Goal: Transaction & Acquisition: Book appointment/travel/reservation

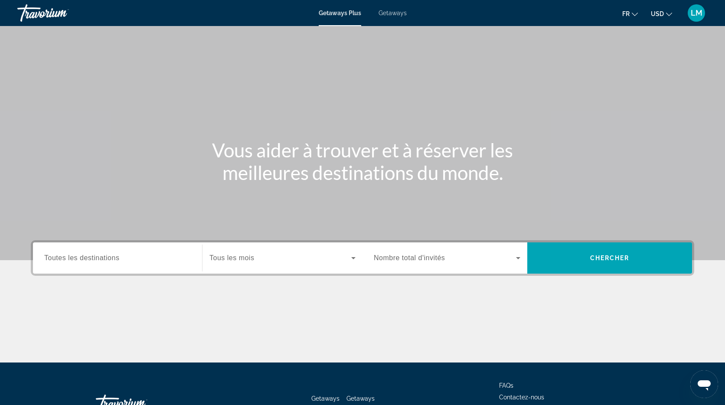
click at [388, 16] on span "Getaways" at bounding box center [393, 13] width 28 height 7
click at [85, 260] on span "Toutes les destinations" at bounding box center [81, 257] width 75 height 7
click at [85, 260] on input "Destination Toutes les destinations" at bounding box center [117, 258] width 147 height 10
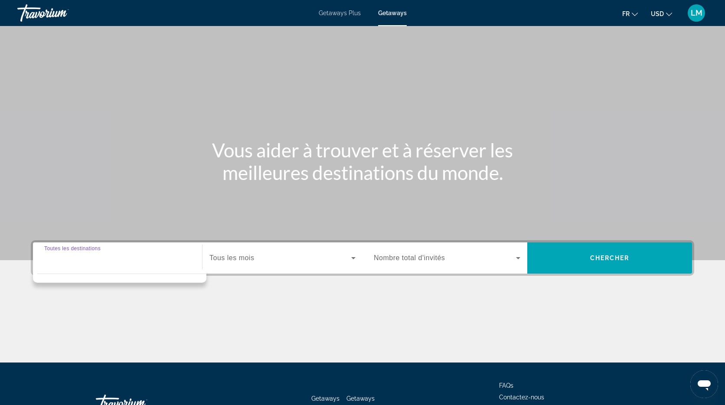
scroll to position [8, 0]
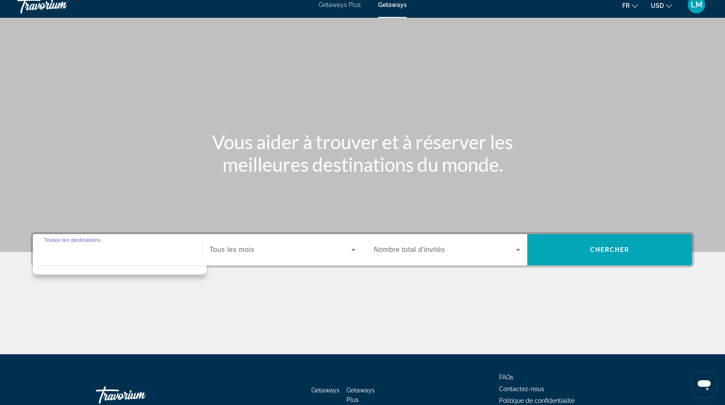
click at [94, 254] on input "Destination Toutes les destinations" at bounding box center [117, 250] width 147 height 10
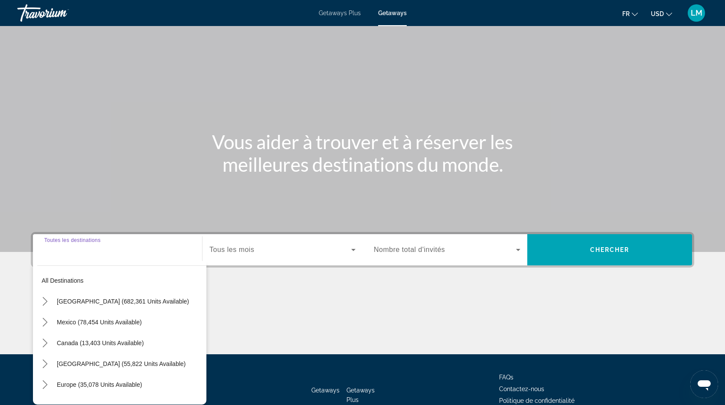
scroll to position [64, 0]
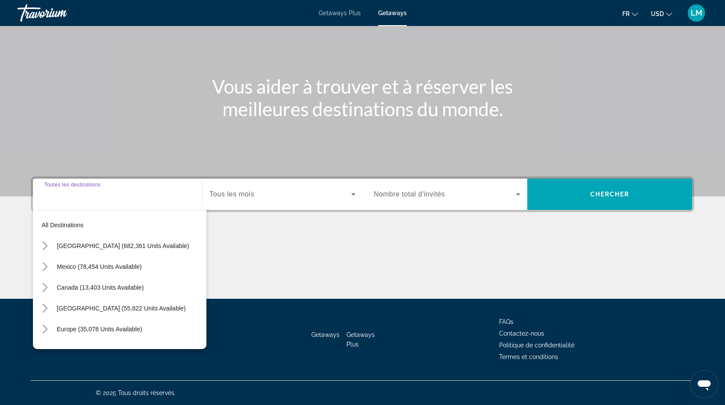
click at [232, 194] on span "Tous les mois" at bounding box center [232, 193] width 45 height 7
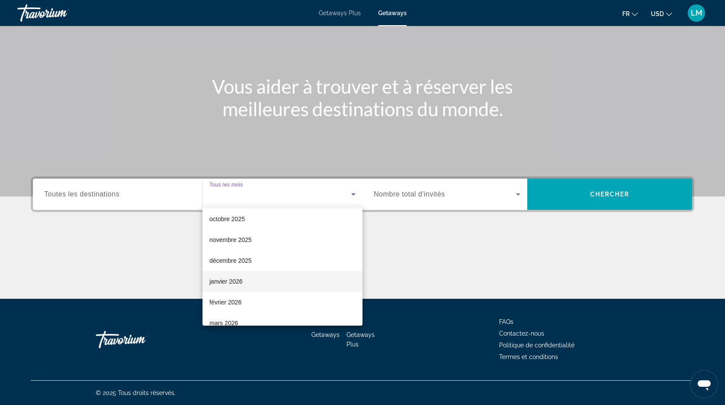
scroll to position [28, 0]
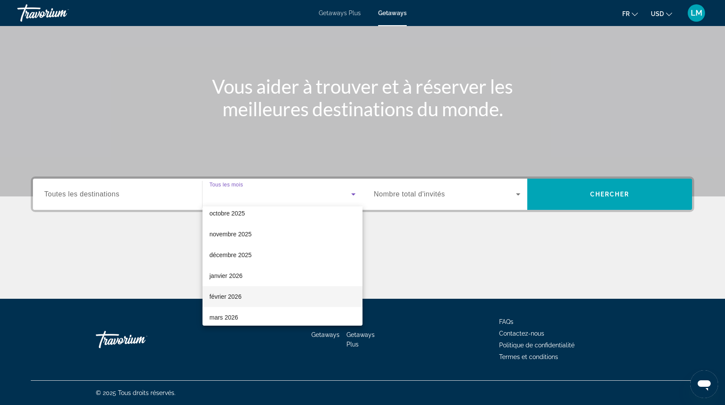
click at [282, 301] on mat-option "février 2026" at bounding box center [283, 296] width 160 height 21
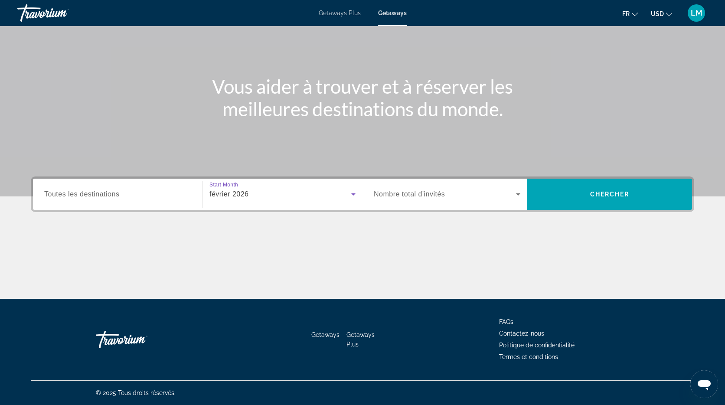
click at [404, 190] on span "Nombre total d'invités" at bounding box center [409, 193] width 71 height 7
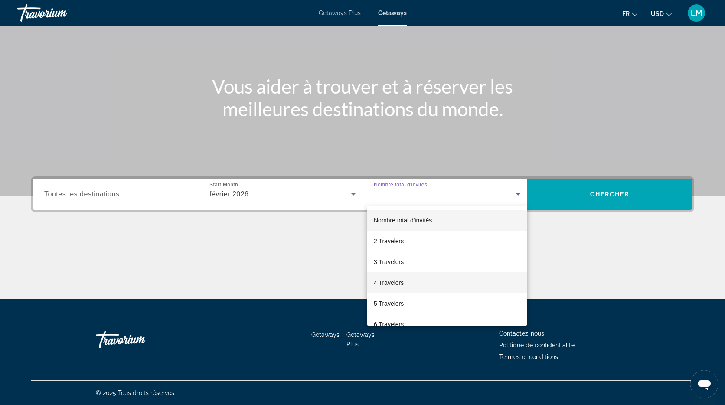
drag, startPoint x: 397, startPoint y: 282, endPoint x: 404, endPoint y: 280, distance: 7.6
click at [397, 282] on span "4 Travelers" at bounding box center [389, 283] width 30 height 10
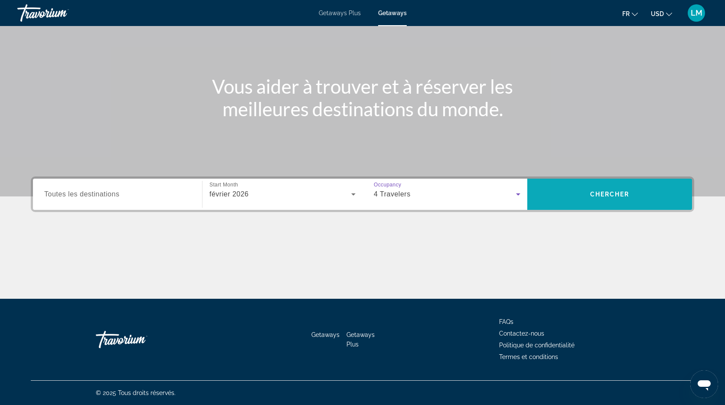
click at [607, 194] on span "Chercher" at bounding box center [609, 194] width 39 height 7
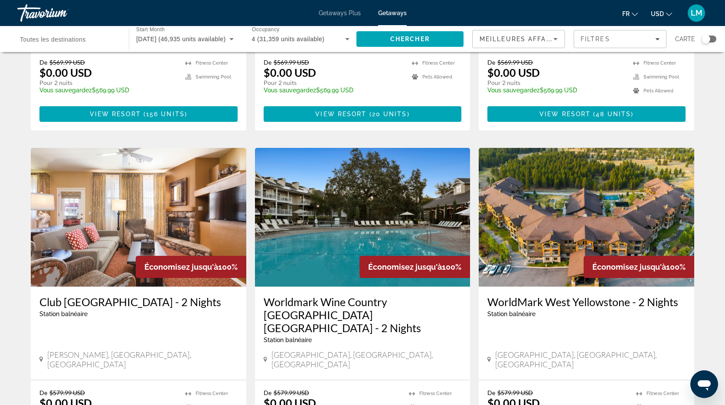
scroll to position [239, 0]
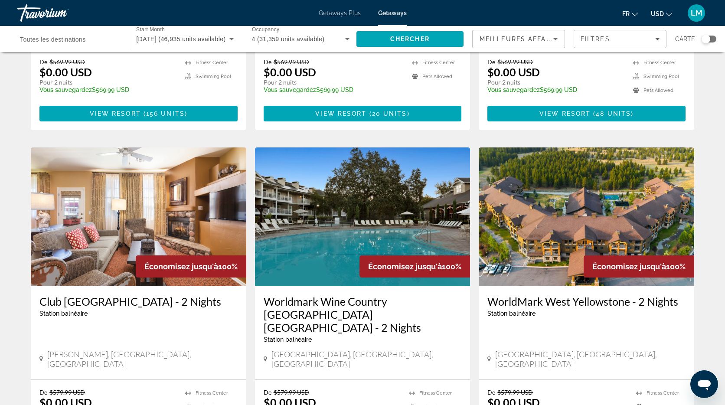
click at [705, 40] on div "Search widget" at bounding box center [706, 39] width 9 height 9
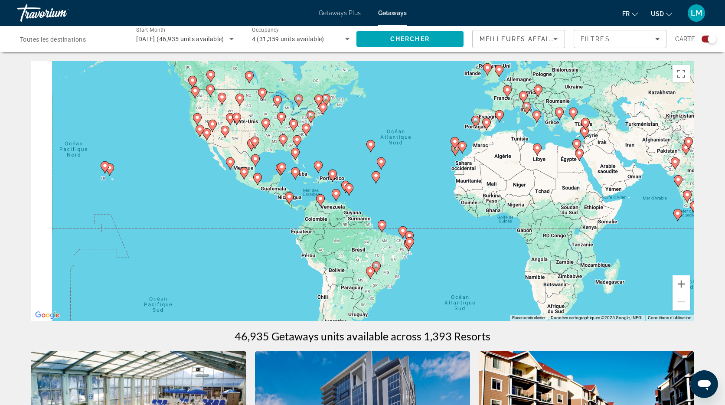
drag, startPoint x: 284, startPoint y: 220, endPoint x: 350, endPoint y: 191, distance: 71.7
click at [350, 192] on gmp-advanced-marker "Main content" at bounding box center [345, 186] width 9 height 13
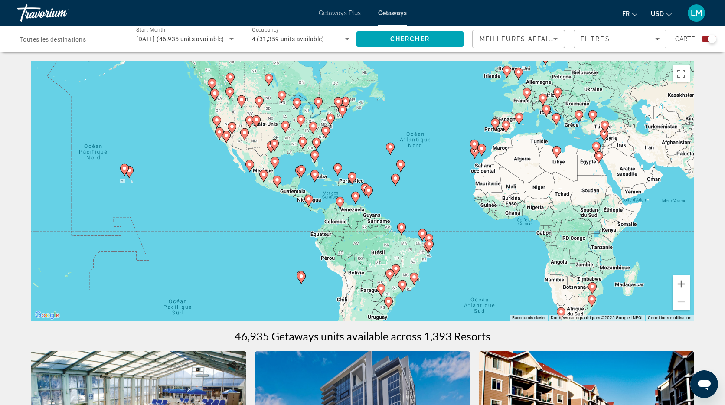
click at [126, 174] on gmp-advanced-marker "Main content" at bounding box center [124, 170] width 9 height 13
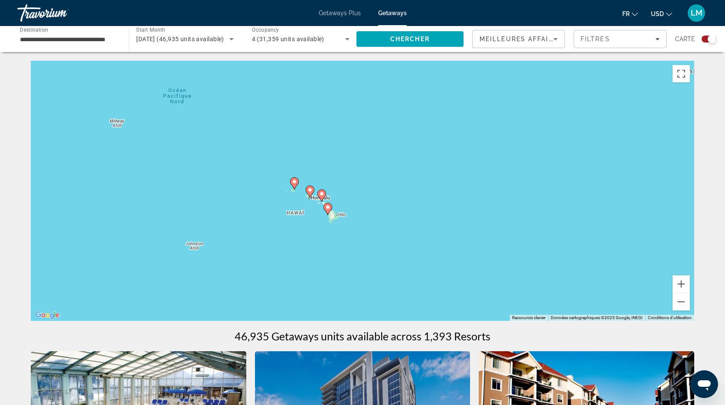
drag, startPoint x: 373, startPoint y: 193, endPoint x: 306, endPoint y: 194, distance: 67.3
click at [306, 194] on gmp-advanced-marker "Main content" at bounding box center [310, 191] width 9 height 13
click at [296, 209] on div "Pour activer le glissement avec le clavier, appuyez sur Alt+Entrée. Une fois ce…" at bounding box center [363, 191] width 664 height 260
click at [311, 194] on gmp-advanced-marker "Main content" at bounding box center [309, 191] width 9 height 13
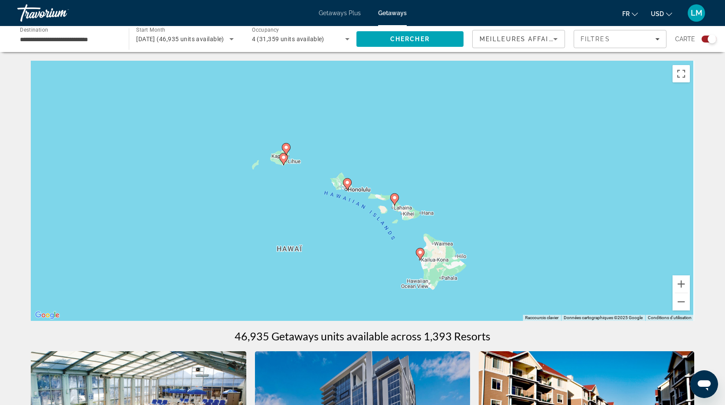
drag, startPoint x: 368, startPoint y: 209, endPoint x: 351, endPoint y: 209, distance: 16.9
click at [351, 209] on div "Pour naviguer, appuyez sur les touches fléchées. Pour activer le glissement ave…" at bounding box center [363, 191] width 664 height 260
click at [286, 151] on icon "Main content" at bounding box center [286, 149] width 8 height 11
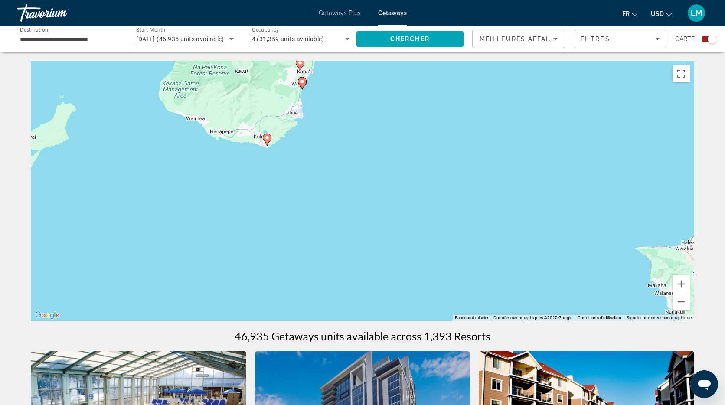
drag, startPoint x: 422, startPoint y: 239, endPoint x: 358, endPoint y: 118, distance: 137.0
click at [358, 118] on div "Pour activer le glissement avec le clavier, appuyez sur Alt+Entrée. Une fois ce…" at bounding box center [363, 191] width 664 height 260
click at [266, 139] on image "Main content" at bounding box center [267, 136] width 5 height 5
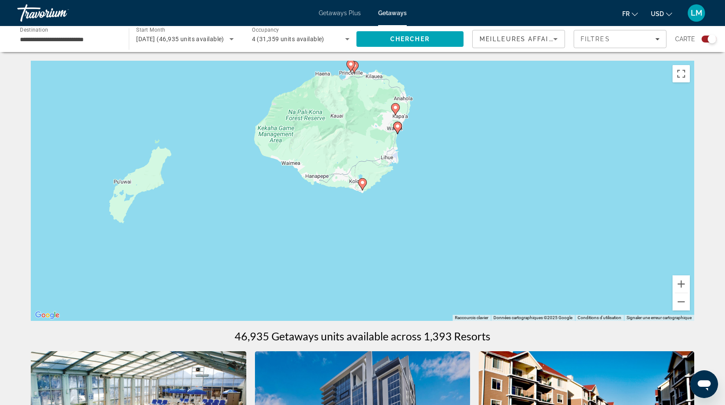
click at [364, 185] on icon "Main content" at bounding box center [363, 184] width 8 height 11
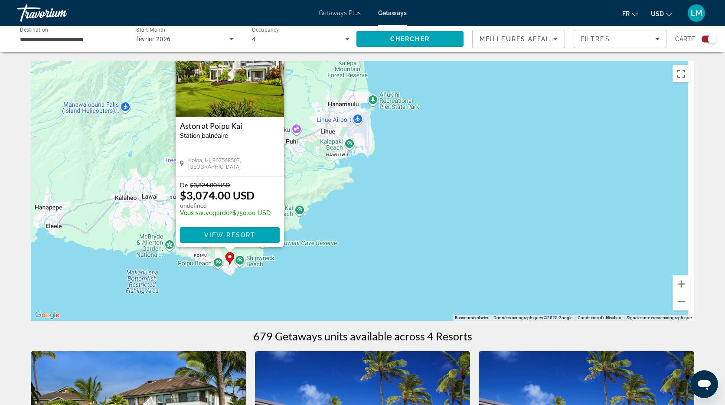
drag, startPoint x: 552, startPoint y: 246, endPoint x: 399, endPoint y: 183, distance: 165.9
click at [378, 170] on div "Pour activer le glissement avec le clavier, appuyez sur Alt+Entrée. Une fois ce…" at bounding box center [363, 191] width 664 height 260
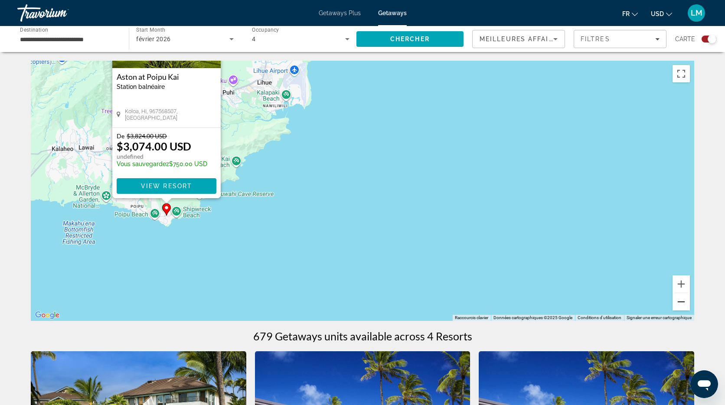
click at [681, 301] on button "Zoom arrière" at bounding box center [681, 301] width 17 height 17
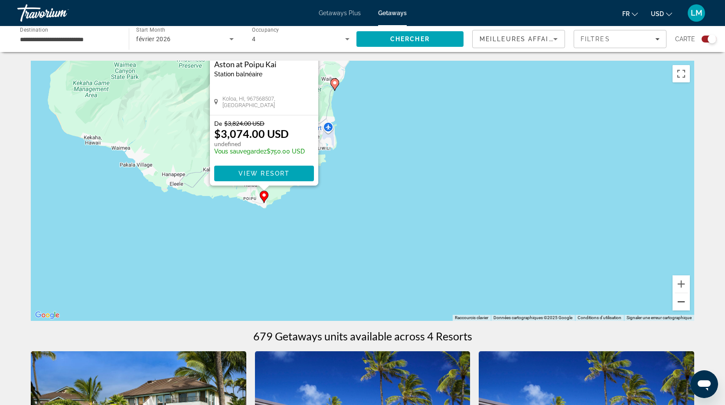
click at [681, 301] on button "Zoom arrière" at bounding box center [681, 301] width 17 height 17
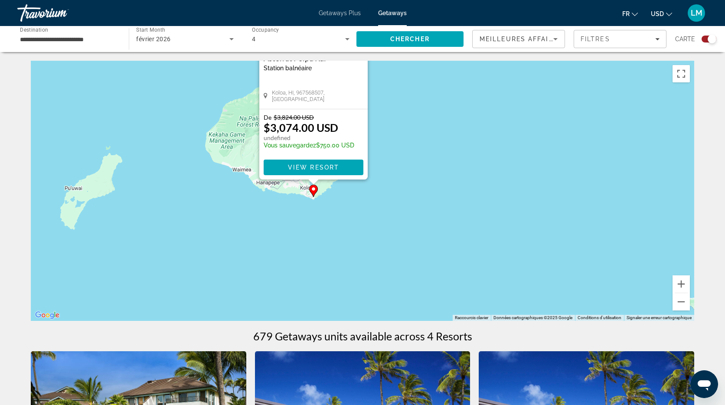
click at [448, 206] on div "Pour activer le glissement avec le clavier, appuyez sur Alt+Entrée. Une fois ce…" at bounding box center [363, 191] width 664 height 260
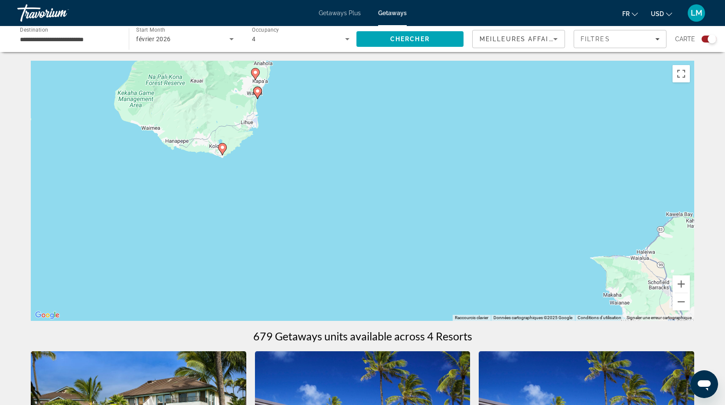
drag, startPoint x: 557, startPoint y: 250, endPoint x: 412, endPoint y: 166, distance: 167.3
click at [412, 166] on div "Pour activer le glissement avec le clavier, appuyez sur Alt+Entrée. Une fois ce…" at bounding box center [363, 191] width 664 height 260
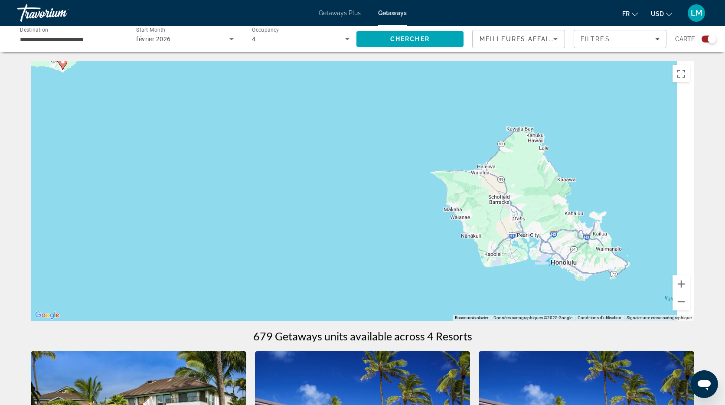
drag, startPoint x: 577, startPoint y: 265, endPoint x: 459, endPoint y: 213, distance: 129.2
click at [459, 213] on div "Pour activer le glissement avec le clavier, appuyez sur Alt+Entrée. Une fois ce…" at bounding box center [363, 191] width 664 height 260
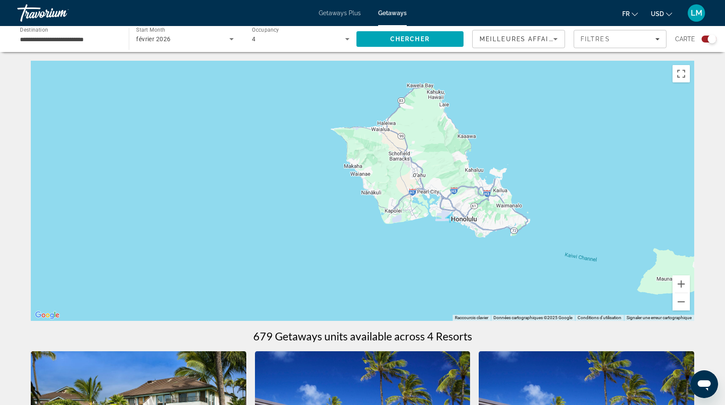
click at [475, 228] on div "Pour activer le glissement avec le clavier, appuyez sur Alt+Entrée. Une fois ce…" at bounding box center [363, 191] width 664 height 260
click at [683, 303] on button "Zoom arrière" at bounding box center [681, 301] width 17 height 17
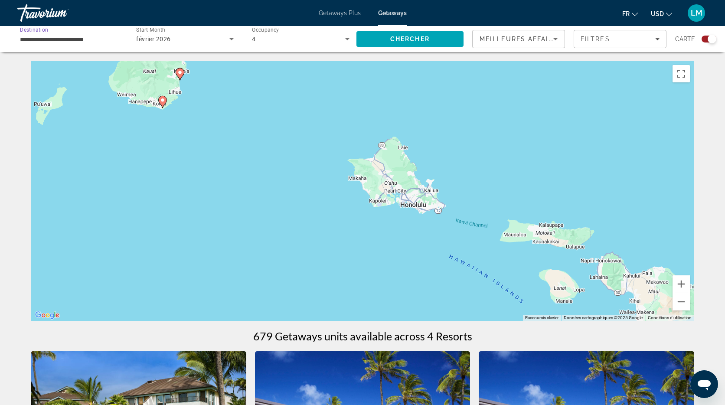
click at [64, 38] on input "**********" at bounding box center [69, 39] width 98 height 10
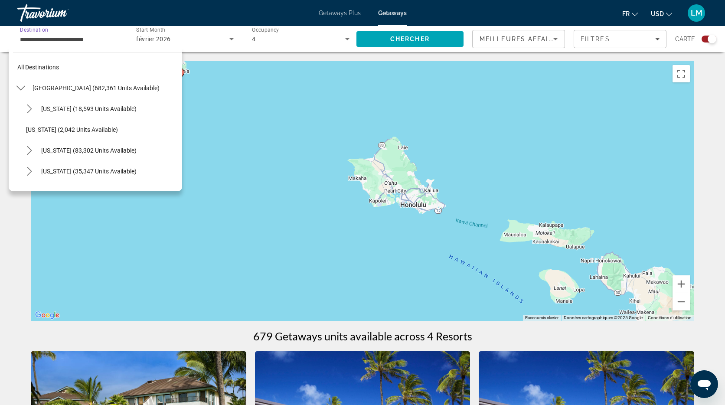
scroll to position [177, 0]
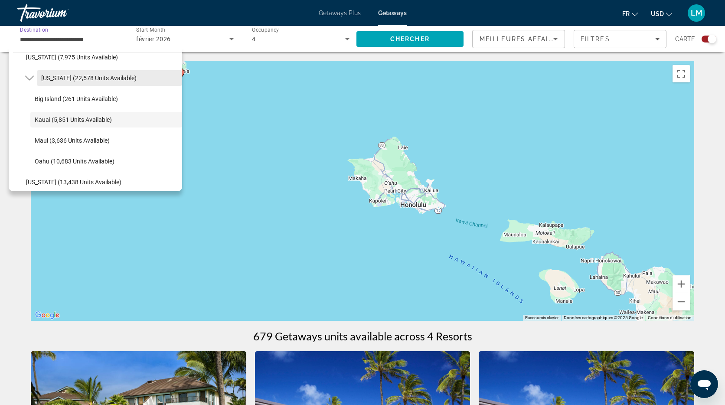
click at [62, 79] on span "[US_STATE] (22,578 units available)" at bounding box center [88, 78] width 95 height 7
type input "**********"
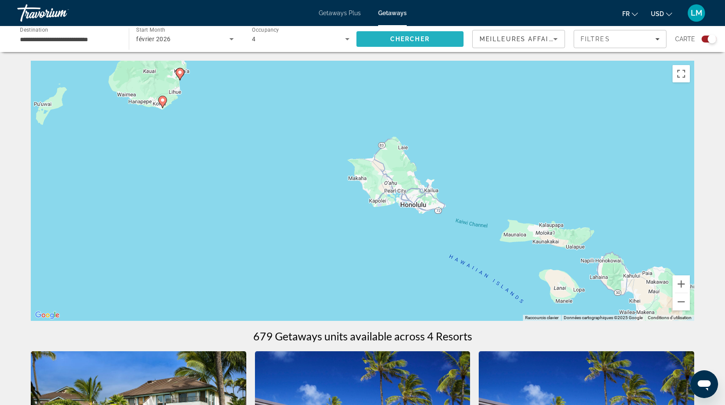
click at [394, 38] on span "Chercher" at bounding box center [409, 39] width 39 height 7
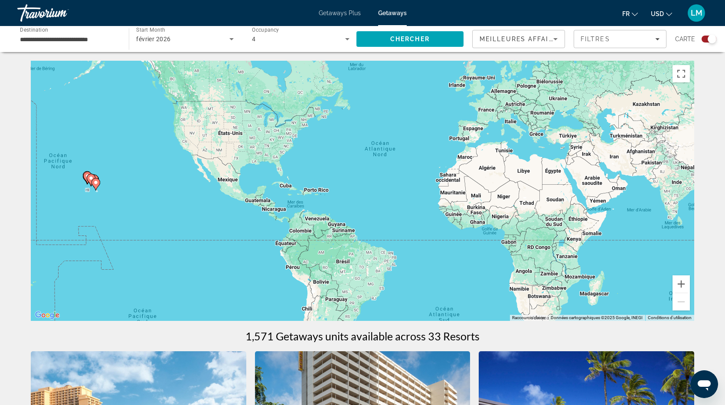
drag, startPoint x: 75, startPoint y: 205, endPoint x: 115, endPoint y: 177, distance: 49.0
click at [115, 177] on div "Pour activer le glissement avec le clavier, appuyez sur Alt+Entrée. Une fois ce…" at bounding box center [363, 191] width 664 height 260
click at [57, 42] on input "**********" at bounding box center [69, 39] width 98 height 10
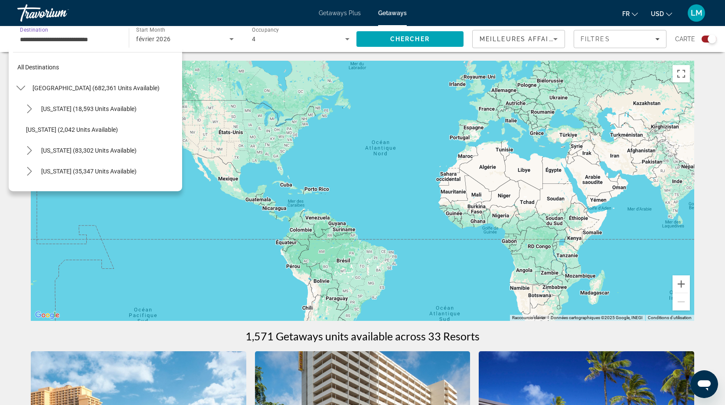
scroll to position [135, 0]
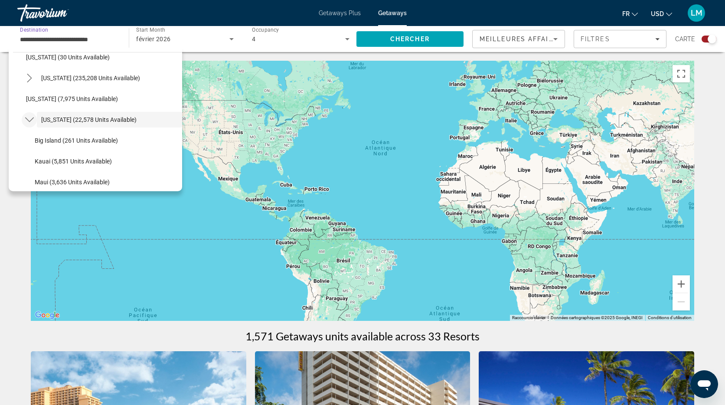
click at [27, 117] on icon "Toggle Hawaii (22,578 units available) submenu" at bounding box center [29, 119] width 9 height 9
click at [32, 78] on icon "Toggle Florida (235,208 units available) submenu" at bounding box center [29, 78] width 9 height 9
click at [27, 75] on icon "Toggle Florida (235,208 units available) submenu" at bounding box center [29, 78] width 9 height 9
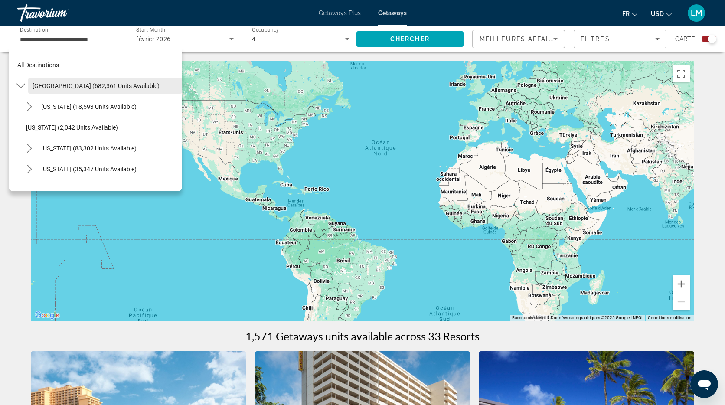
scroll to position [0, 0]
click at [21, 86] on icon "Toggle United States (682,361 units available) submenu" at bounding box center [20, 87] width 9 height 9
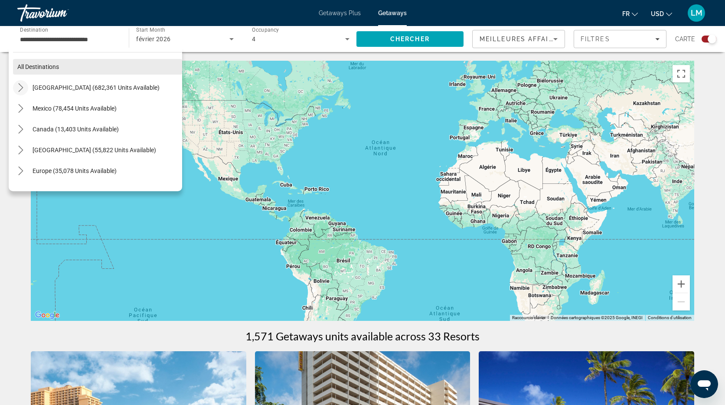
click at [50, 68] on span "All destinations" at bounding box center [38, 66] width 42 height 7
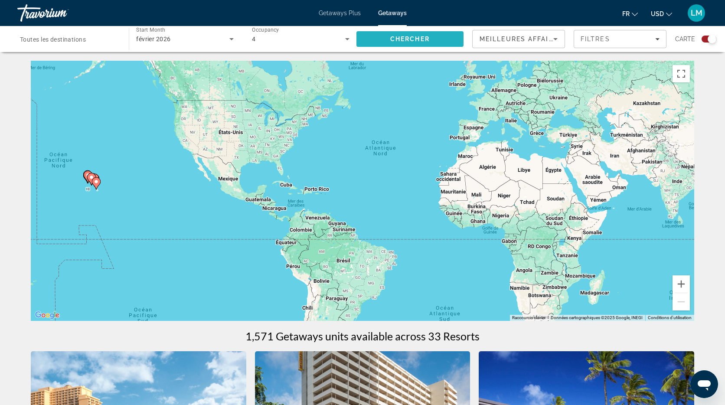
click at [381, 42] on span "Search" at bounding box center [410, 39] width 107 height 21
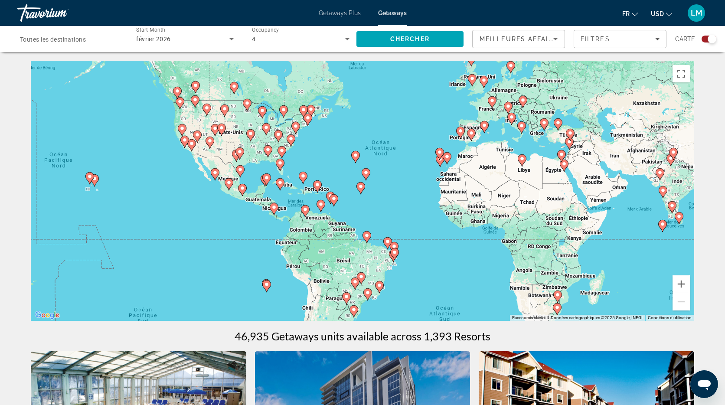
click at [335, 200] on image "Main content" at bounding box center [333, 198] width 5 height 5
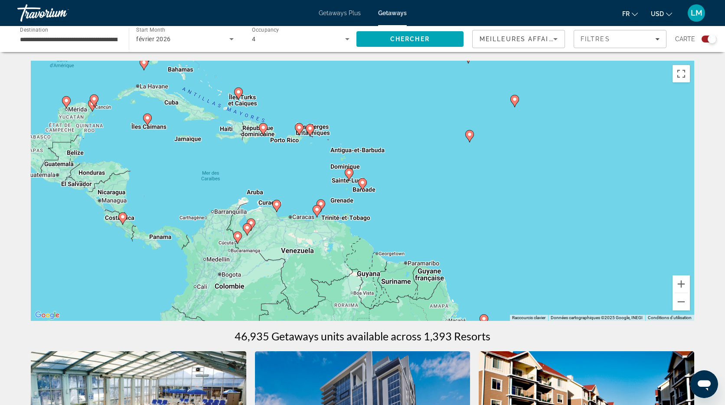
click at [349, 169] on icon "Main content" at bounding box center [349, 174] width 8 height 11
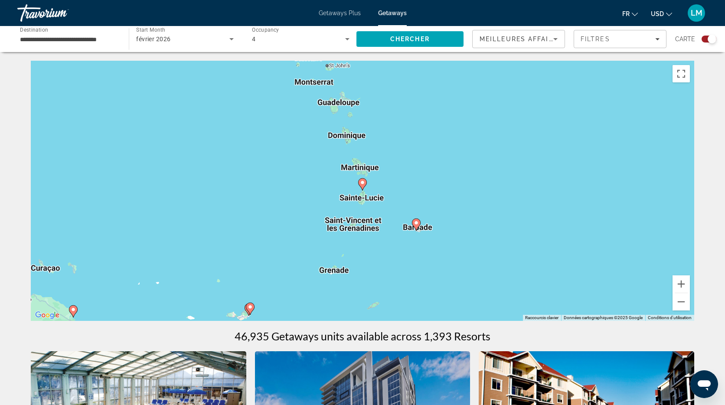
click at [363, 186] on icon "Main content" at bounding box center [363, 184] width 8 height 11
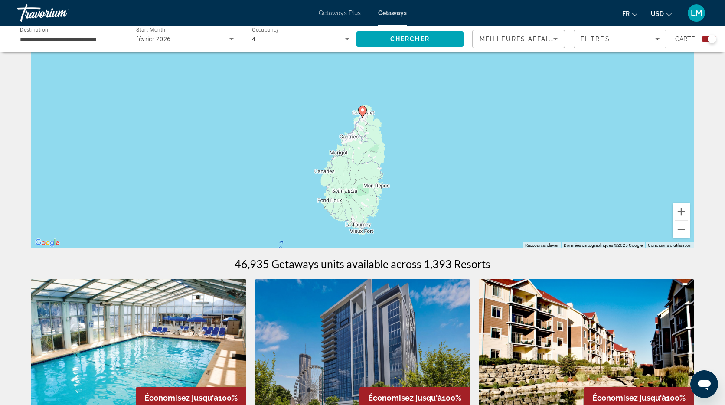
click at [361, 111] on image "Main content" at bounding box center [362, 110] width 5 height 5
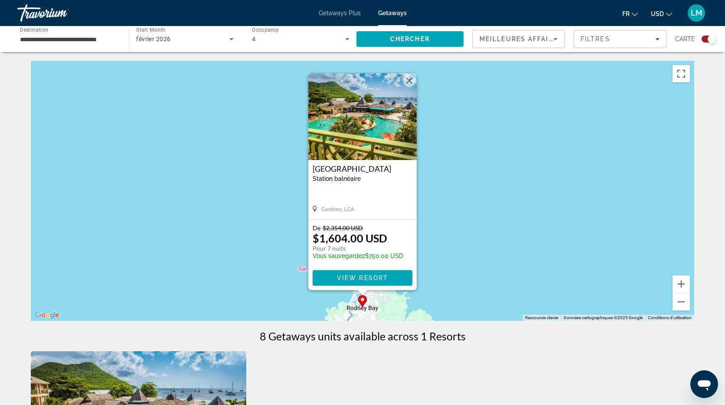
click at [408, 81] on button "Fermer" at bounding box center [409, 80] width 13 height 13
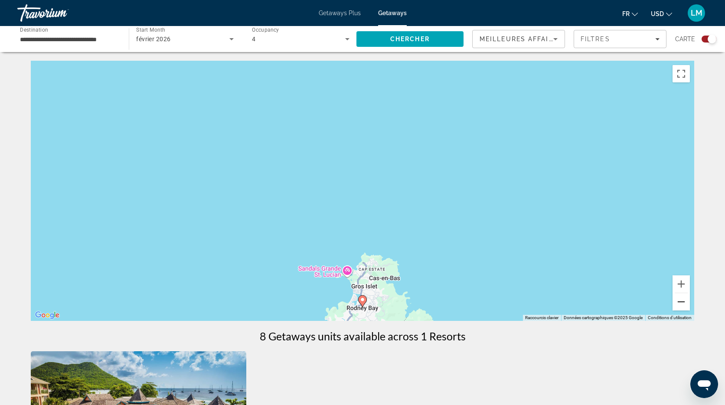
click at [681, 294] on button "Zoom arrière" at bounding box center [681, 301] width 17 height 17
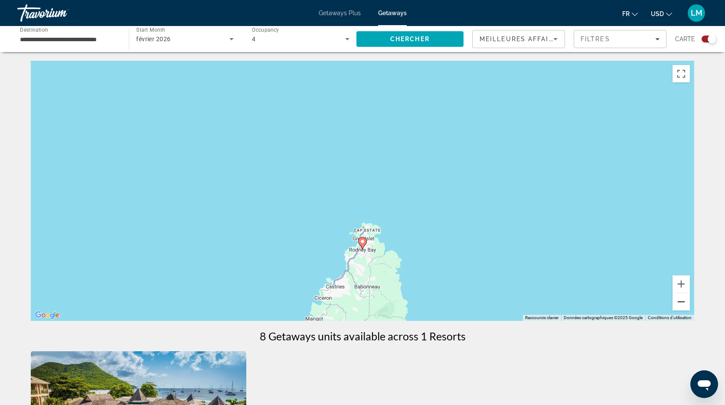
click at [681, 294] on button "Zoom arrière" at bounding box center [681, 301] width 17 height 17
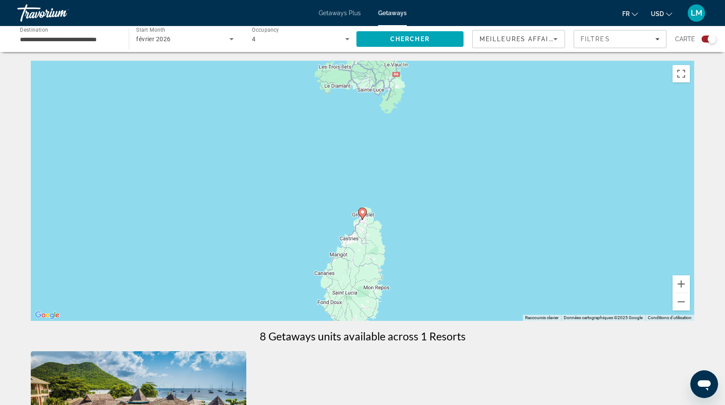
click at [80, 38] on input "**********" at bounding box center [69, 39] width 98 height 10
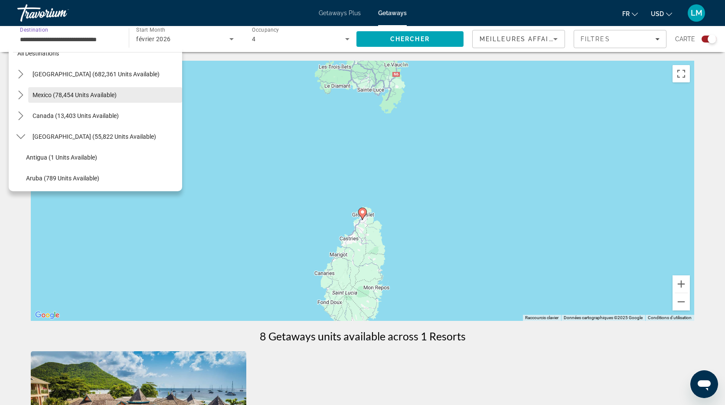
scroll to position [8, 0]
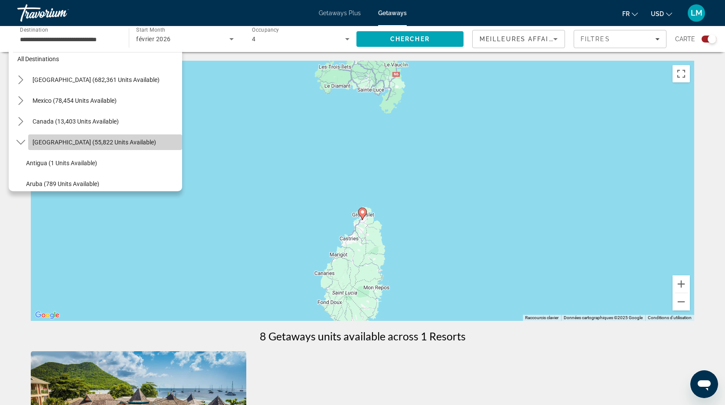
click at [63, 142] on span "[GEOGRAPHIC_DATA] (55,822 units available)" at bounding box center [95, 142] width 124 height 7
type input "**********"
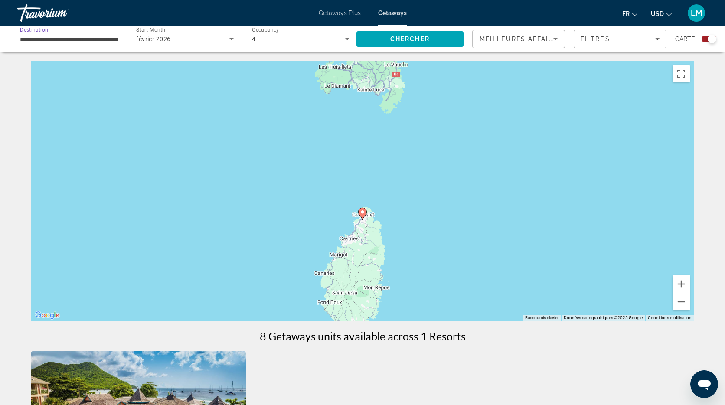
click at [39, 30] on span "Destination" at bounding box center [34, 29] width 28 height 6
click at [39, 34] on input "**********" at bounding box center [69, 39] width 98 height 10
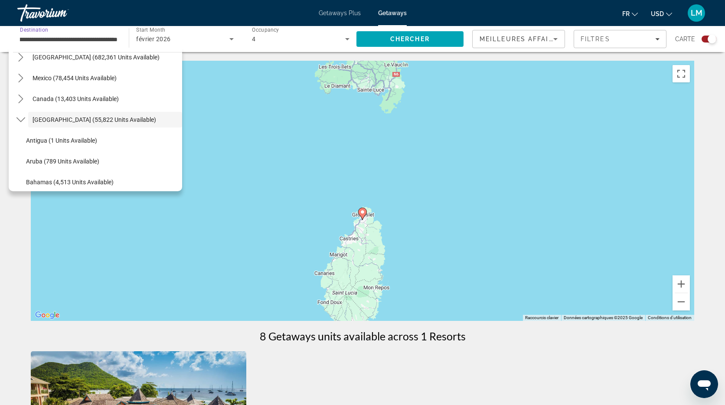
scroll to position [0, 0]
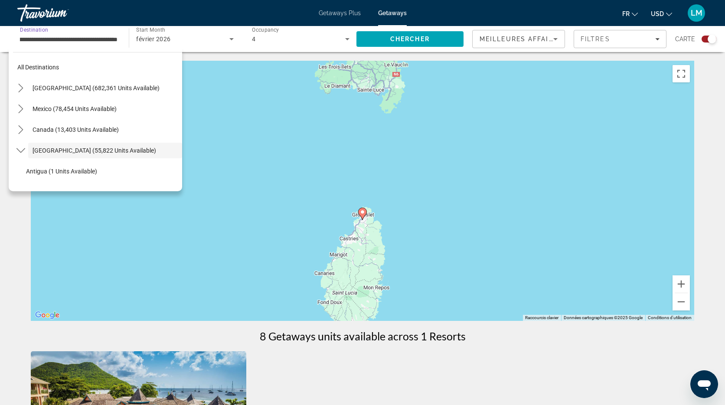
click at [102, 153] on span "[GEOGRAPHIC_DATA] (55,822 units available)" at bounding box center [95, 150] width 124 height 7
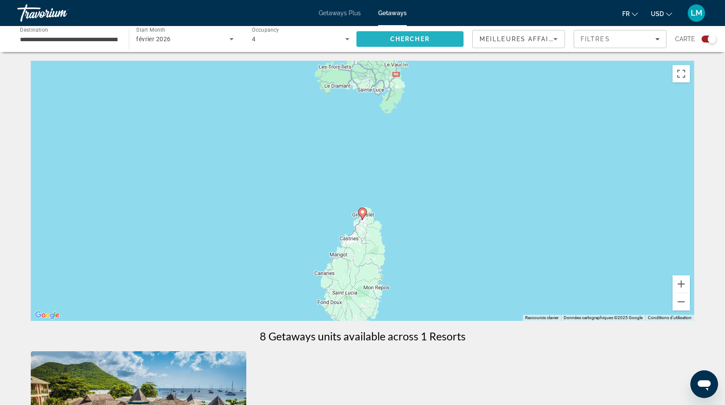
click at [407, 41] on span "Chercher" at bounding box center [409, 39] width 39 height 7
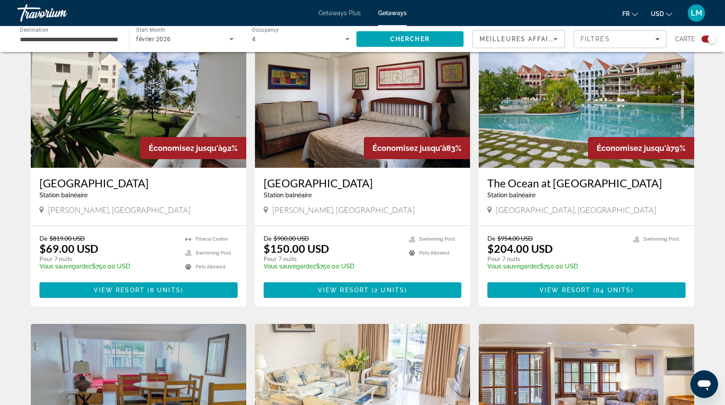
scroll to position [320, 0]
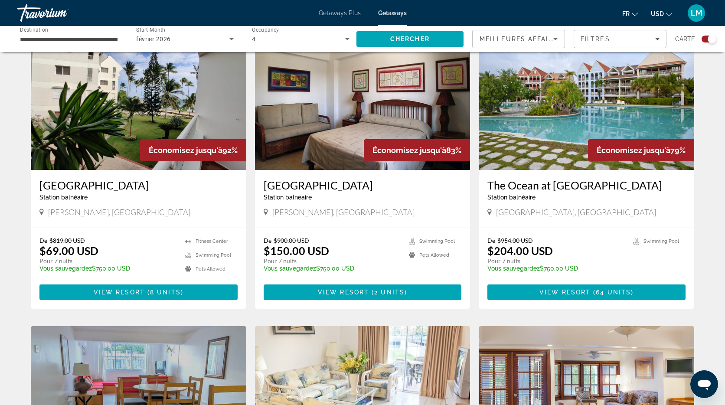
click at [588, 122] on img "Main content" at bounding box center [587, 100] width 216 height 139
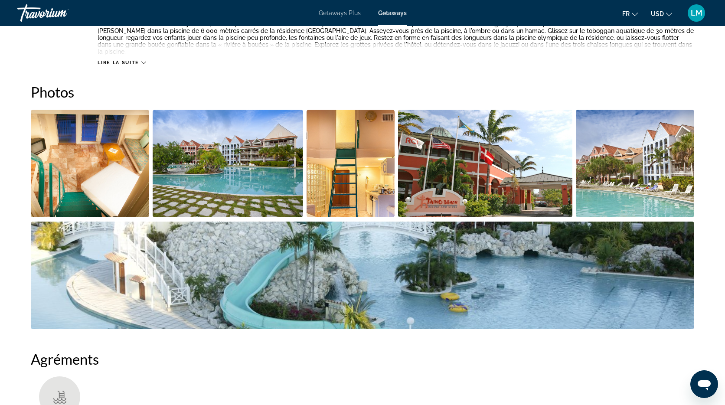
scroll to position [370, 0]
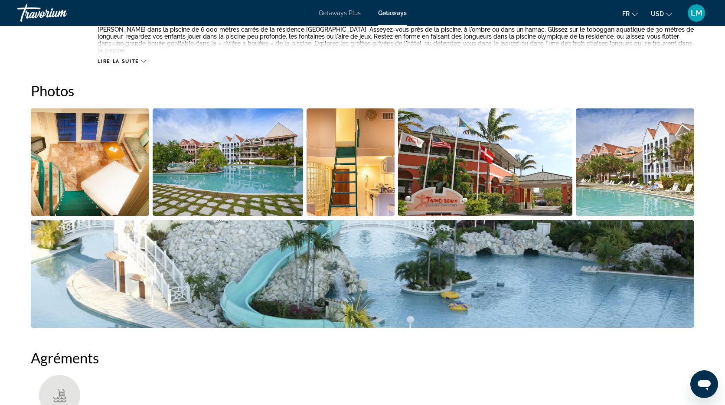
click at [359, 265] on img "Open full-screen image slider" at bounding box center [363, 274] width 664 height 108
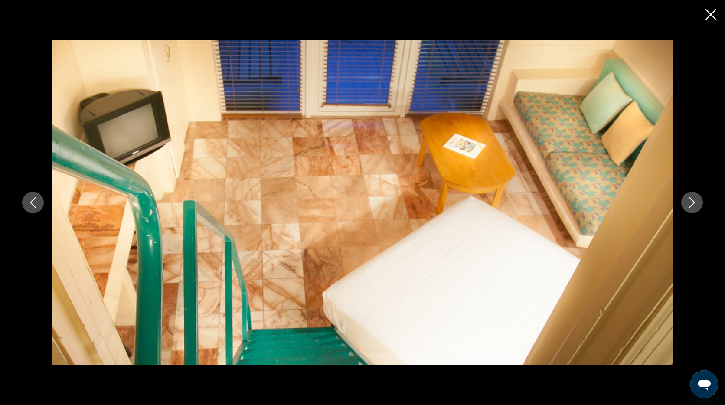
click at [688, 200] on icon "Next image" at bounding box center [692, 202] width 10 height 10
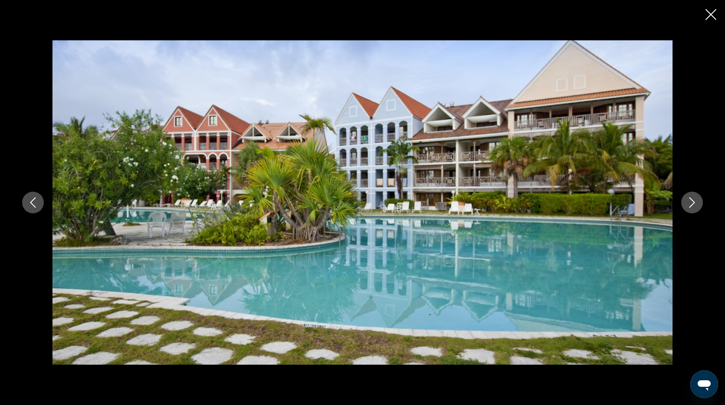
click at [689, 200] on icon "Next image" at bounding box center [692, 202] width 10 height 10
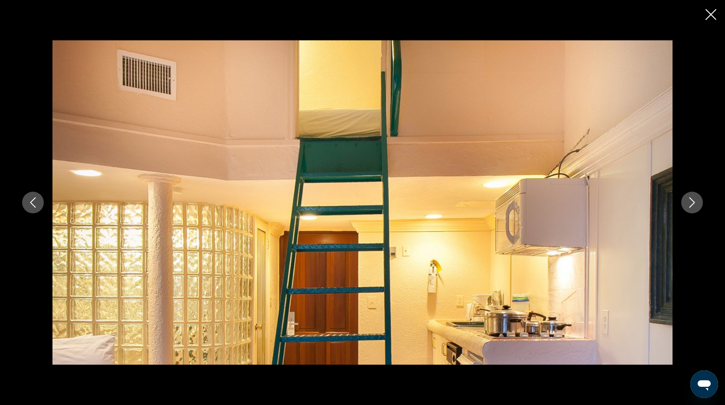
click at [689, 200] on icon "Next image" at bounding box center [692, 202] width 10 height 10
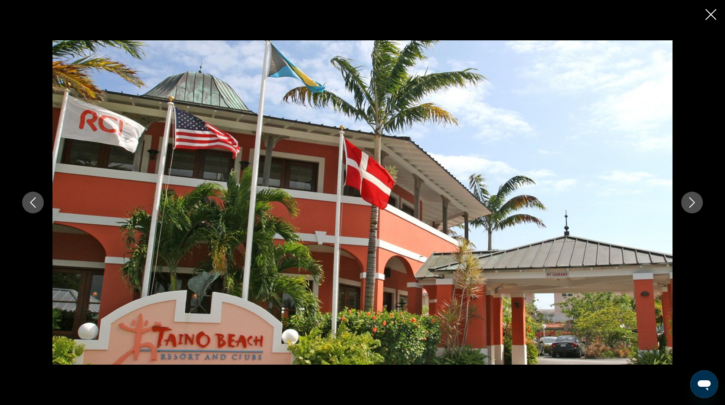
click at [689, 200] on icon "Next image" at bounding box center [692, 202] width 10 height 10
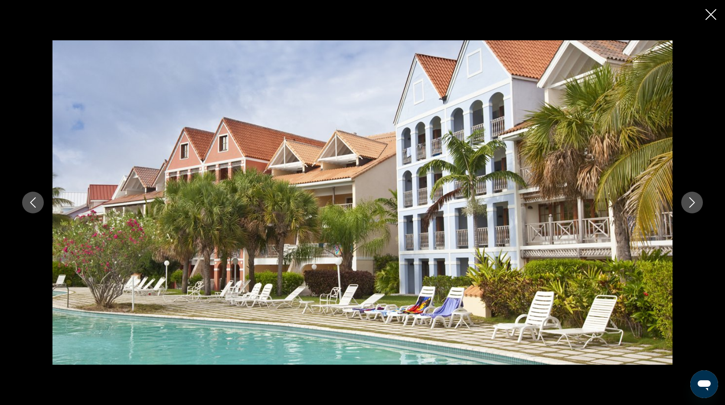
click at [689, 200] on icon "Next image" at bounding box center [692, 202] width 10 height 10
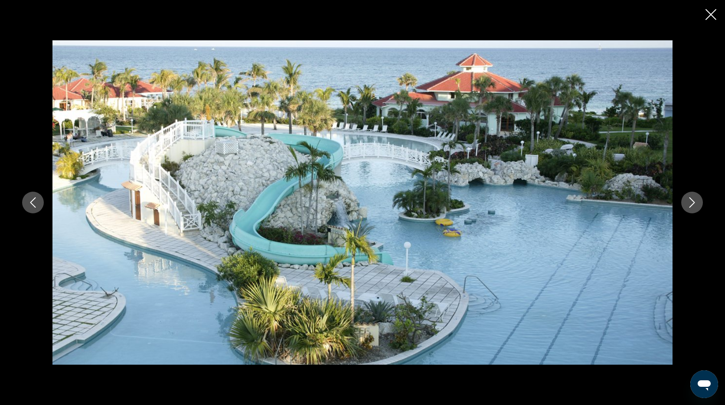
scroll to position [373, 0]
click at [693, 205] on icon "Next image" at bounding box center [692, 202] width 10 height 10
click at [691, 203] on icon "Next image" at bounding box center [692, 202] width 10 height 10
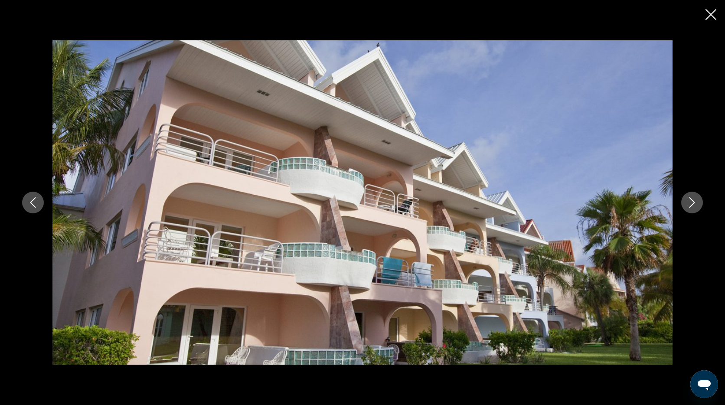
click at [691, 203] on icon "Next image" at bounding box center [692, 202] width 10 height 10
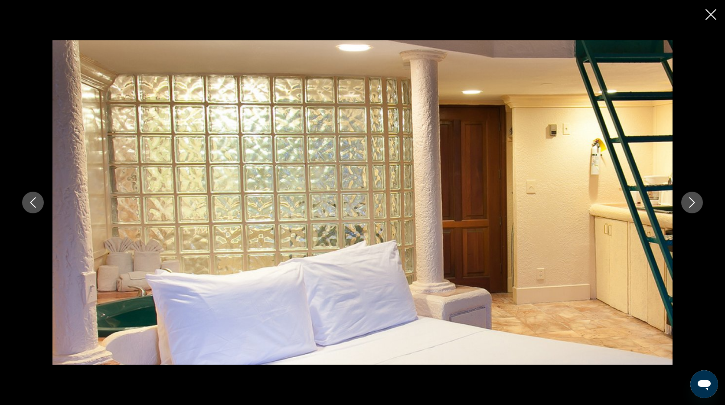
click at [691, 203] on icon "Next image" at bounding box center [692, 202] width 10 height 10
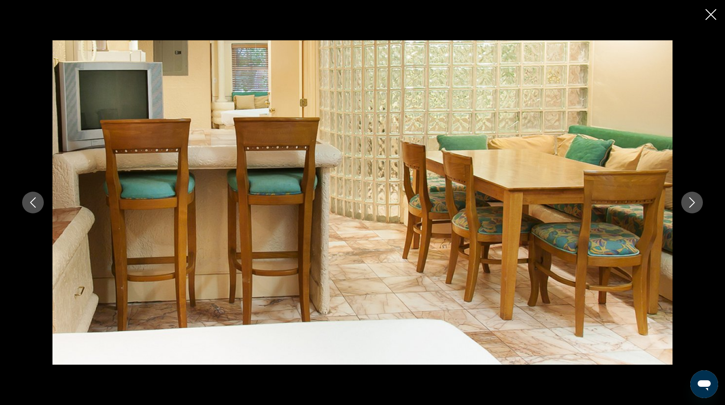
click at [691, 203] on icon "Next image" at bounding box center [692, 202] width 10 height 10
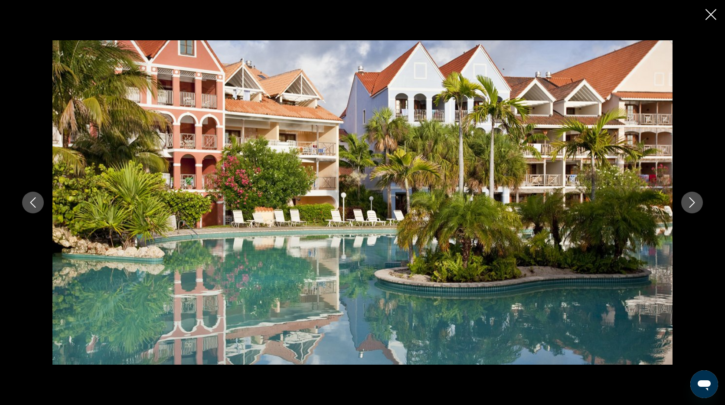
click at [691, 197] on icon "Next image" at bounding box center [692, 202] width 10 height 10
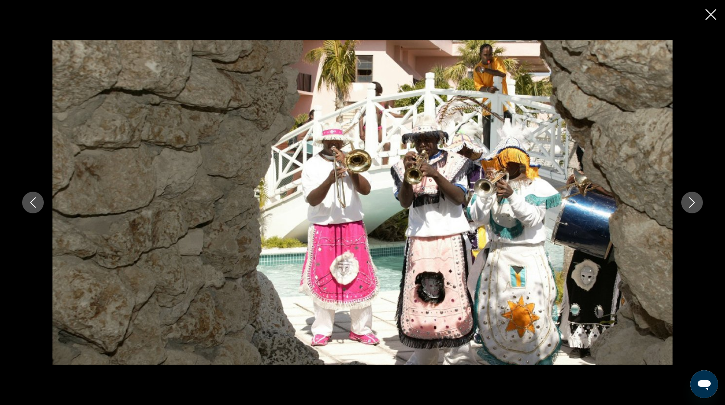
click at [691, 197] on icon "Next image" at bounding box center [692, 202] width 10 height 10
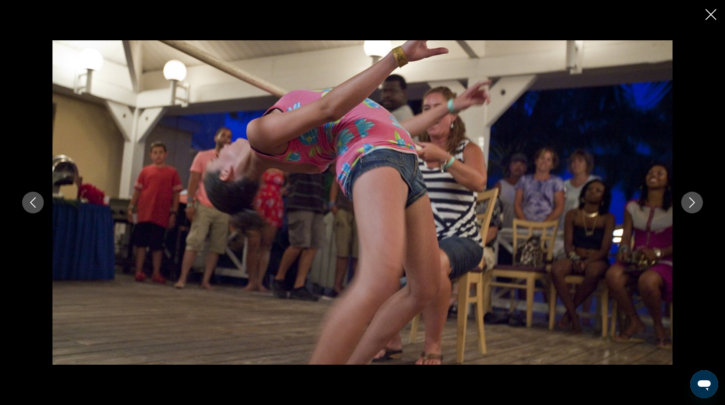
click at [691, 197] on icon "Next image" at bounding box center [692, 202] width 10 height 10
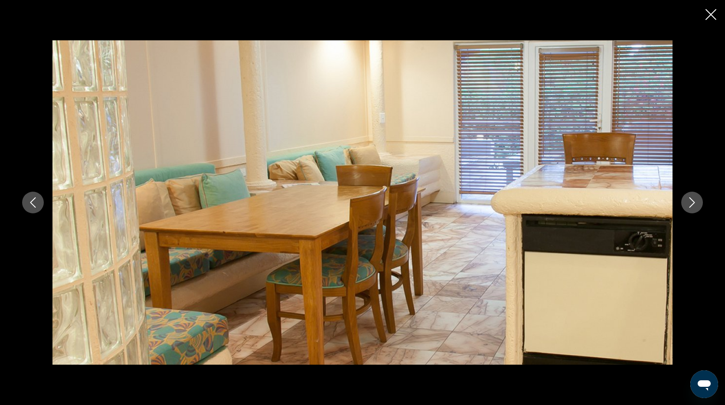
click at [691, 197] on icon "Next image" at bounding box center [692, 202] width 10 height 10
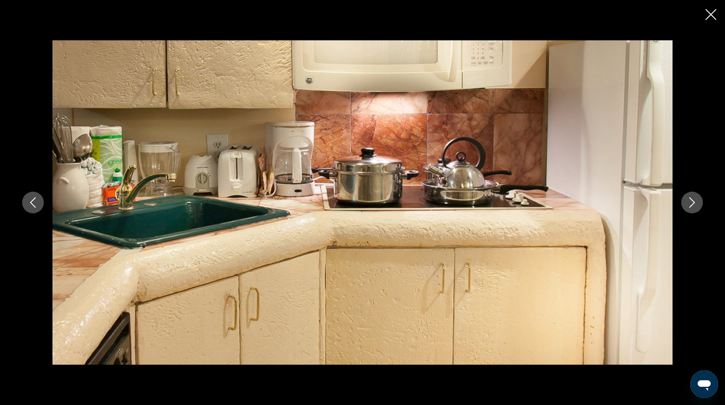
click at [691, 197] on icon "Next image" at bounding box center [692, 202] width 10 height 10
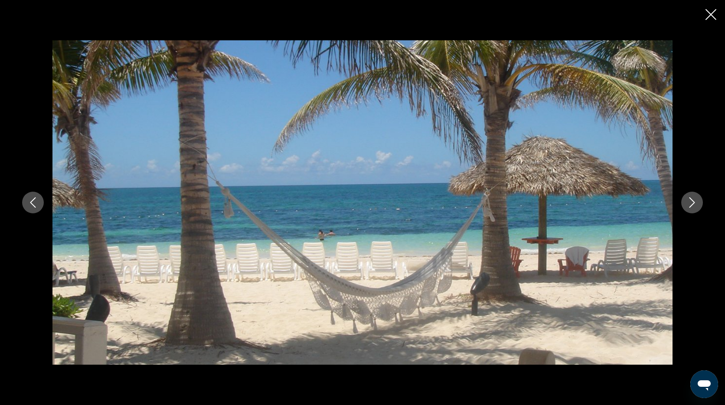
click at [691, 197] on icon "Next image" at bounding box center [692, 202] width 10 height 10
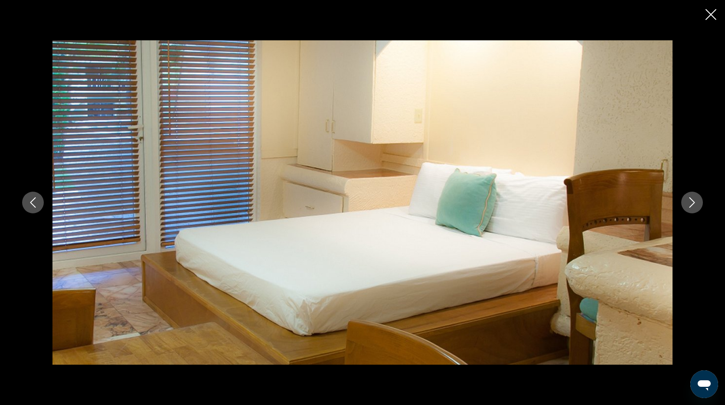
click at [33, 202] on icon "Previous image" at bounding box center [33, 202] width 10 height 10
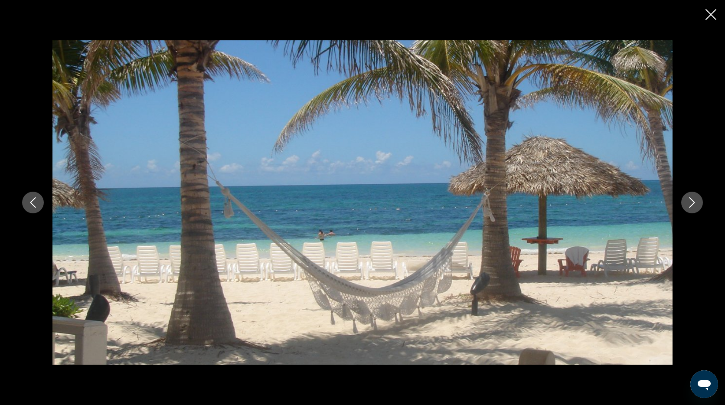
click at [694, 202] on icon "Next image" at bounding box center [693, 202] width 6 height 10
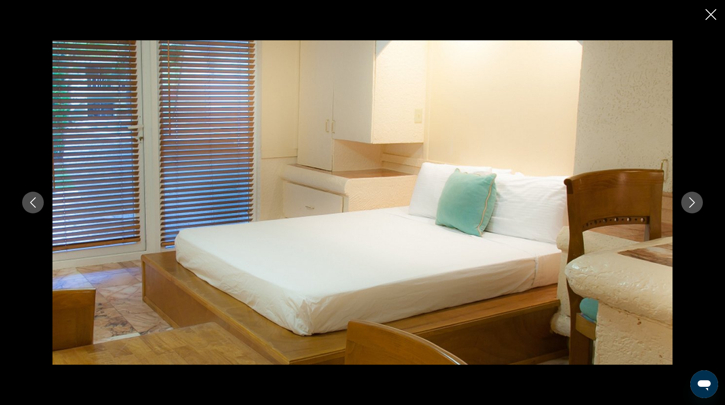
click at [694, 202] on icon "Next image" at bounding box center [693, 202] width 6 height 10
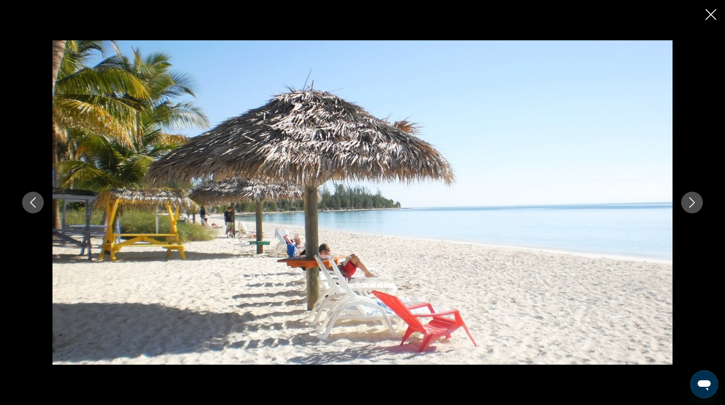
click at [694, 202] on icon "Next image" at bounding box center [693, 202] width 6 height 10
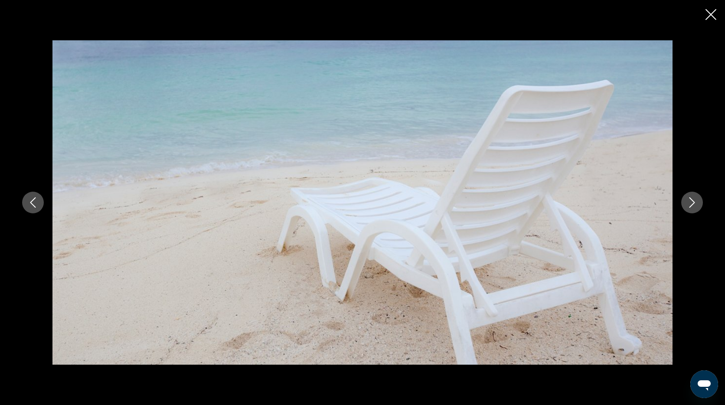
click at [694, 202] on icon "Next image" at bounding box center [693, 202] width 6 height 10
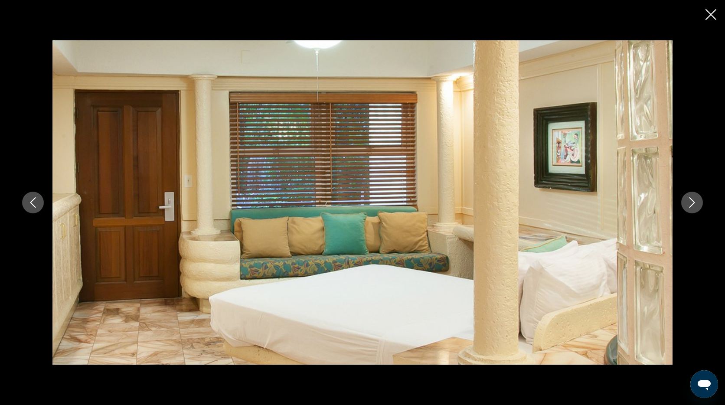
click at [693, 202] on icon "Next image" at bounding box center [693, 202] width 6 height 10
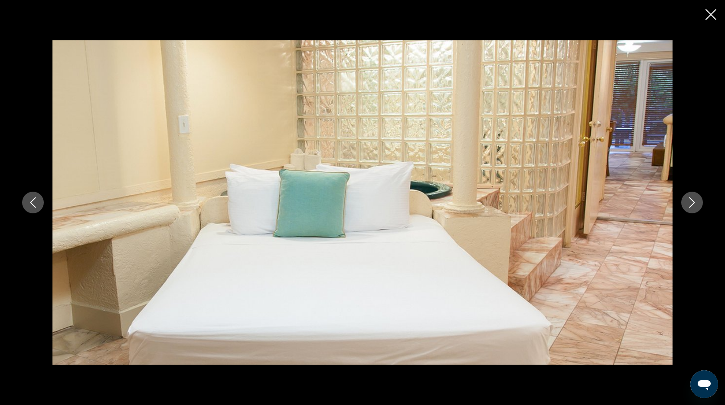
click at [693, 202] on icon "Next image" at bounding box center [693, 202] width 6 height 10
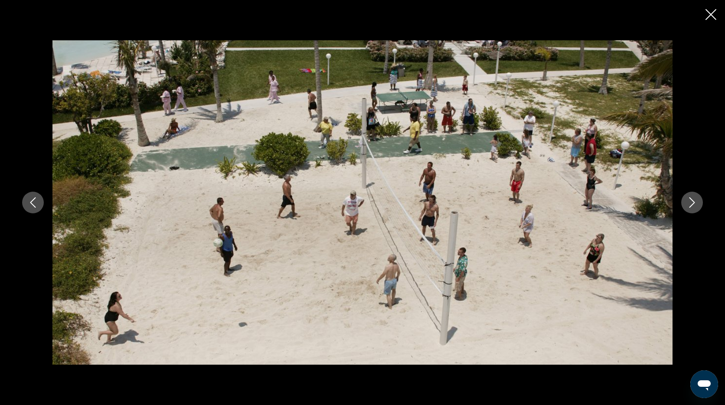
click at [693, 202] on icon "Next image" at bounding box center [693, 202] width 6 height 10
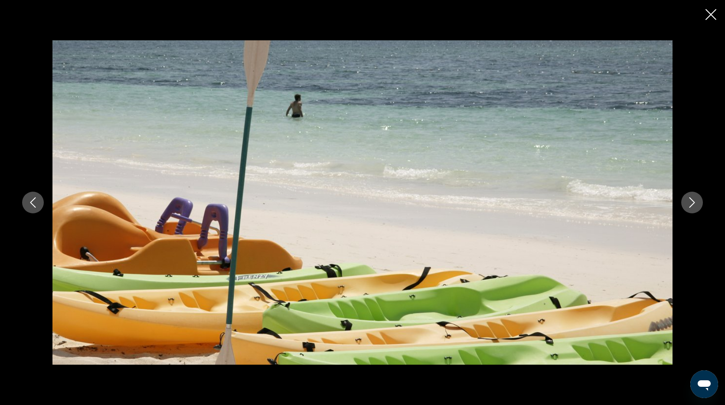
click at [693, 202] on icon "Next image" at bounding box center [693, 202] width 6 height 10
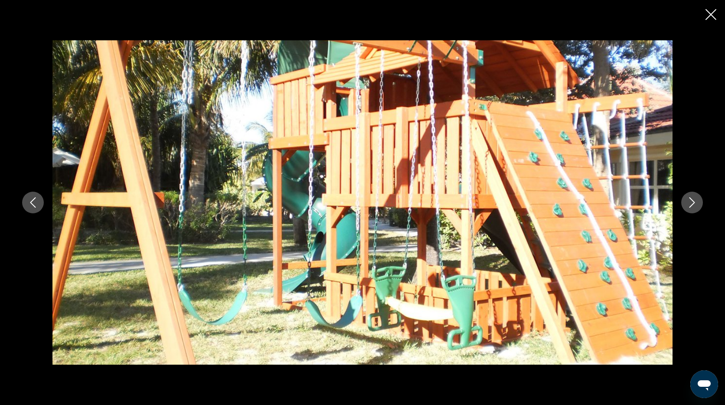
click at [693, 202] on icon "Next image" at bounding box center [693, 202] width 6 height 10
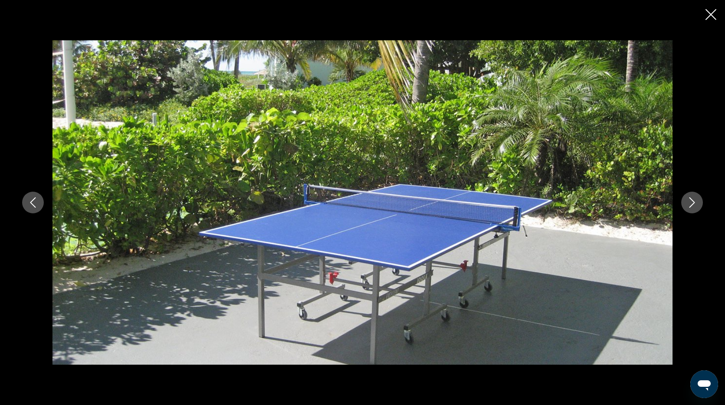
click at [693, 202] on icon "Next image" at bounding box center [693, 202] width 6 height 10
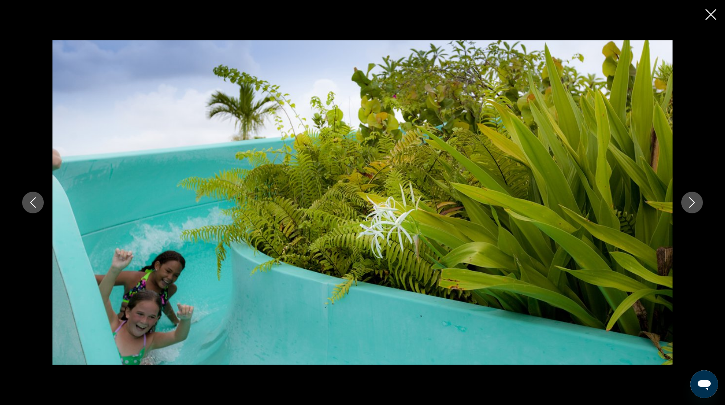
click at [693, 202] on icon "Next image" at bounding box center [693, 202] width 6 height 10
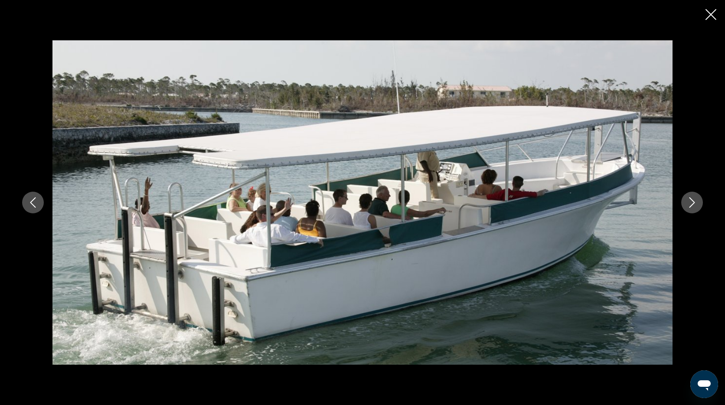
click at [692, 201] on icon "Next image" at bounding box center [692, 202] width 10 height 10
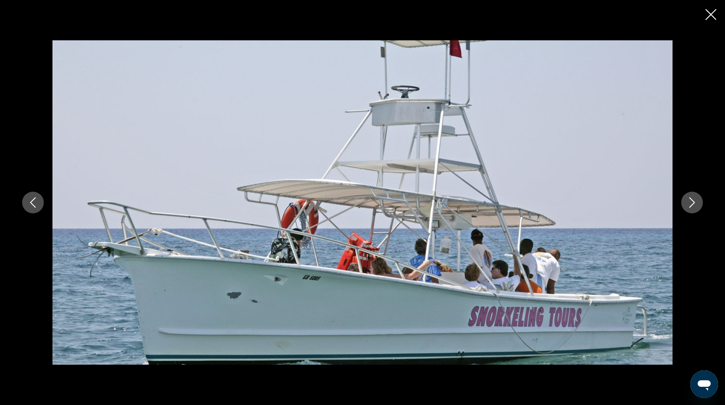
click at [692, 201] on icon "Next image" at bounding box center [692, 202] width 10 height 10
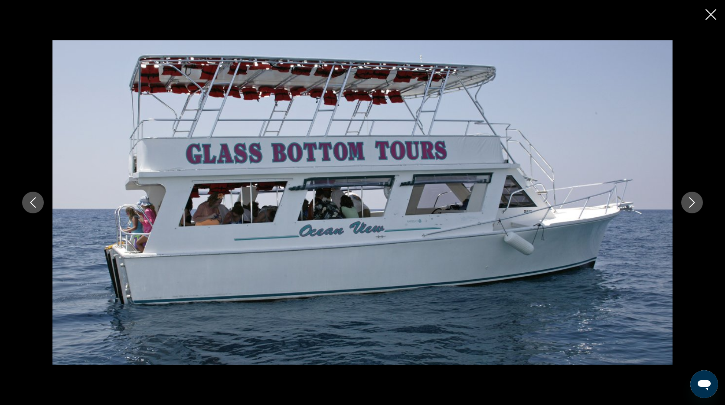
click at [692, 201] on icon "Next image" at bounding box center [692, 202] width 10 height 10
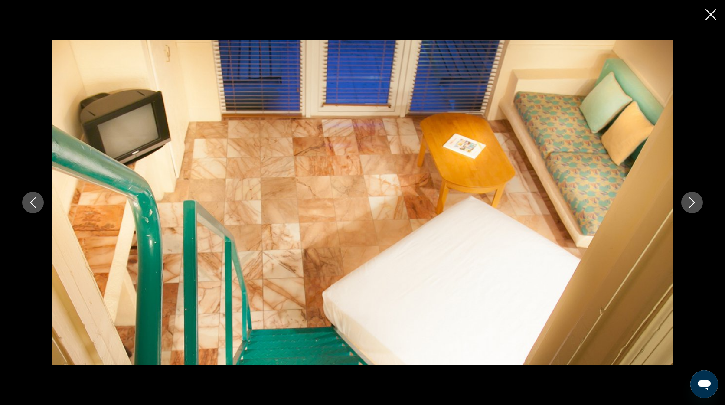
click at [692, 201] on icon "Next image" at bounding box center [692, 202] width 10 height 10
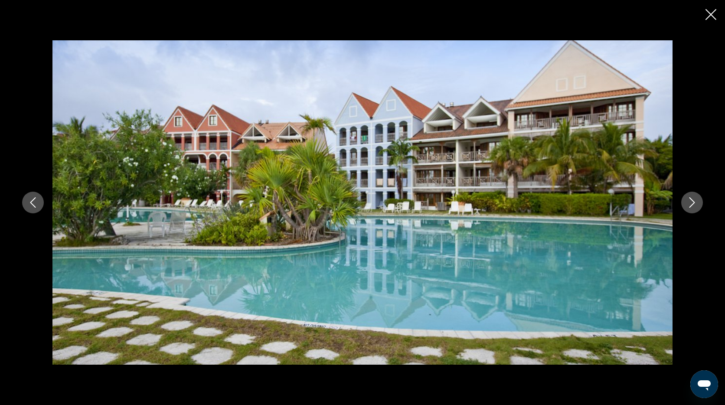
click at [692, 201] on icon "Next image" at bounding box center [692, 202] width 10 height 10
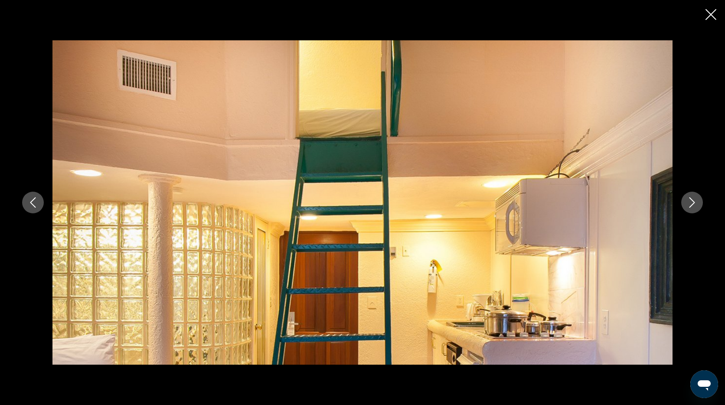
click at [692, 201] on icon "Next image" at bounding box center [692, 202] width 10 height 10
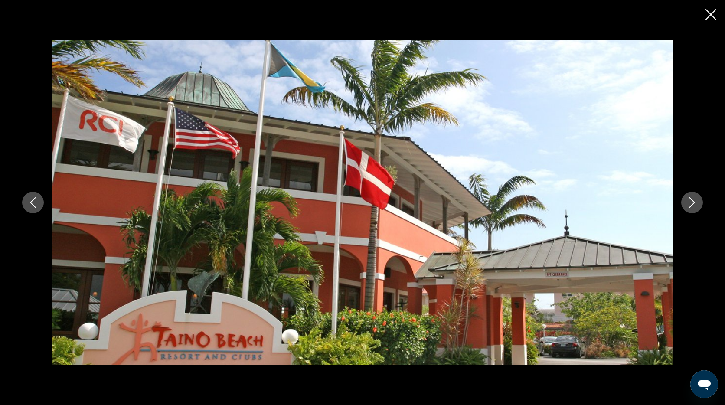
click at [692, 201] on icon "Next image" at bounding box center [692, 202] width 10 height 10
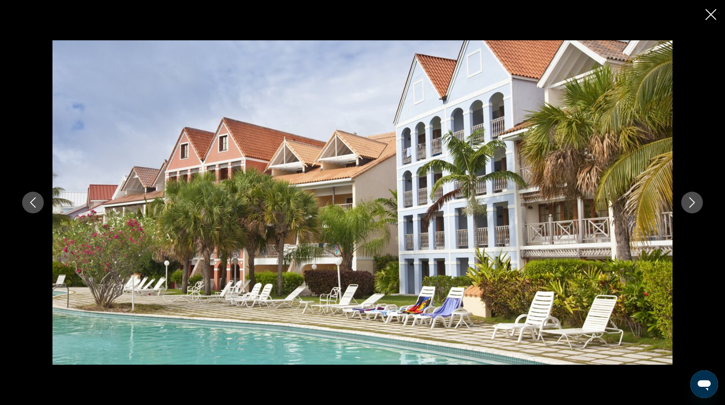
click at [692, 201] on icon "Next image" at bounding box center [692, 202] width 10 height 10
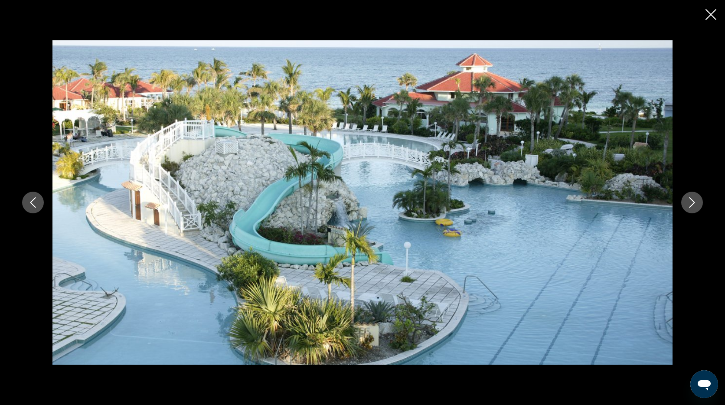
click at [692, 201] on icon "Next image" at bounding box center [692, 202] width 10 height 10
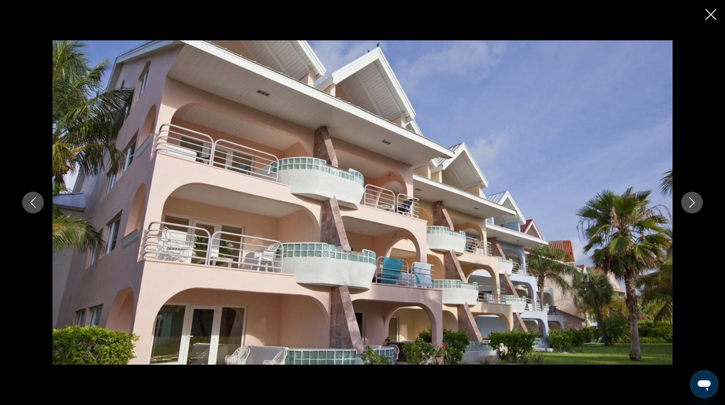
click at [692, 201] on icon "Next image" at bounding box center [692, 202] width 10 height 10
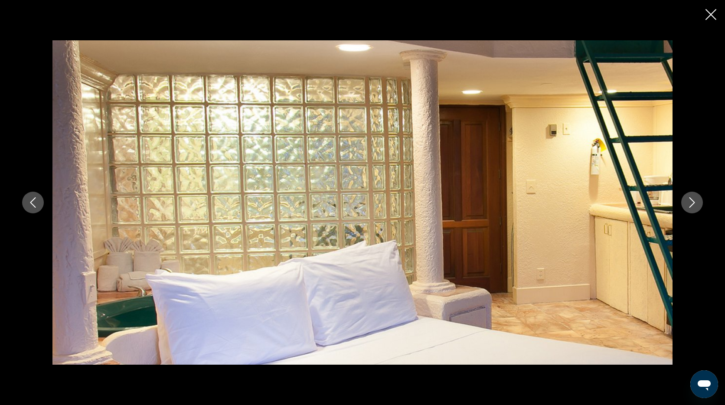
click at [692, 201] on icon "Next image" at bounding box center [692, 202] width 10 height 10
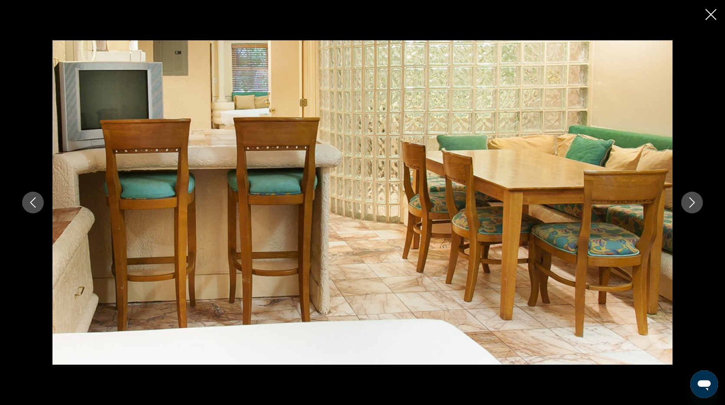
click at [692, 201] on icon "Next image" at bounding box center [692, 202] width 10 height 10
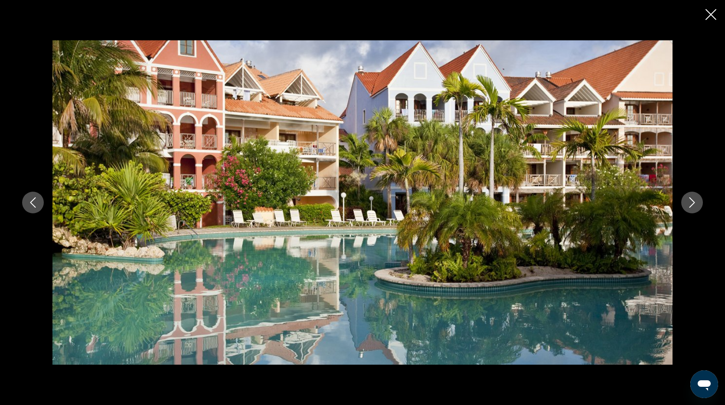
click at [708, 16] on icon "Close slideshow" at bounding box center [711, 14] width 11 height 11
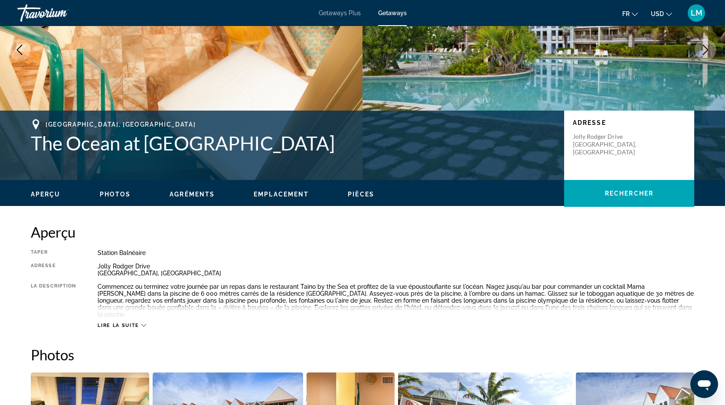
scroll to position [0, 0]
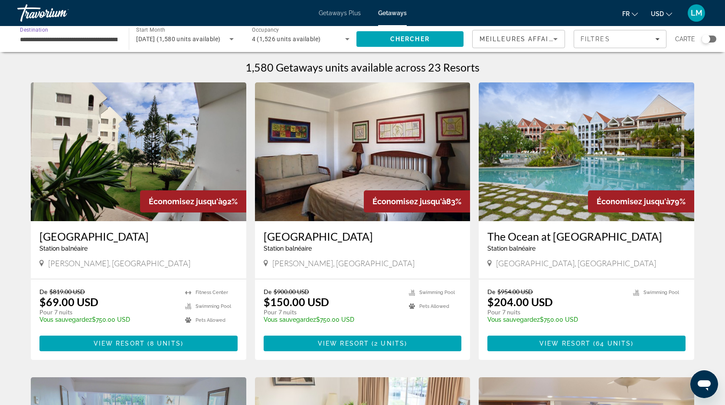
click at [54, 37] on input "**********" at bounding box center [69, 39] width 98 height 10
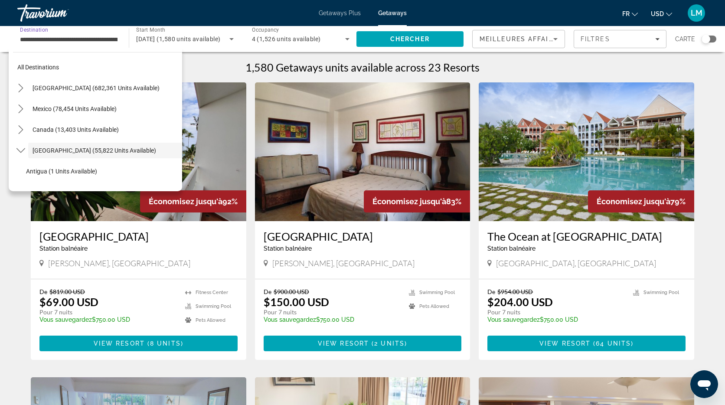
scroll to position [31, 0]
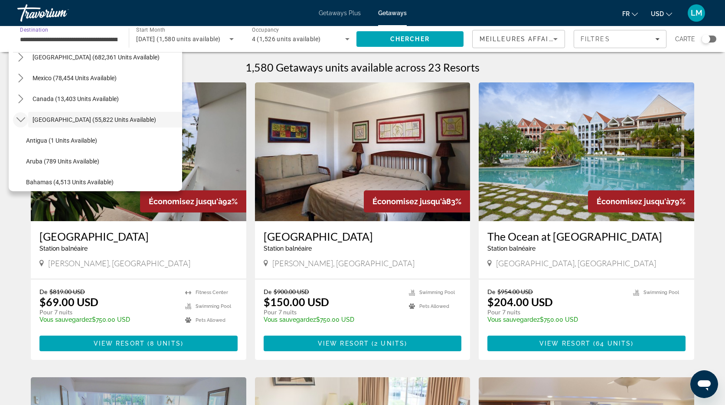
click at [22, 121] on icon "Toggle Caribbean & Atlantic Islands (55,822 units available) submenu" at bounding box center [20, 119] width 9 height 9
click at [477, 266] on app-weeks-search-item "Économisez jusqu'à 79% The Ocean at [GEOGRAPHIC_DATA] balnéaire - Ceci est une …" at bounding box center [587, 221] width 224 height 278
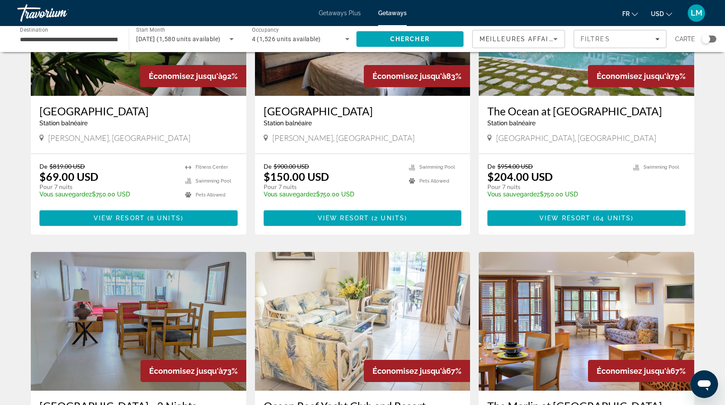
scroll to position [0, 0]
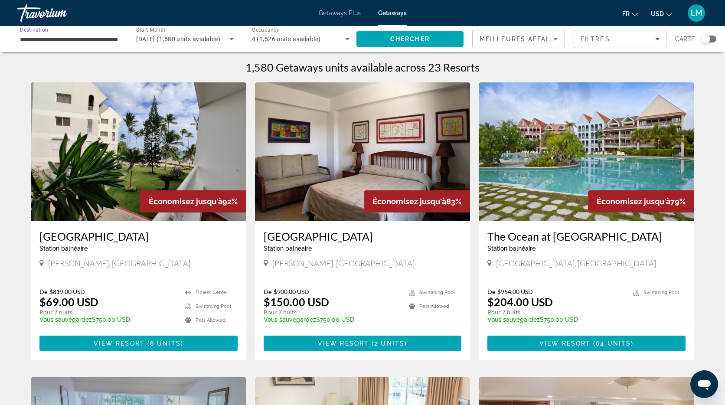
click at [35, 37] on input "**********" at bounding box center [69, 39] width 98 height 10
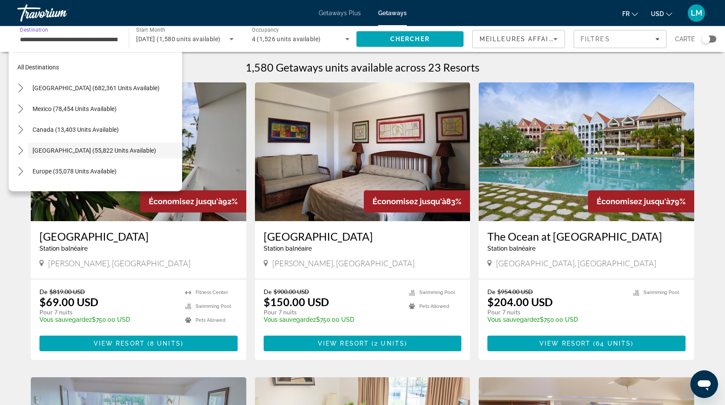
scroll to position [31, 0]
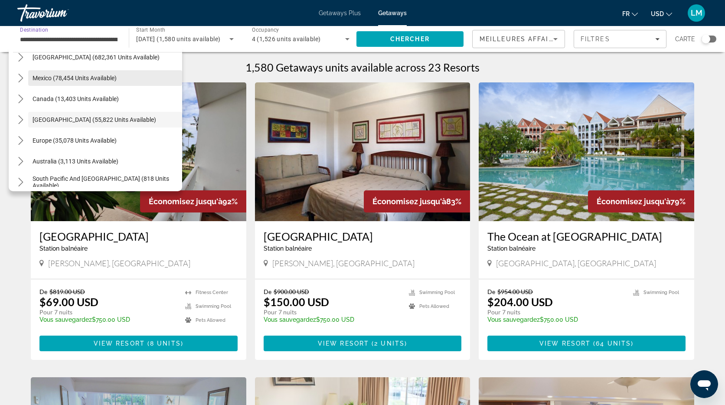
click at [46, 76] on span "Mexico (78,454 units available)" at bounding box center [75, 78] width 84 height 7
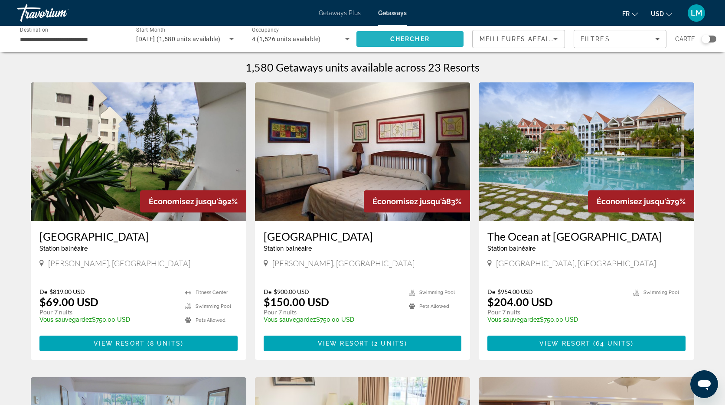
click at [423, 38] on span "Chercher" at bounding box center [409, 39] width 39 height 7
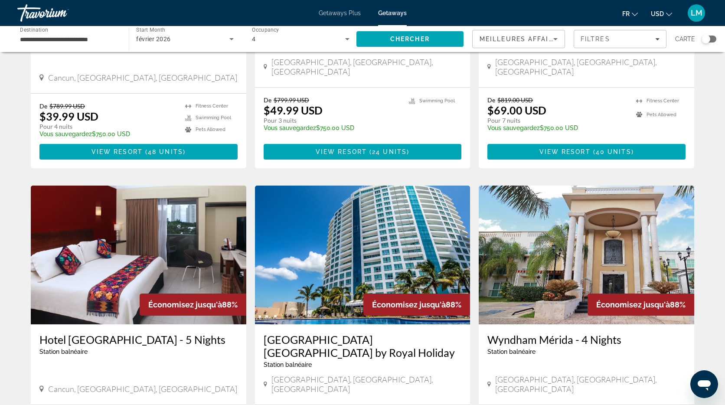
scroll to position [987, 0]
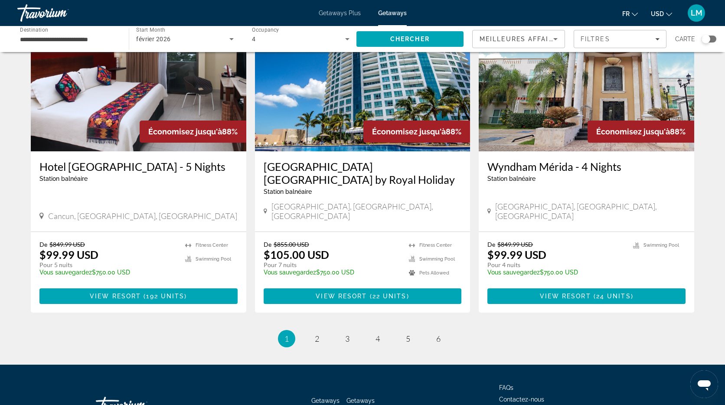
click at [703, 38] on div "Search widget" at bounding box center [706, 39] width 9 height 9
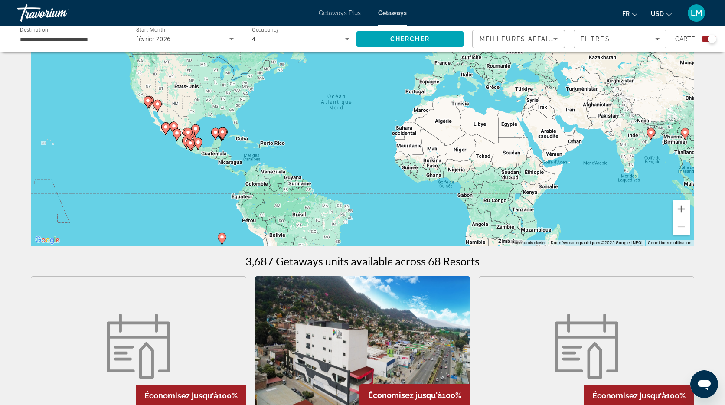
scroll to position [0, 0]
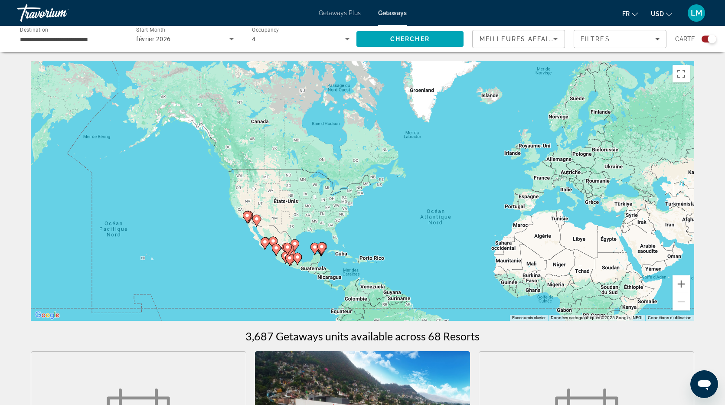
drag, startPoint x: 219, startPoint y: 238, endPoint x: 319, endPoint y: 276, distance: 107.4
click at [319, 276] on div "Pour activer le glissement avec le clavier, appuyez sur Alt+Entrée. Une fois ce…" at bounding box center [363, 191] width 664 height 260
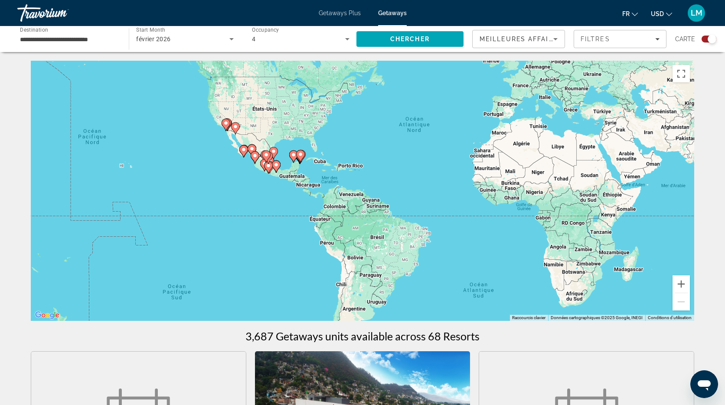
drag, startPoint x: 319, startPoint y: 276, endPoint x: 297, endPoint y: 183, distance: 95.8
click at [297, 177] on div "Pour activer le glissement avec le clavier, appuyez sur Alt+Entrée. Une fois ce…" at bounding box center [363, 191] width 664 height 260
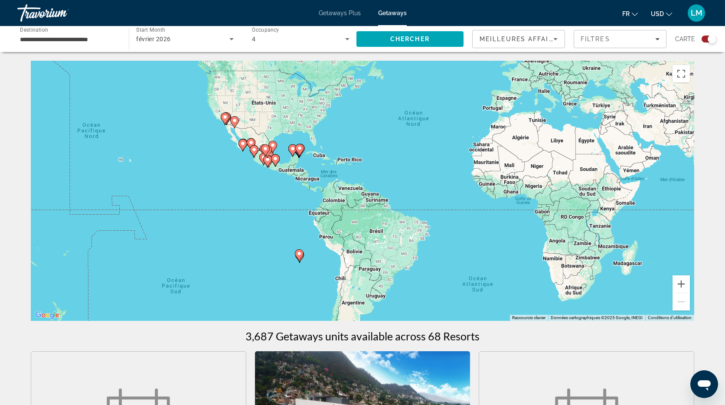
click at [301, 255] on image "Main content" at bounding box center [299, 253] width 5 height 5
type input "**********"
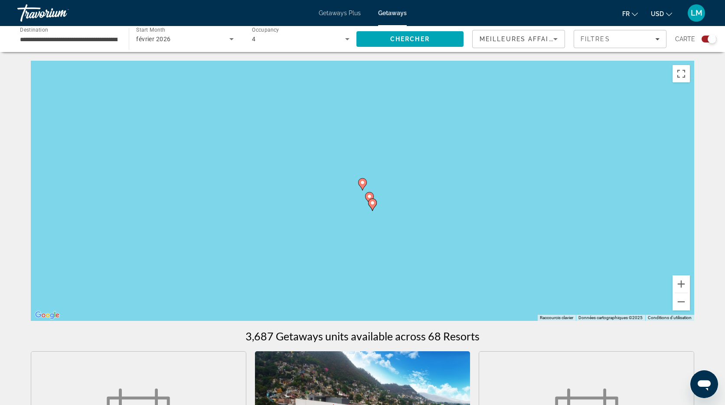
click at [370, 201] on image "Main content" at bounding box center [372, 202] width 5 height 5
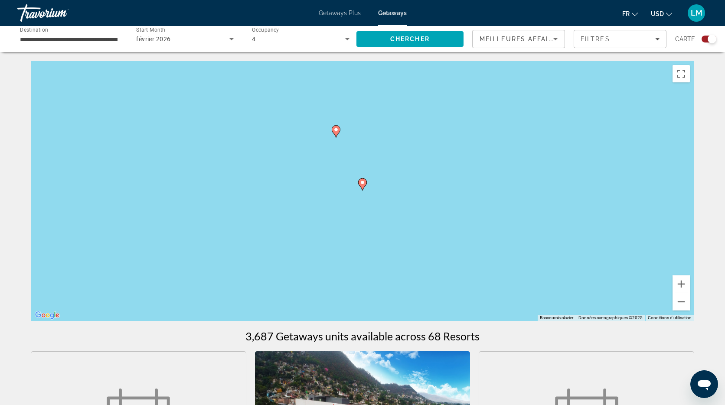
click at [337, 132] on image "Main content" at bounding box center [336, 129] width 5 height 5
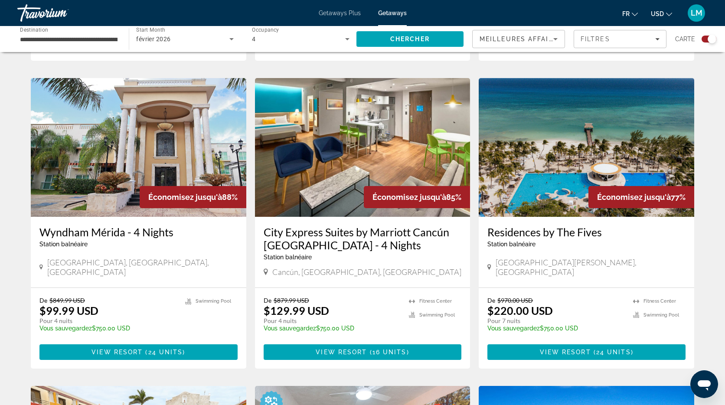
scroll to position [885, 0]
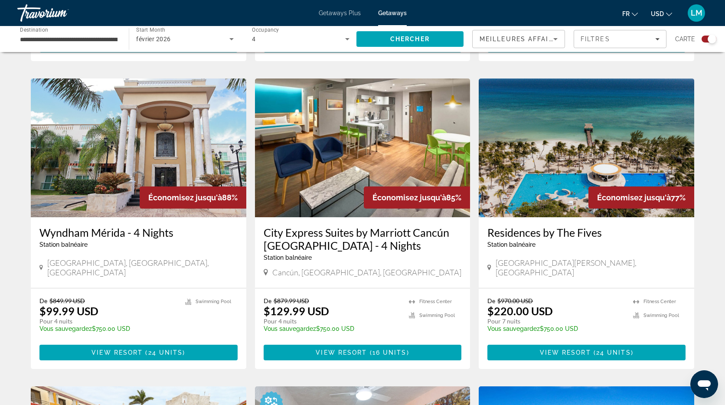
click at [564, 141] on img "Main content" at bounding box center [587, 148] width 216 height 139
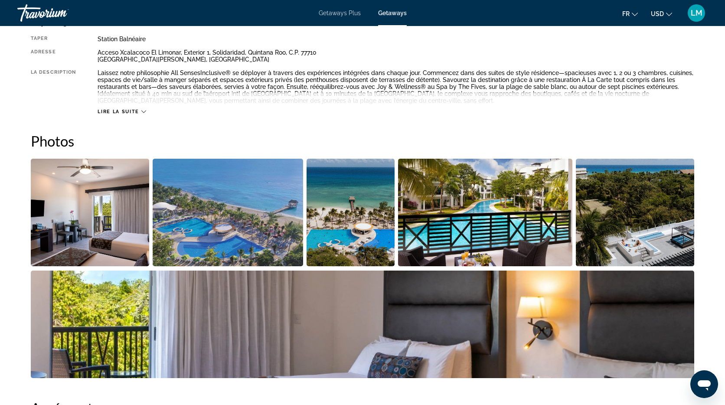
scroll to position [311, 0]
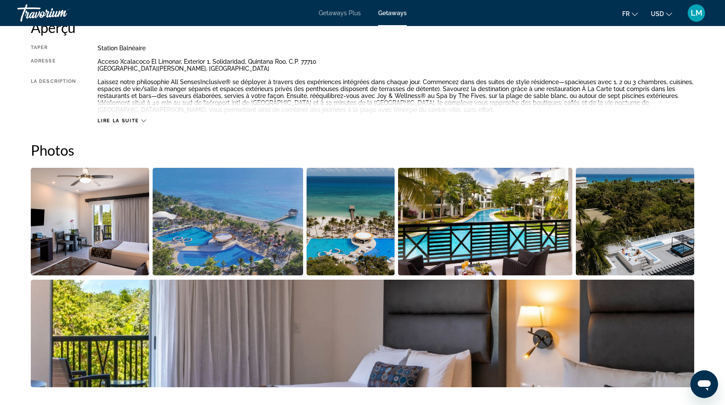
click at [470, 220] on img "Open full-screen image slider" at bounding box center [485, 222] width 175 height 108
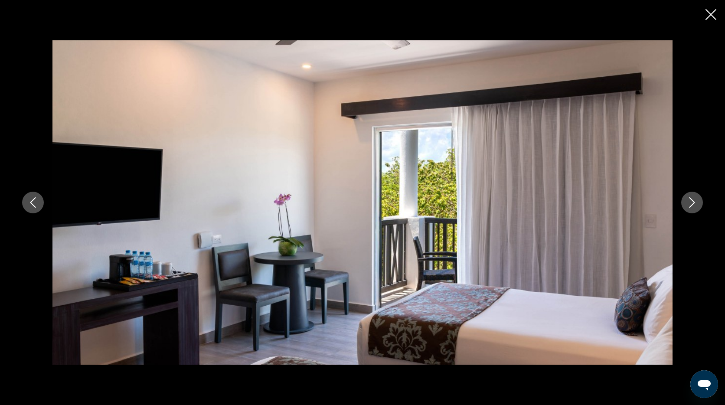
click at [685, 199] on button "Next image" at bounding box center [693, 203] width 22 height 22
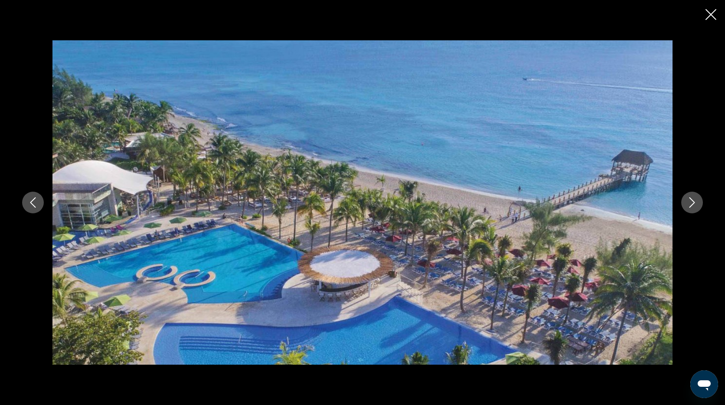
click at [692, 199] on icon "Next image" at bounding box center [692, 202] width 10 height 10
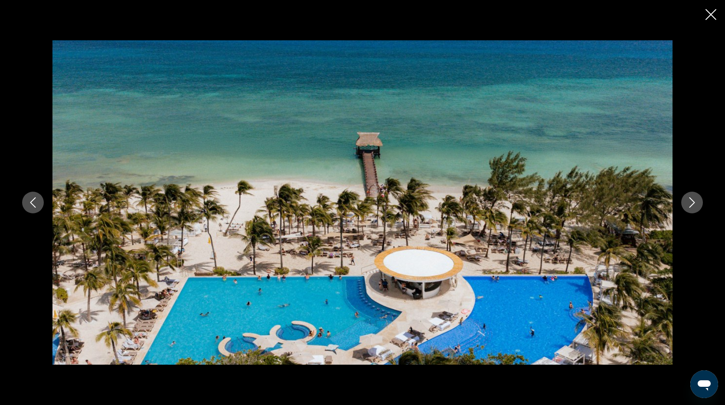
click at [692, 199] on icon "Next image" at bounding box center [692, 202] width 10 height 10
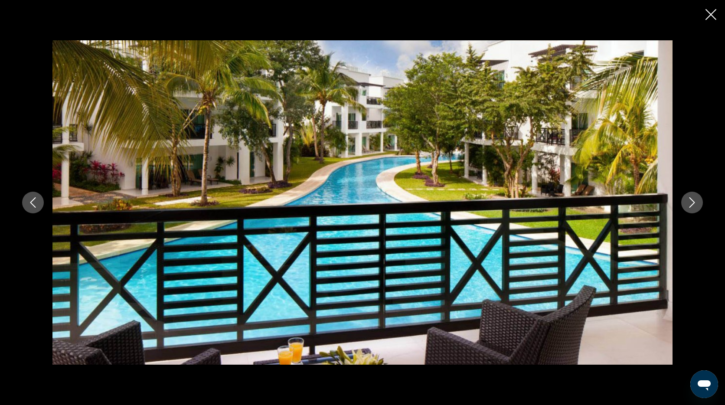
scroll to position [309, 0]
click at [690, 203] on icon "Next image" at bounding box center [692, 202] width 10 height 10
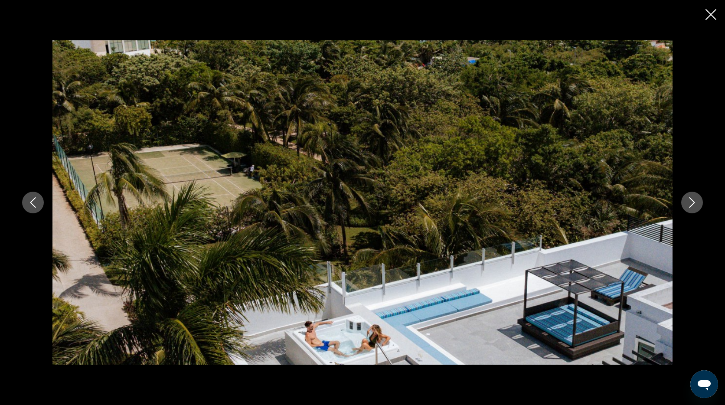
click at [690, 203] on icon "Next image" at bounding box center [692, 202] width 10 height 10
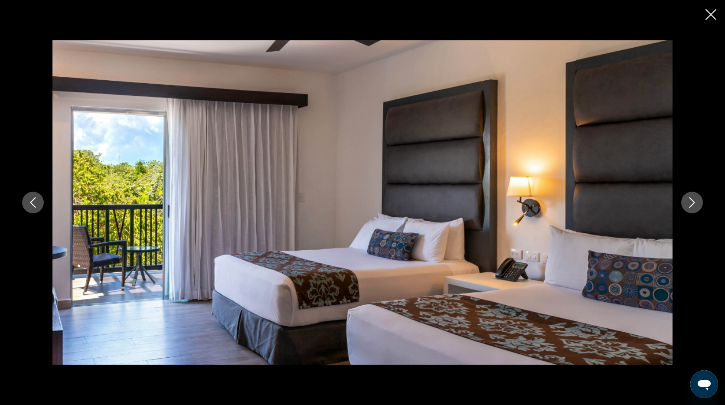
click at [690, 203] on icon "Next image" at bounding box center [692, 202] width 10 height 10
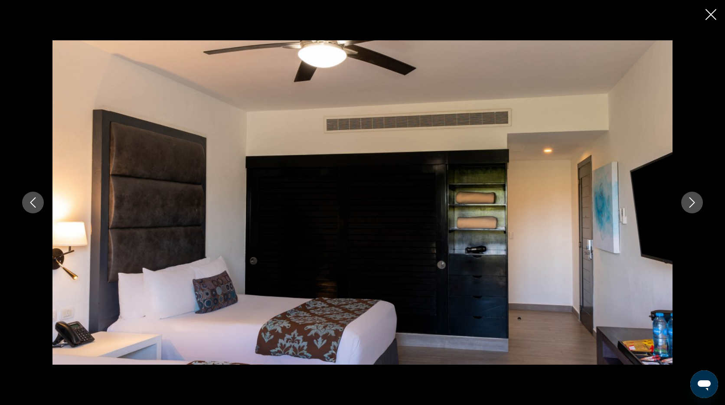
click at [690, 203] on icon "Next image" at bounding box center [692, 202] width 10 height 10
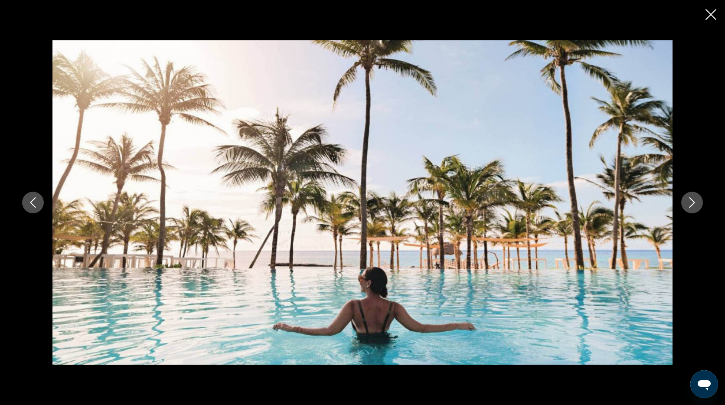
click at [690, 203] on icon "Next image" at bounding box center [692, 202] width 10 height 10
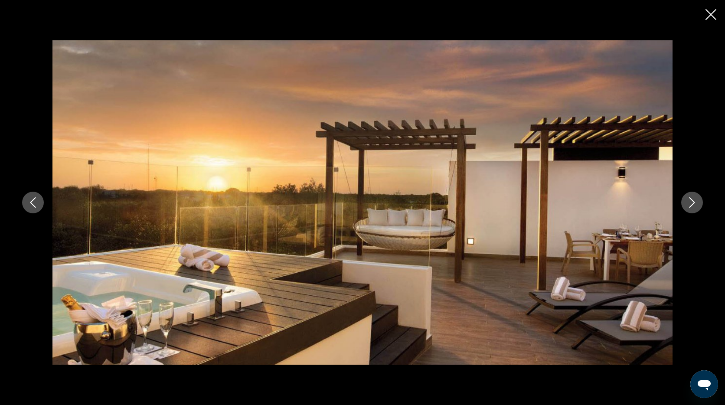
click at [690, 203] on icon "Next image" at bounding box center [692, 202] width 10 height 10
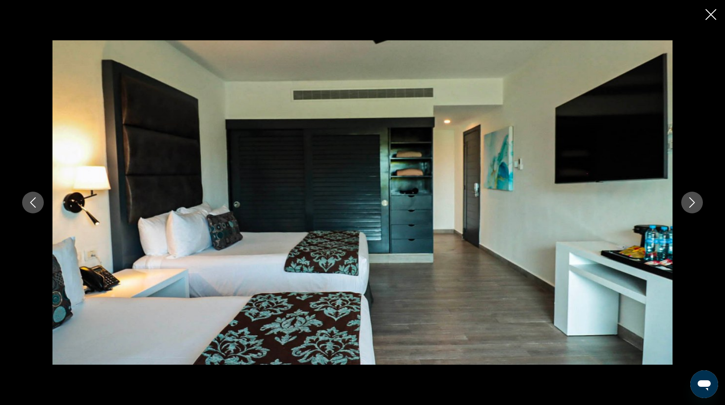
click at [690, 203] on icon "Next image" at bounding box center [692, 202] width 10 height 10
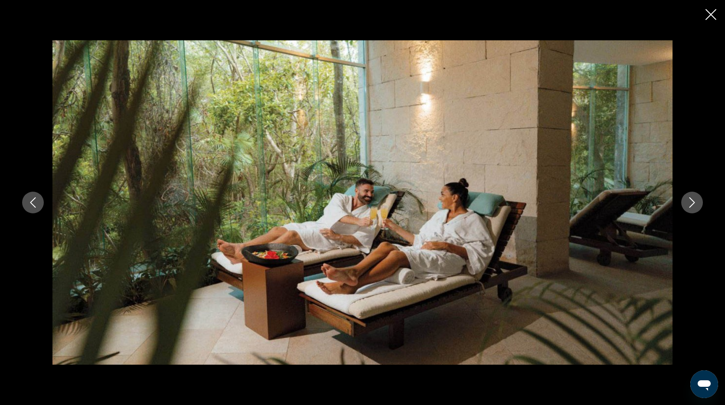
click at [690, 203] on icon "Next image" at bounding box center [692, 202] width 10 height 10
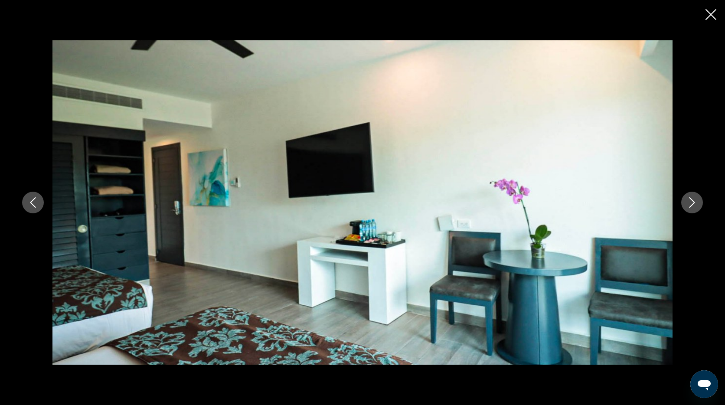
click at [690, 203] on icon "Next image" at bounding box center [692, 202] width 10 height 10
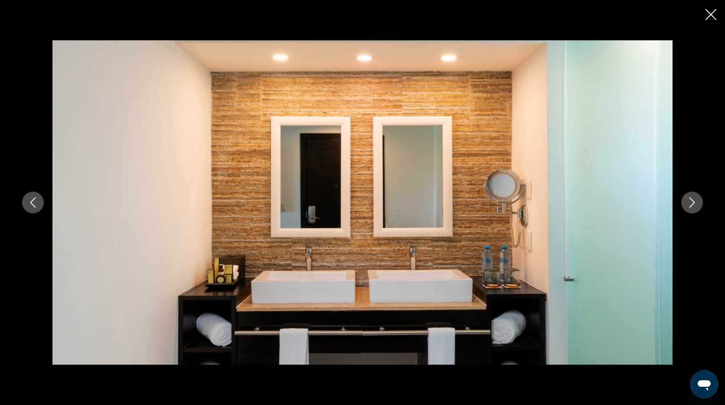
click at [690, 203] on icon "Next image" at bounding box center [692, 202] width 10 height 10
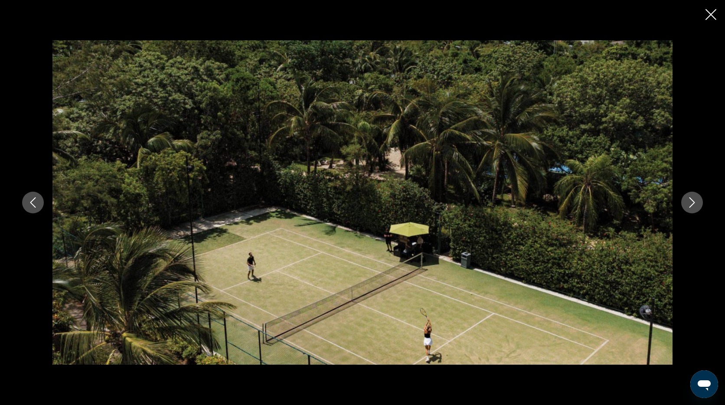
click at [690, 203] on icon "Next image" at bounding box center [692, 202] width 10 height 10
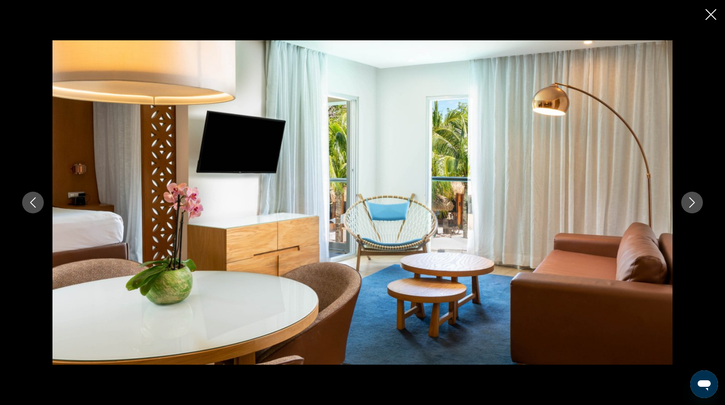
click at [690, 203] on icon "Next image" at bounding box center [692, 202] width 10 height 10
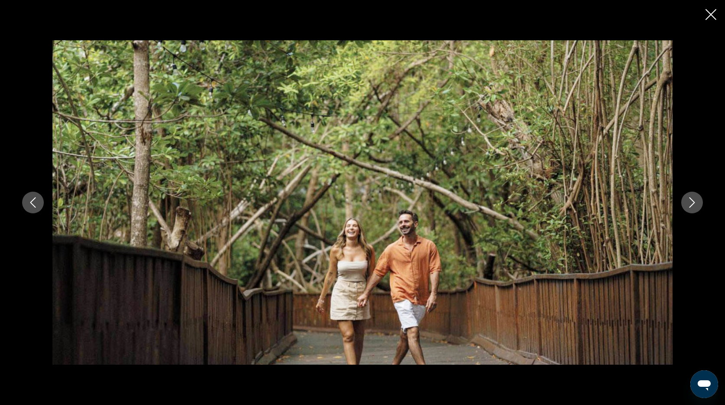
click at [690, 203] on icon "Next image" at bounding box center [692, 202] width 10 height 10
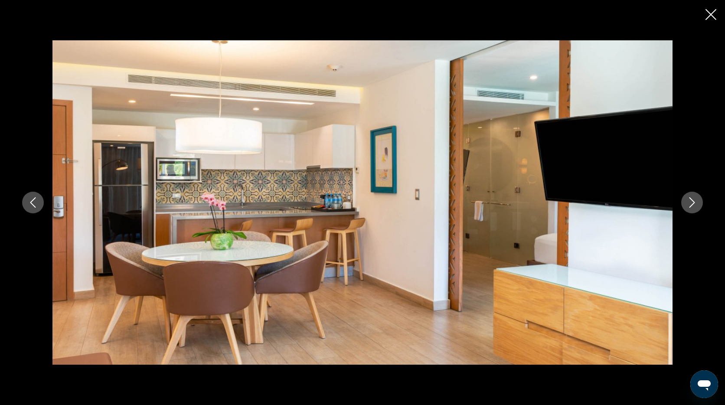
click at [690, 202] on icon "Next image" at bounding box center [692, 202] width 10 height 10
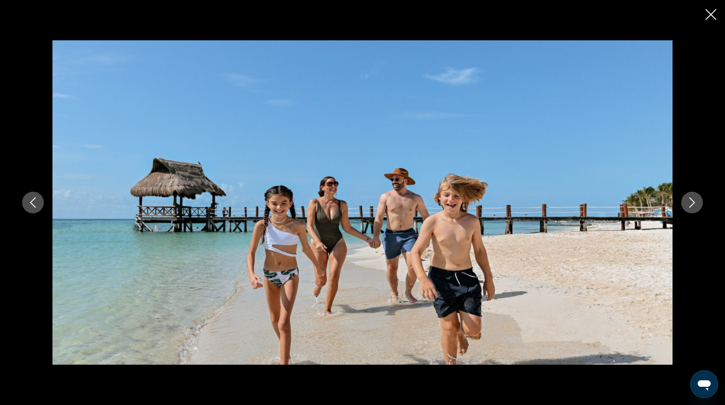
click at [690, 202] on icon "Next image" at bounding box center [692, 202] width 10 height 10
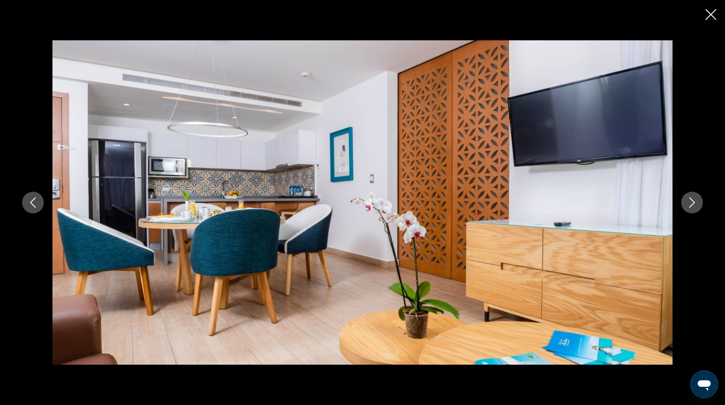
click at [690, 202] on icon "Next image" at bounding box center [692, 202] width 10 height 10
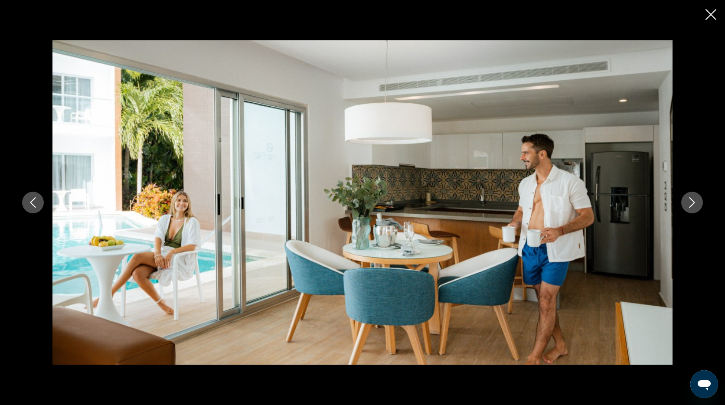
click at [690, 202] on icon "Next image" at bounding box center [692, 202] width 10 height 10
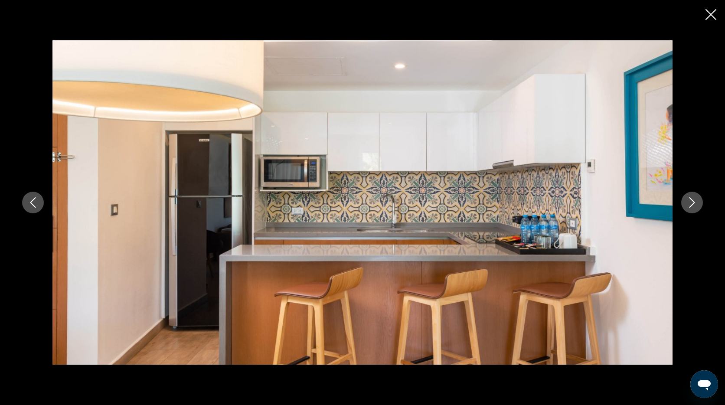
click at [690, 202] on icon "Next image" at bounding box center [692, 202] width 10 height 10
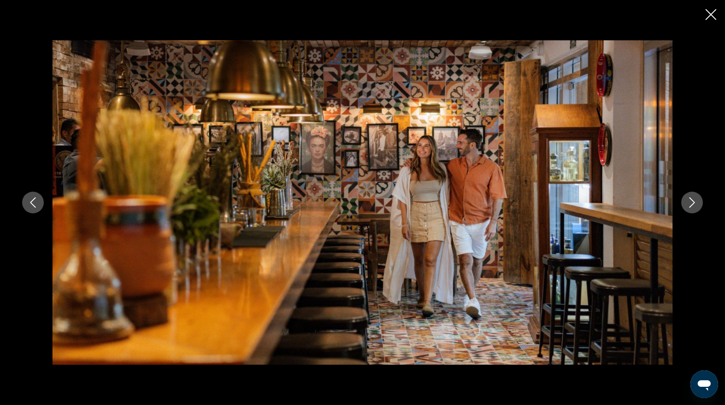
click at [690, 202] on icon "Next image" at bounding box center [692, 202] width 10 height 10
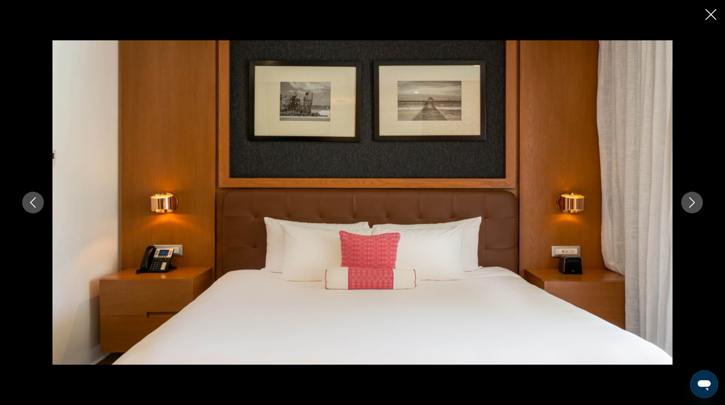
click at [690, 202] on icon "Next image" at bounding box center [692, 202] width 10 height 10
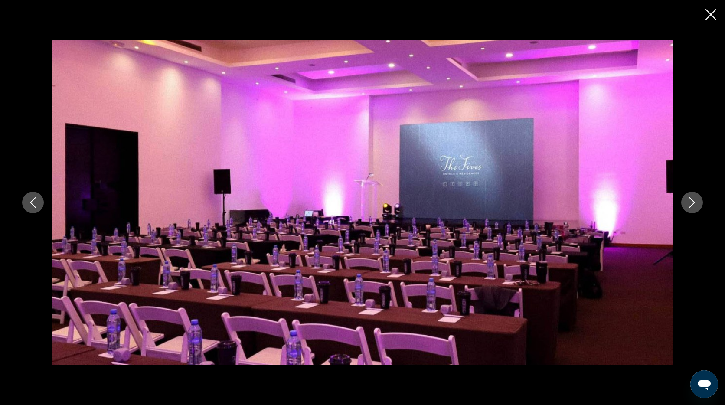
click at [690, 202] on icon "Next image" at bounding box center [692, 202] width 10 height 10
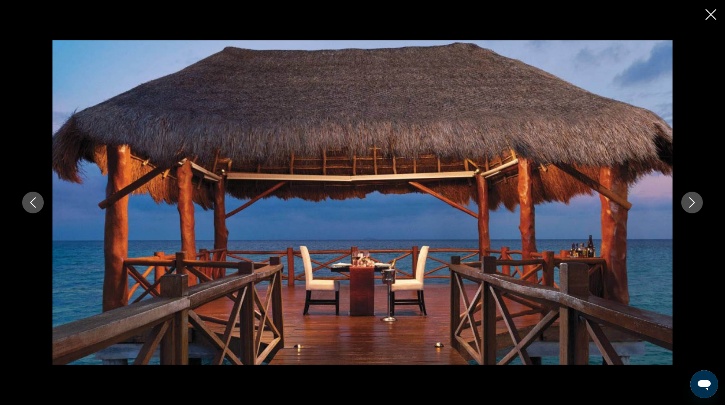
click at [690, 202] on icon "Next image" at bounding box center [692, 202] width 10 height 10
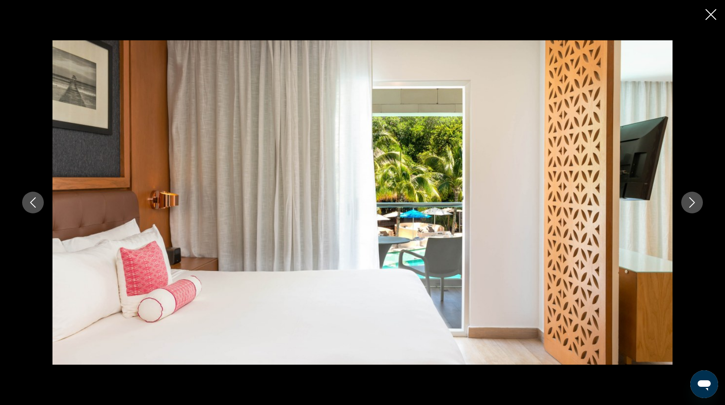
click at [690, 202] on icon "Next image" at bounding box center [692, 202] width 10 height 10
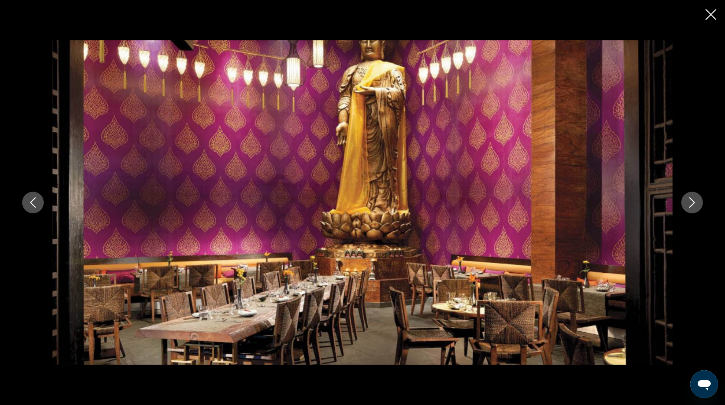
click at [690, 202] on icon "Next image" at bounding box center [692, 202] width 10 height 10
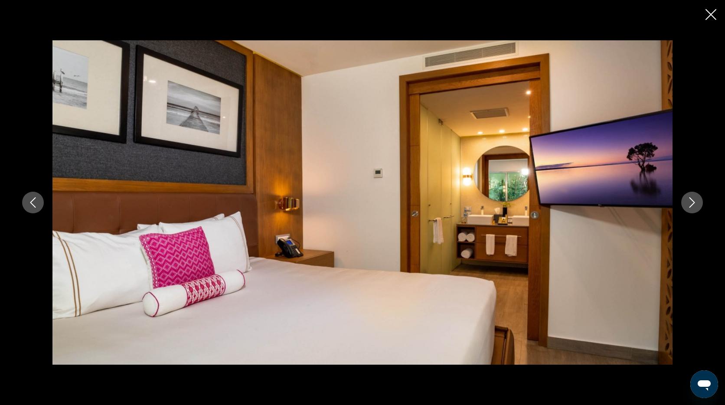
click at [690, 202] on icon "Next image" at bounding box center [692, 202] width 10 height 10
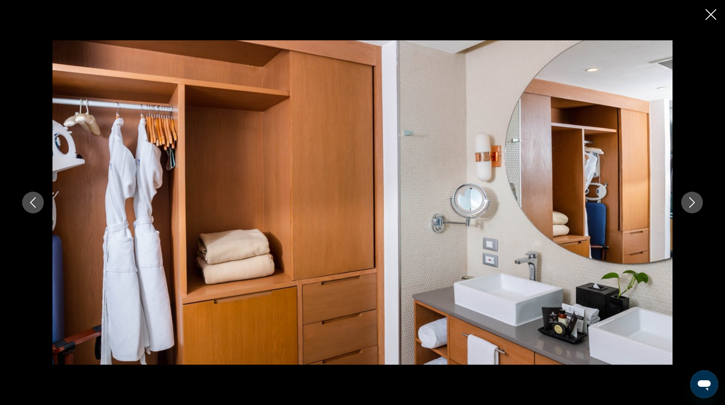
click at [690, 202] on icon "Next image" at bounding box center [692, 202] width 10 height 10
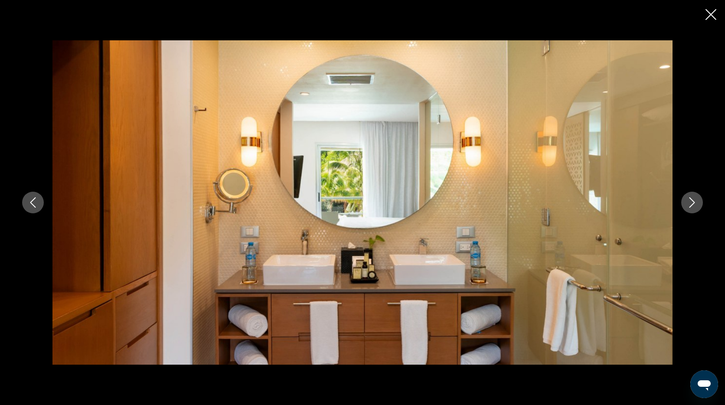
click at [691, 202] on icon "Next image" at bounding box center [692, 202] width 10 height 10
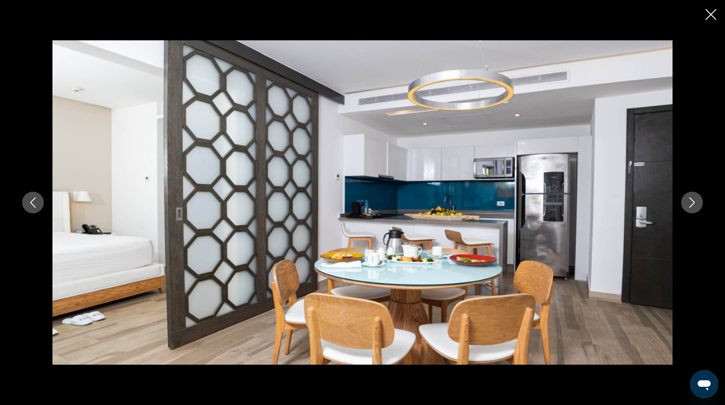
click at [691, 202] on icon "Next image" at bounding box center [692, 202] width 10 height 10
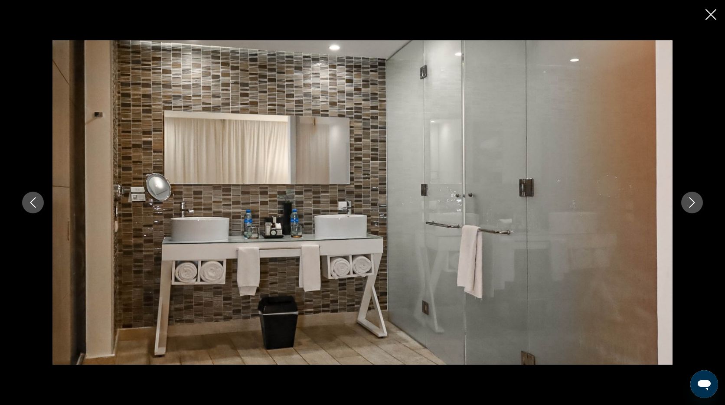
click at [691, 202] on icon "Next image" at bounding box center [692, 202] width 10 height 10
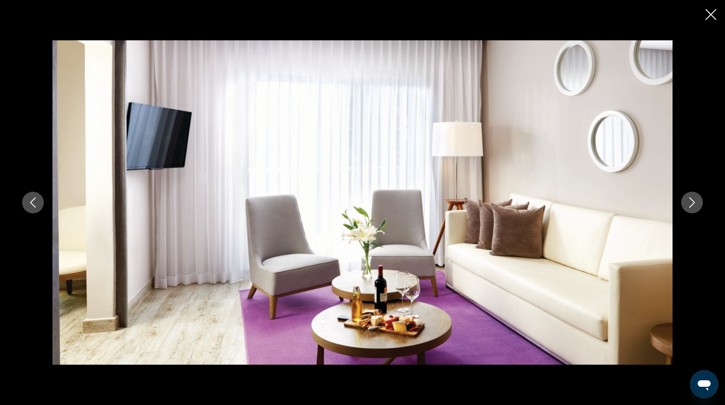
click at [691, 202] on icon "Next image" at bounding box center [692, 202] width 10 height 10
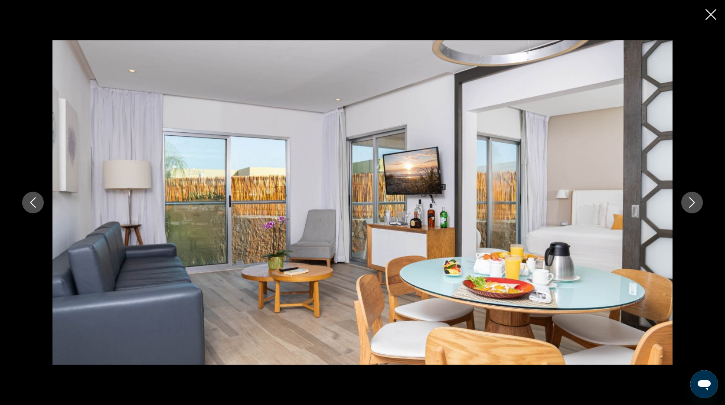
click at [691, 202] on icon "Next image" at bounding box center [692, 202] width 10 height 10
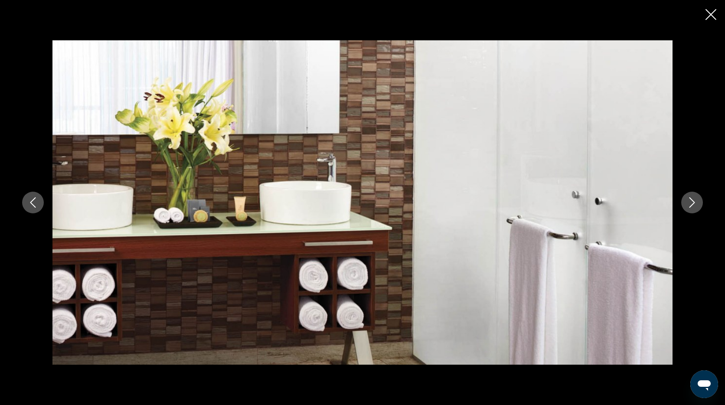
click at [691, 202] on icon "Next image" at bounding box center [692, 202] width 10 height 10
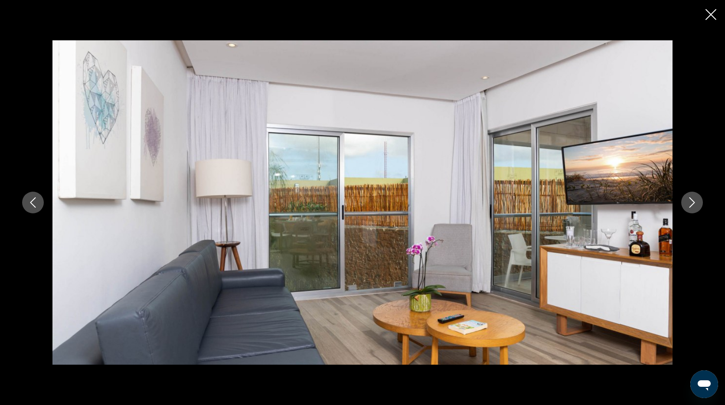
click at [691, 202] on icon "Next image" at bounding box center [692, 202] width 10 height 10
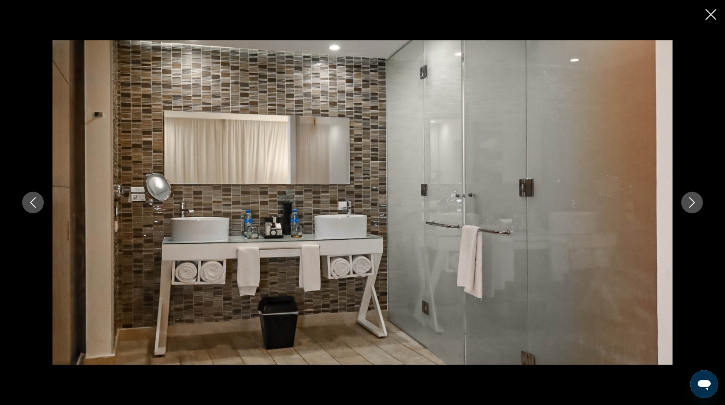
click at [691, 202] on icon "Next image" at bounding box center [692, 202] width 10 height 10
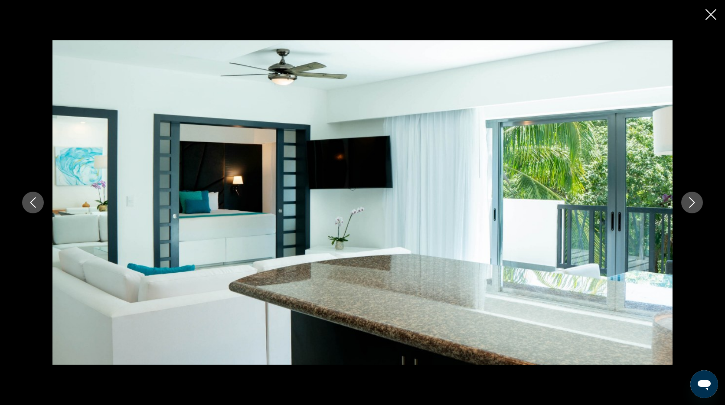
click at [691, 202] on icon "Next image" at bounding box center [692, 202] width 10 height 10
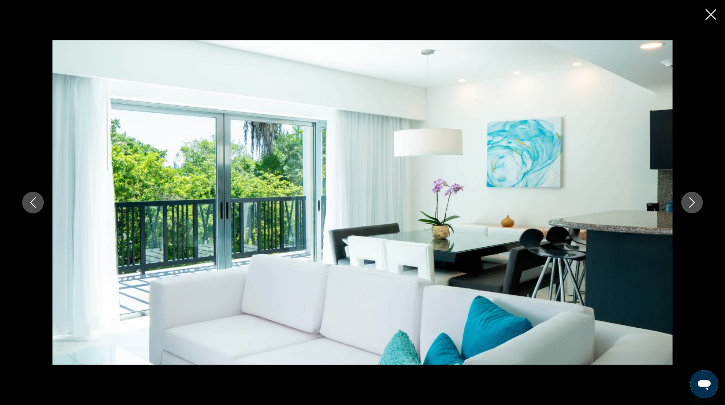
click at [691, 202] on icon "Next image" at bounding box center [692, 202] width 10 height 10
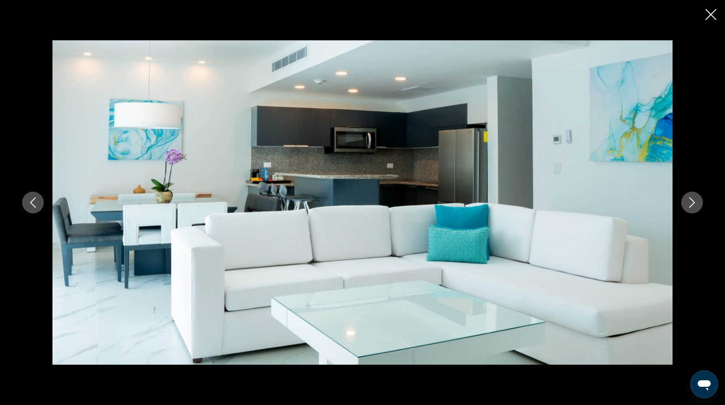
click at [691, 202] on icon "Next image" at bounding box center [692, 202] width 10 height 10
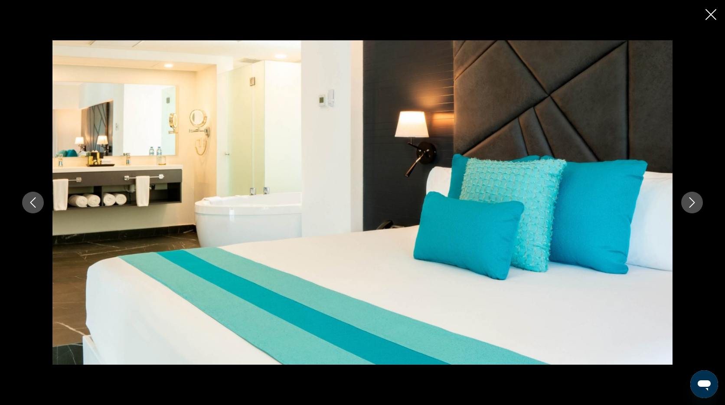
click at [691, 202] on icon "Next image" at bounding box center [692, 202] width 10 height 10
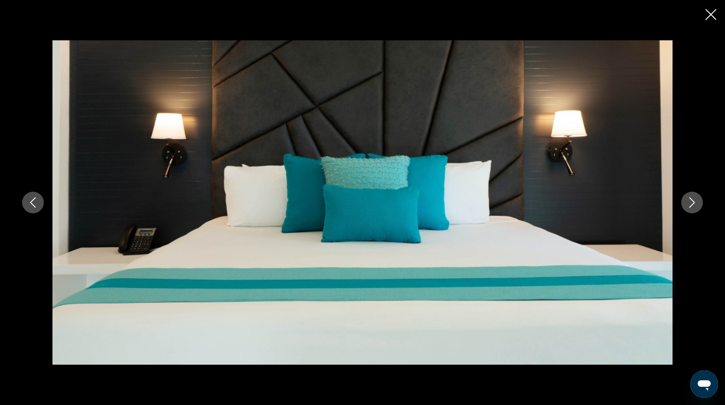
click at [691, 202] on icon "Next image" at bounding box center [692, 202] width 10 height 10
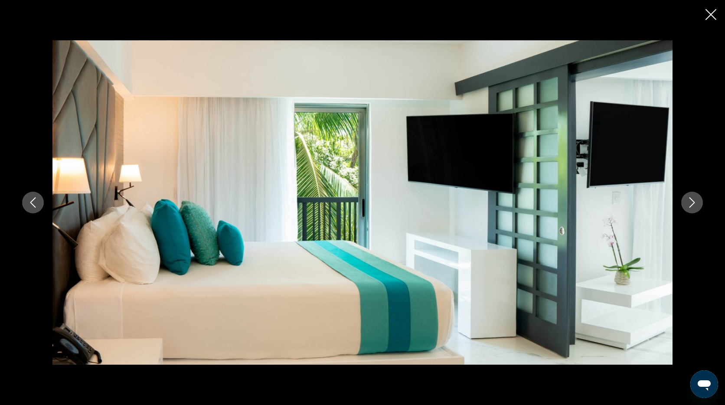
click at [691, 202] on icon "Next image" at bounding box center [692, 202] width 10 height 10
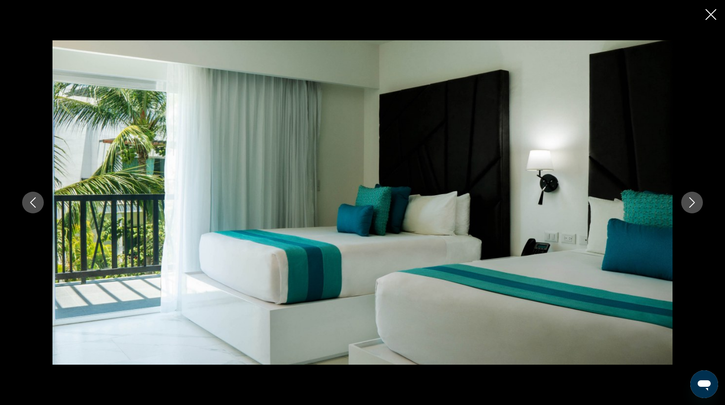
click at [691, 202] on icon "Next image" at bounding box center [692, 202] width 10 height 10
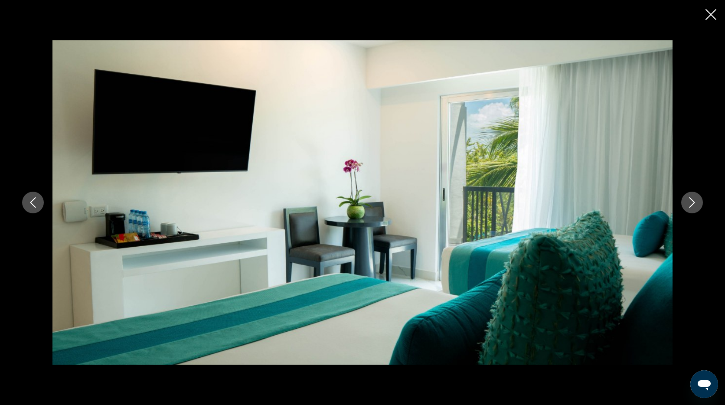
click at [691, 202] on icon "Next image" at bounding box center [692, 202] width 10 height 10
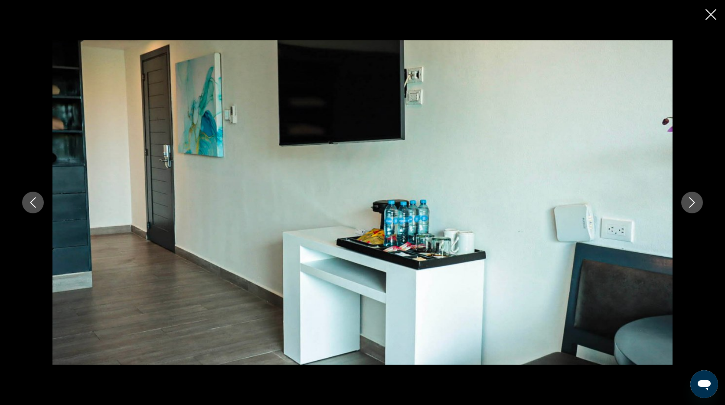
click at [691, 202] on icon "Next image" at bounding box center [692, 202] width 10 height 10
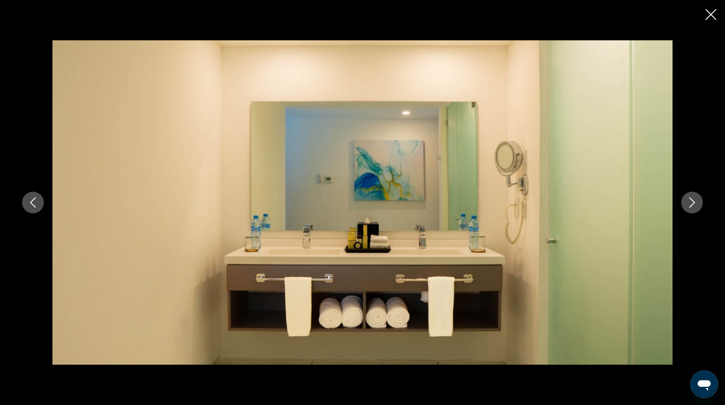
click at [691, 202] on icon "Next image" at bounding box center [692, 202] width 10 height 10
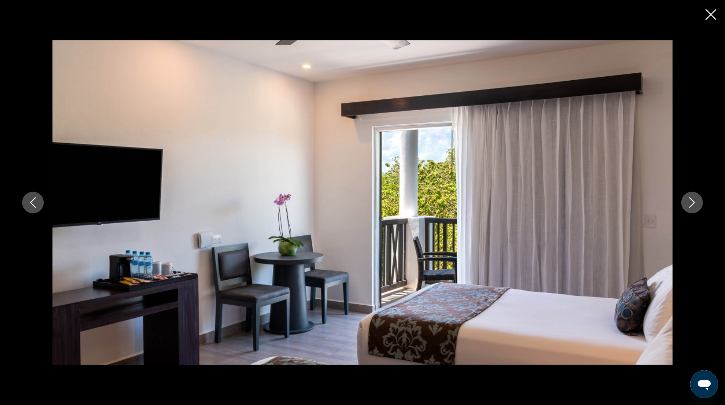
click at [691, 202] on icon "Next image" at bounding box center [692, 202] width 10 height 10
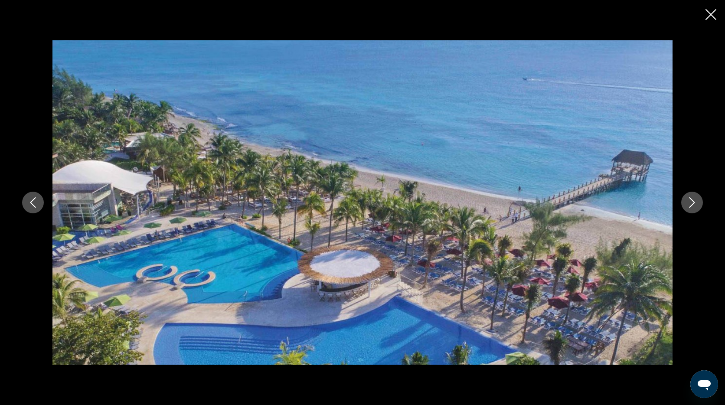
click at [693, 197] on icon "Next image" at bounding box center [692, 202] width 10 height 10
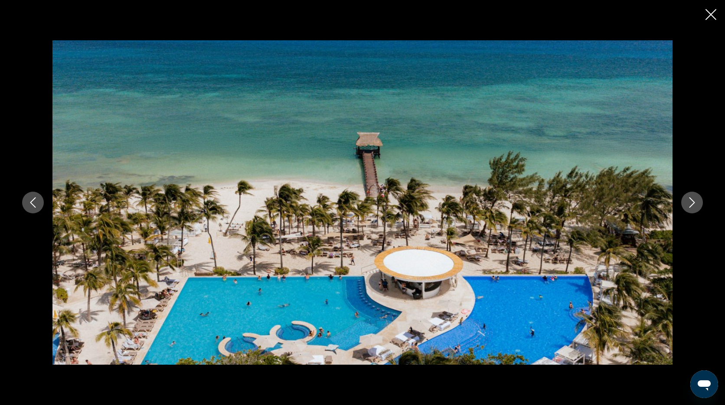
click at [692, 202] on icon "Next image" at bounding box center [692, 202] width 10 height 10
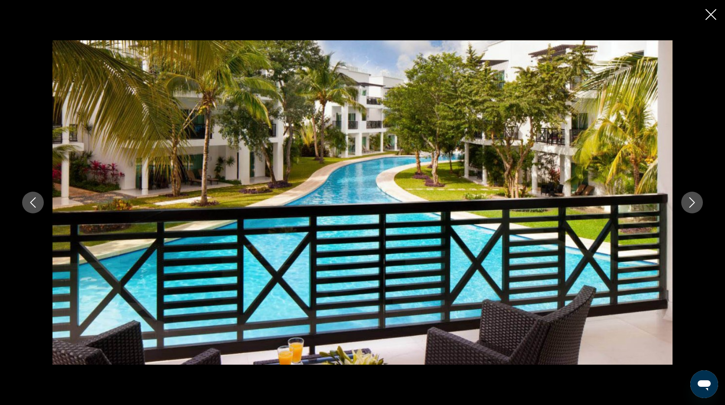
click at [691, 203] on icon "Next image" at bounding box center [692, 202] width 10 height 10
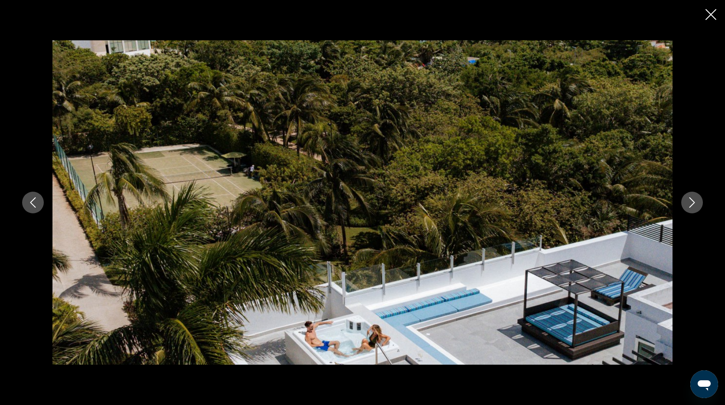
click at [691, 203] on icon "Next image" at bounding box center [692, 202] width 10 height 10
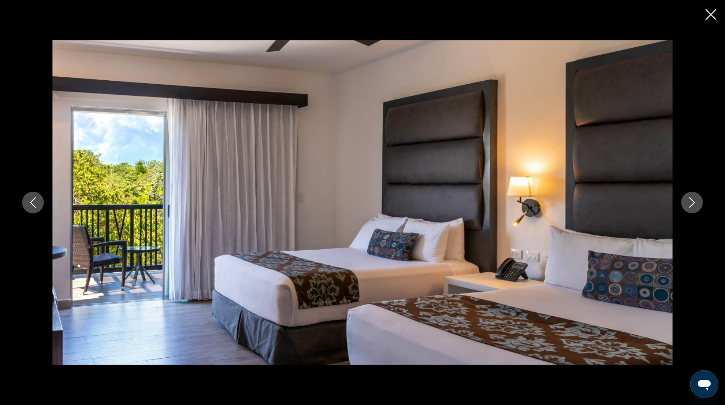
drag, startPoint x: 711, startPoint y: 15, endPoint x: 717, endPoint y: 14, distance: 6.5
click at [711, 15] on icon "Close slideshow" at bounding box center [711, 14] width 11 height 11
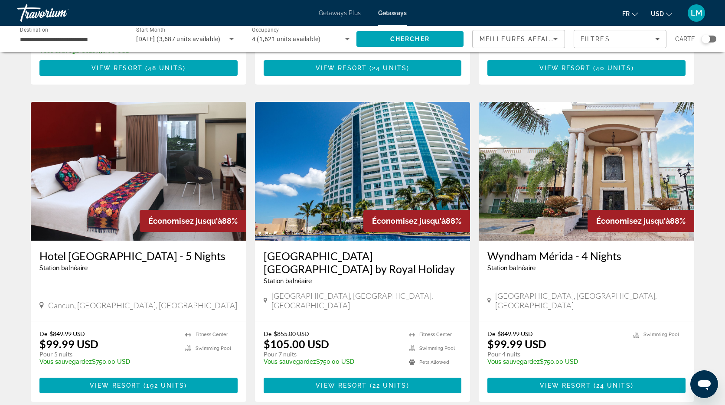
scroll to position [1025, 0]
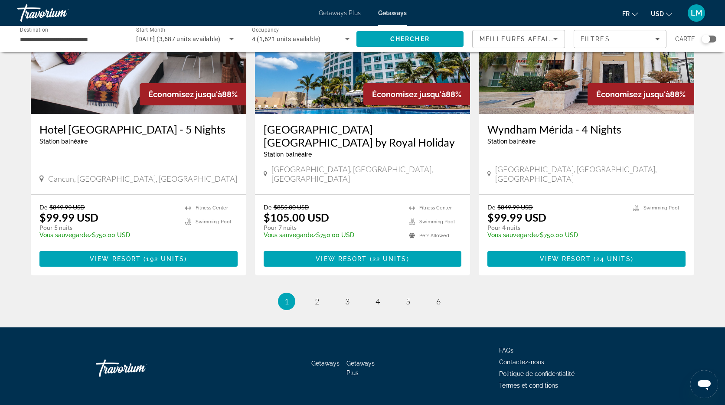
click at [94, 36] on input "**********" at bounding box center [69, 39] width 98 height 10
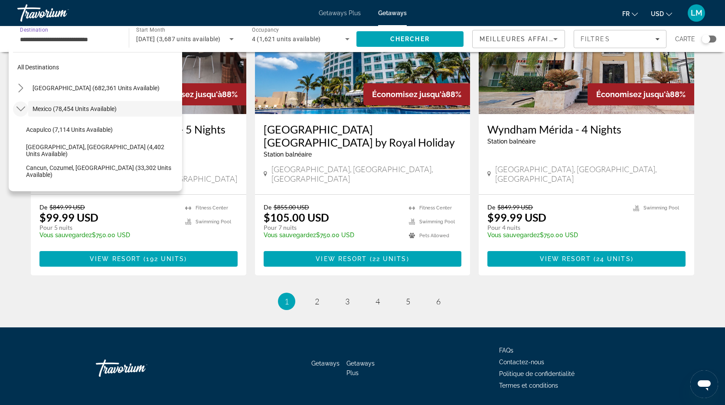
click at [20, 109] on icon "Toggle Mexico (78,454 units available) submenu" at bounding box center [20, 109] width 9 height 9
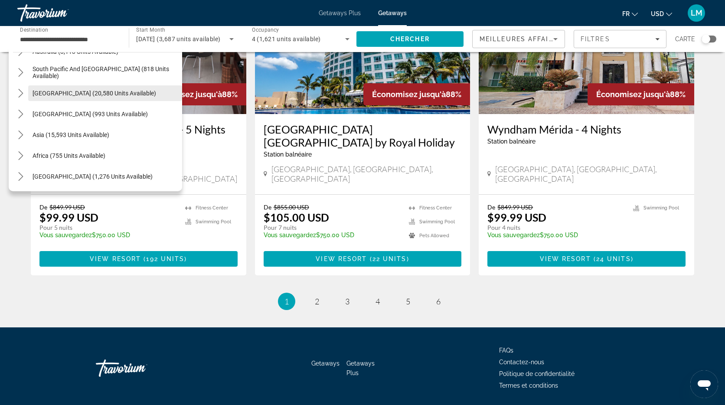
scroll to position [140, 0]
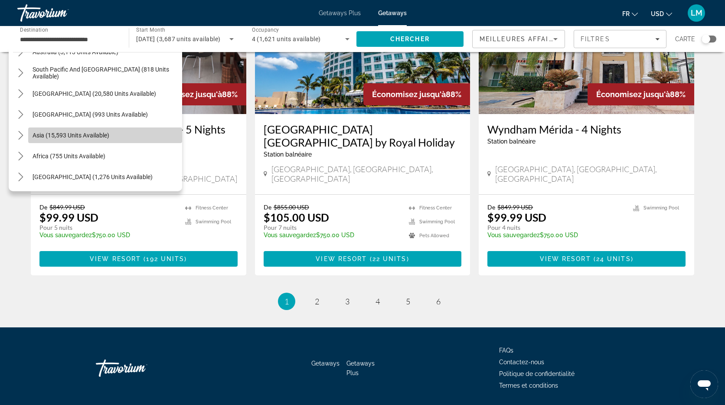
click at [40, 135] on span "Asia (15,593 units available)" at bounding box center [71, 135] width 77 height 7
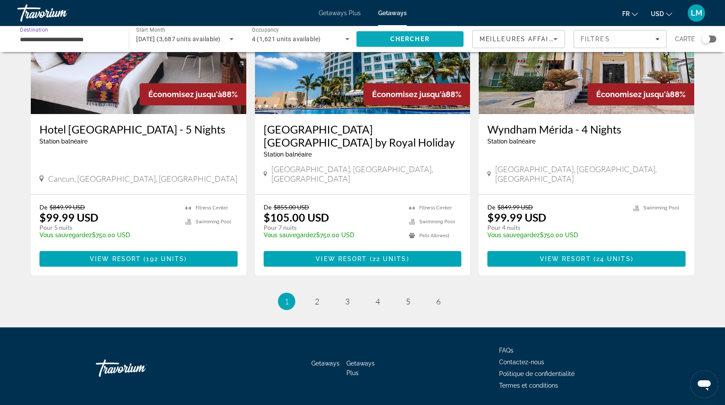
click at [404, 39] on span "Chercher" at bounding box center [409, 39] width 39 height 7
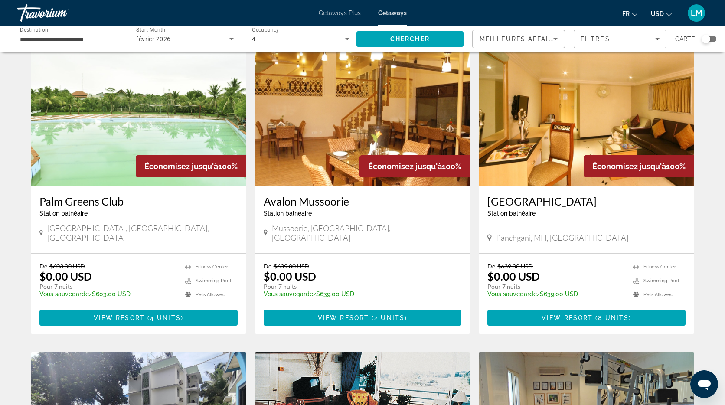
scroll to position [29, 0]
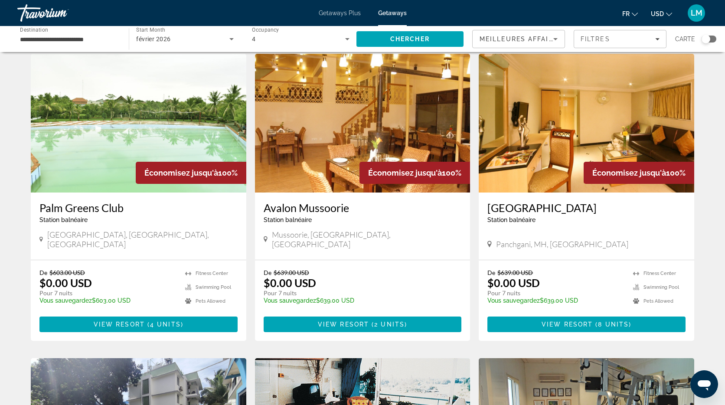
click at [707, 43] on div "Carte" at bounding box center [695, 39] width 41 height 18
click at [707, 40] on div "Search widget" at bounding box center [706, 39] width 9 height 9
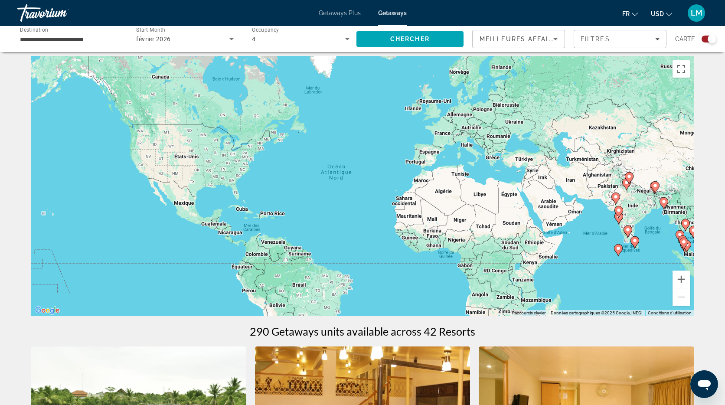
scroll to position [0, 0]
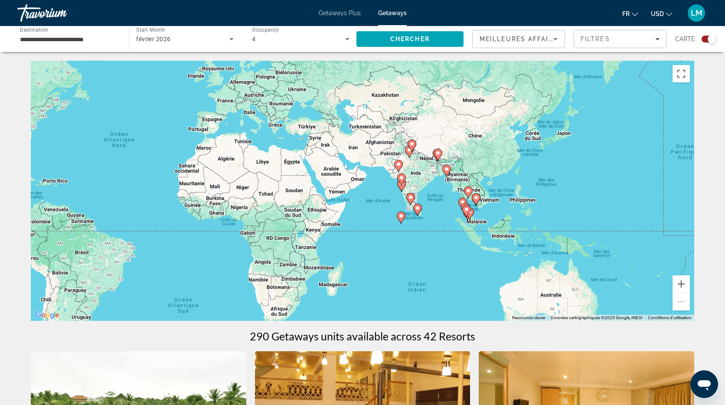
drag, startPoint x: 596, startPoint y: 219, endPoint x: 406, endPoint y: 188, distance: 193.3
click at [390, 184] on div "Pour activer le glissement avec le clavier, appuyez sur Alt+Entrée. Une fois ce…" at bounding box center [363, 191] width 664 height 260
click at [515, 185] on icon "Main content" at bounding box center [515, 184] width 8 height 11
type input "**********"
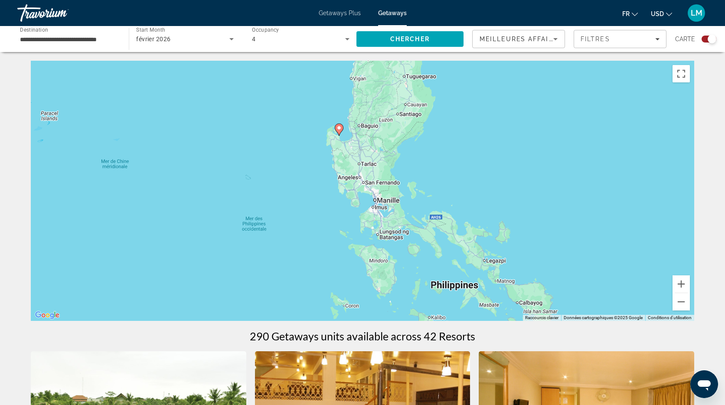
drag, startPoint x: 472, startPoint y: 173, endPoint x: 447, endPoint y: 118, distance: 60.4
click at [448, 116] on div "Pour activer le glissement avec le clavier, appuyez sur Alt+Entrée. Une fois ce…" at bounding box center [363, 191] width 664 height 260
click at [342, 128] on icon "Main content" at bounding box center [339, 128] width 8 height 11
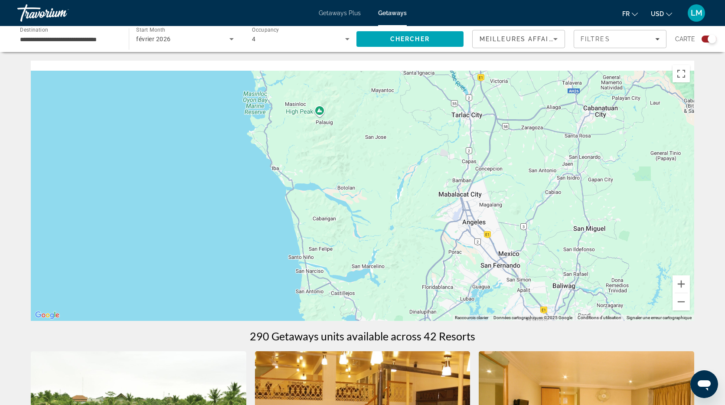
drag, startPoint x: 354, startPoint y: 157, endPoint x: 452, endPoint y: 269, distance: 148.5
click at [493, 311] on div "Pour naviguer, appuyez sur les touches fléchées. Pour activer le glissement ave…" at bounding box center [363, 191] width 664 height 260
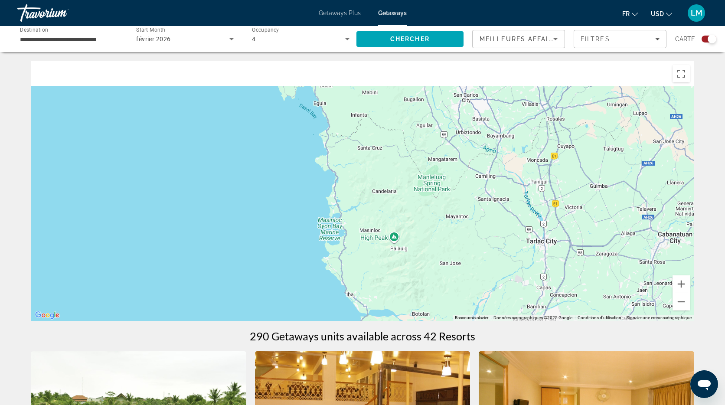
drag, startPoint x: 333, startPoint y: 173, endPoint x: 406, endPoint y: 259, distance: 113.3
click at [419, 308] on div "Pour naviguer, appuyez sur les touches fléchées. Pour activer le glissement ave…" at bounding box center [363, 191] width 664 height 260
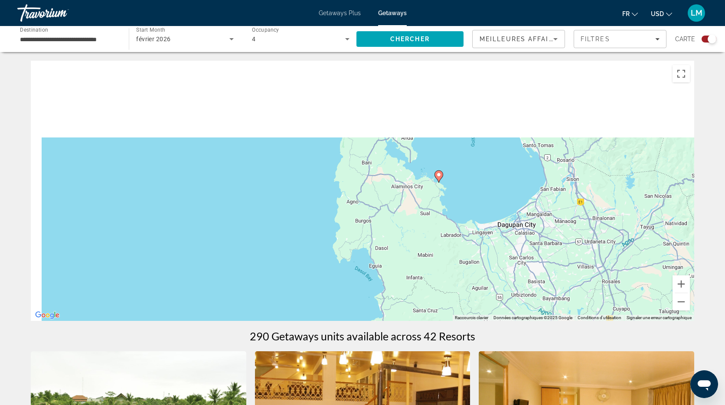
drag, startPoint x: 379, startPoint y: 157, endPoint x: 415, endPoint y: 278, distance: 126.6
click at [414, 301] on div "Pour naviguer, appuyez sur les touches fléchées. Pour activer le glissement ave…" at bounding box center [363, 191] width 664 height 260
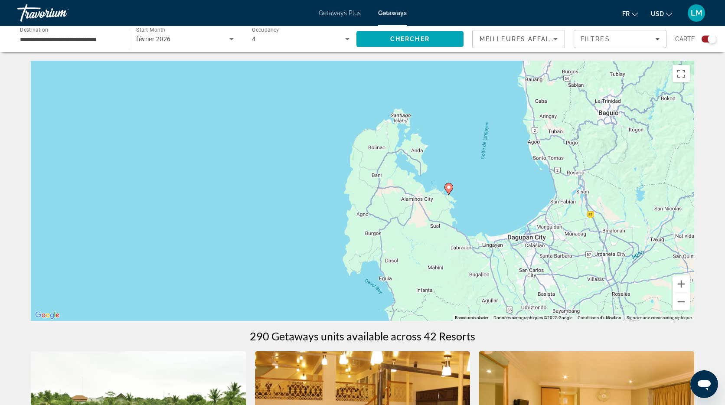
click at [449, 188] on image "Main content" at bounding box center [448, 187] width 5 height 5
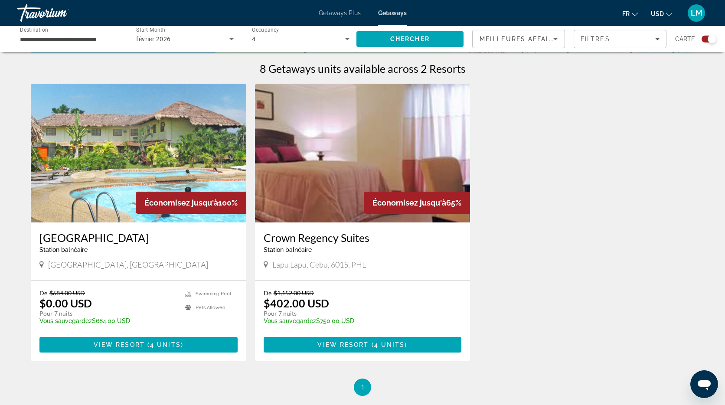
scroll to position [269, 0]
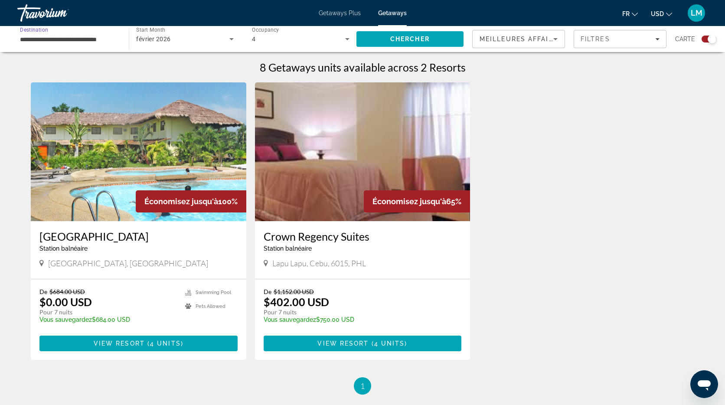
click at [38, 39] on input "**********" at bounding box center [69, 39] width 98 height 10
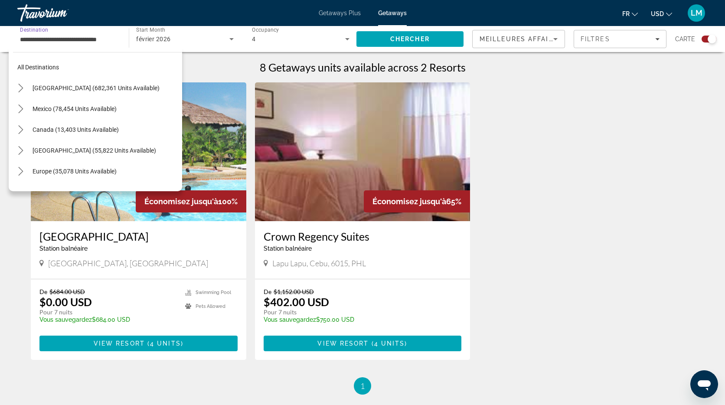
scroll to position [343, 0]
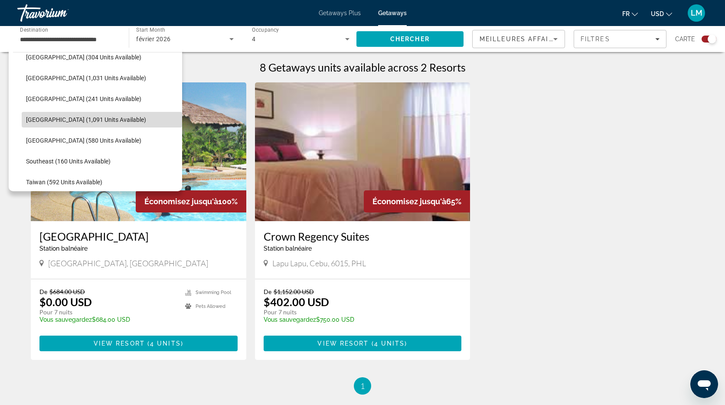
click at [46, 119] on span "[GEOGRAPHIC_DATA] (1,091 units available)" at bounding box center [86, 119] width 120 height 7
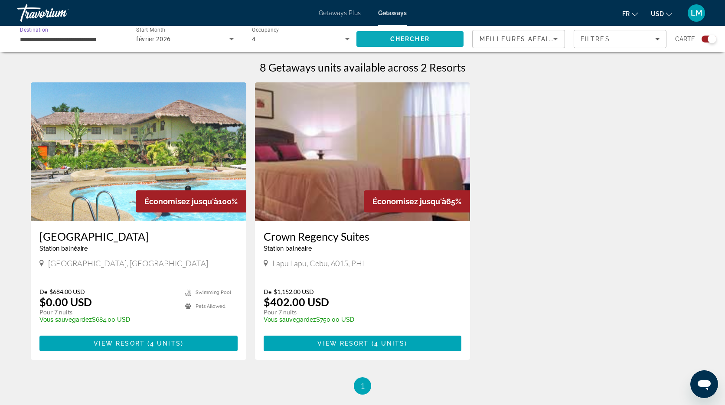
click at [434, 41] on span "Search" at bounding box center [410, 39] width 107 height 21
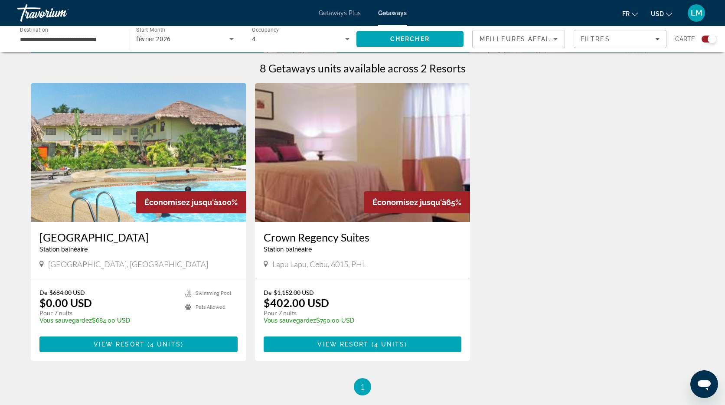
scroll to position [269, 0]
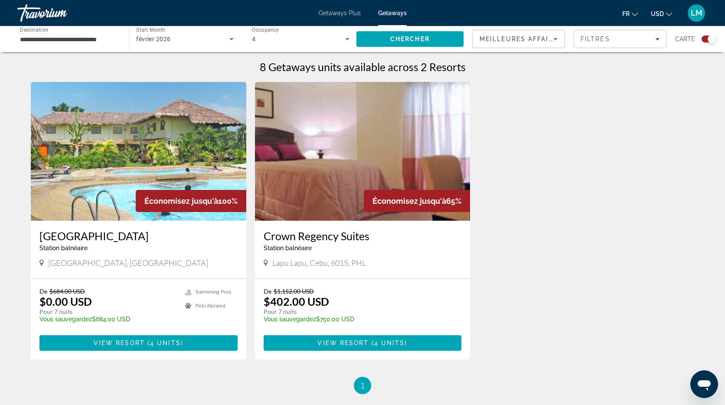
click at [155, 145] on img "Main content" at bounding box center [139, 151] width 216 height 139
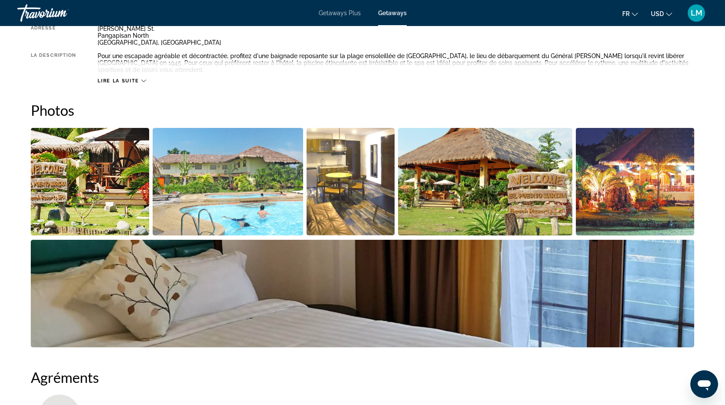
scroll to position [345, 0]
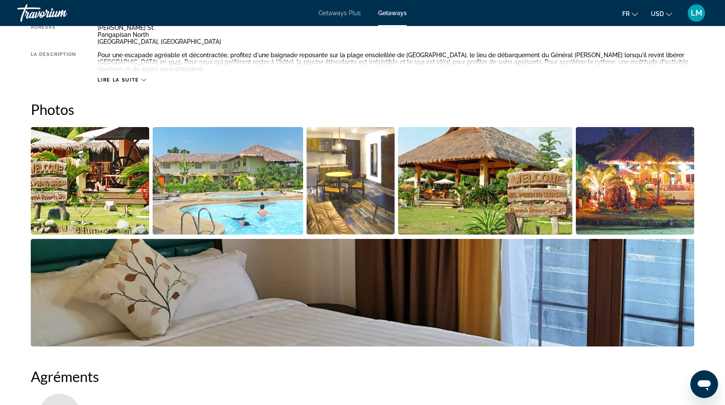
click at [118, 166] on img "Open full-screen image slider" at bounding box center [90, 181] width 118 height 108
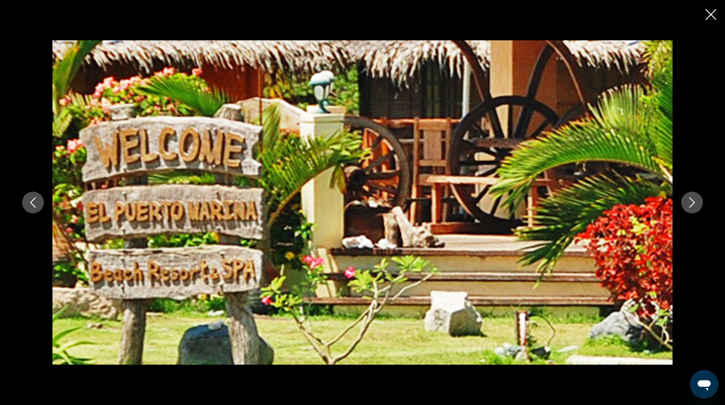
click at [694, 199] on icon "Next image" at bounding box center [692, 202] width 10 height 10
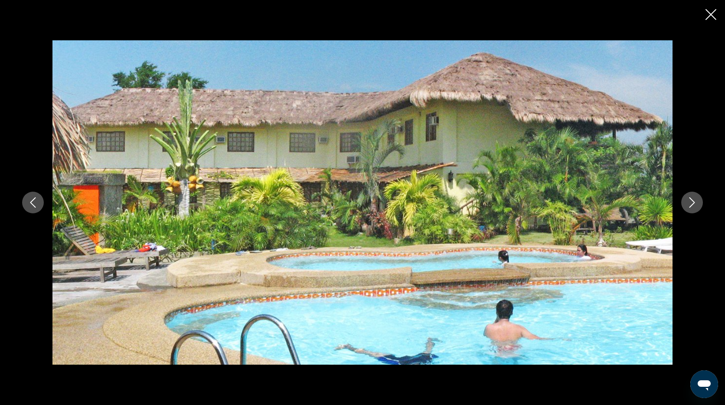
click at [694, 199] on icon "Next image" at bounding box center [692, 202] width 10 height 10
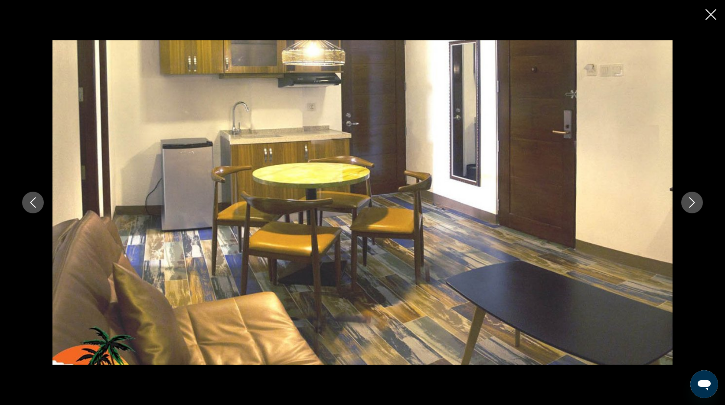
click at [694, 199] on icon "Next image" at bounding box center [692, 202] width 10 height 10
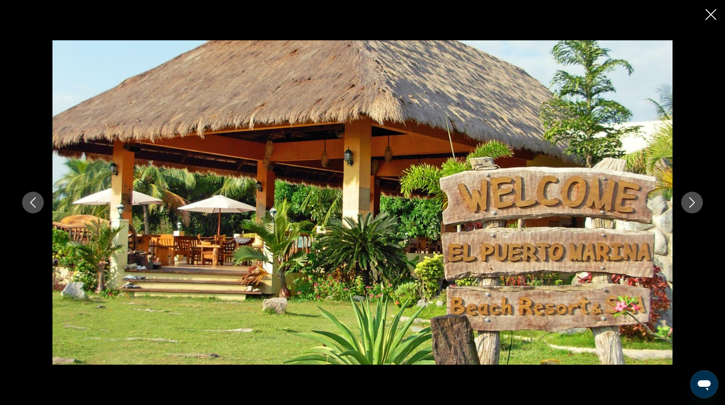
click at [694, 199] on icon "Next image" at bounding box center [692, 202] width 10 height 10
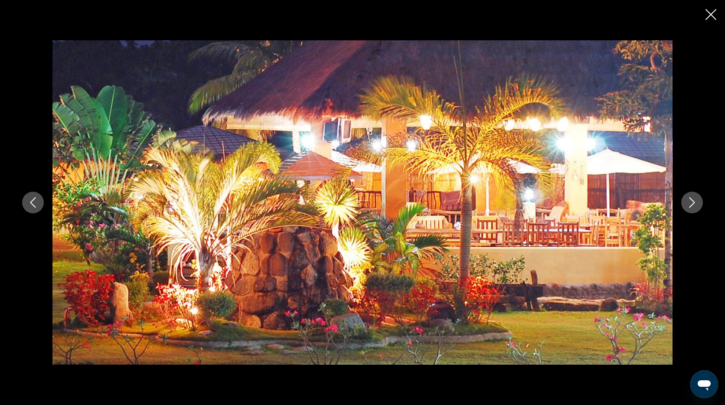
click at [694, 199] on icon "Next image" at bounding box center [692, 202] width 10 height 10
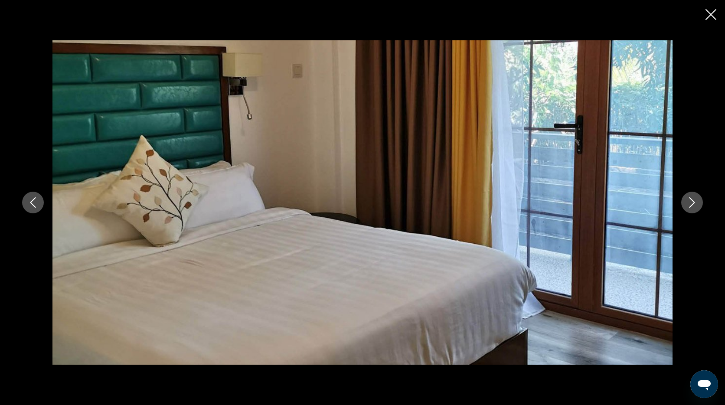
click at [694, 199] on icon "Next image" at bounding box center [692, 202] width 10 height 10
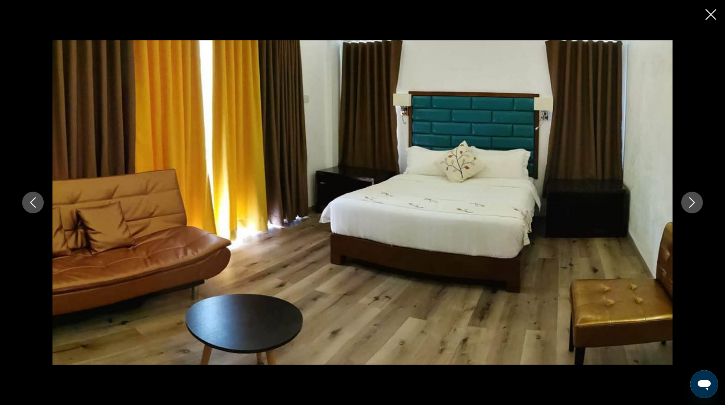
click at [694, 199] on icon "Next image" at bounding box center [692, 202] width 10 height 10
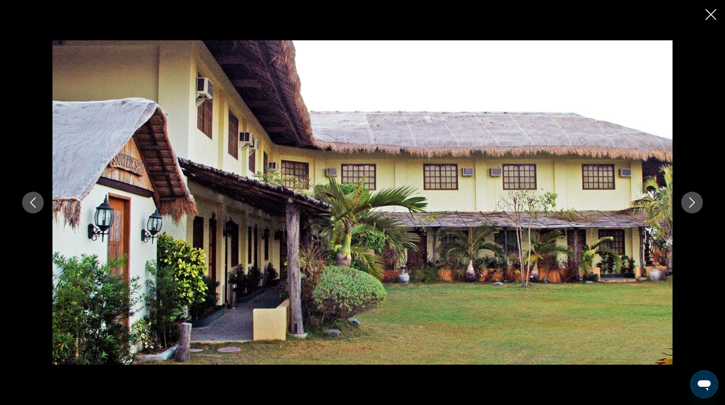
click at [694, 199] on icon "Next image" at bounding box center [692, 202] width 10 height 10
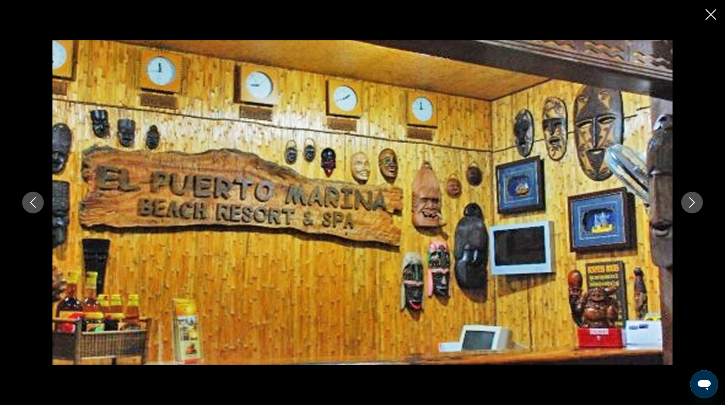
click at [694, 199] on icon "Next image" at bounding box center [692, 202] width 10 height 10
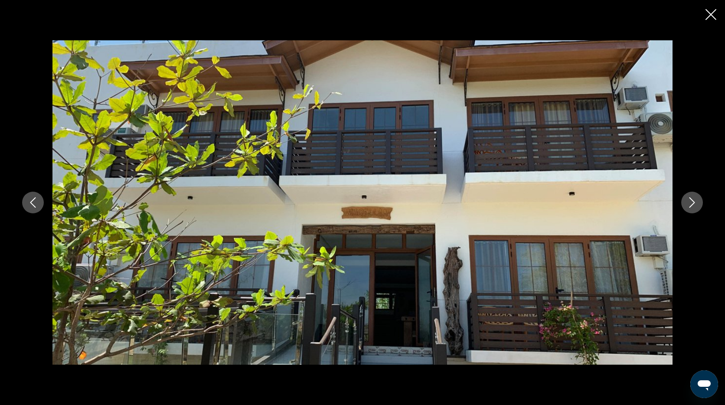
click at [694, 199] on icon "Next image" at bounding box center [692, 202] width 10 height 10
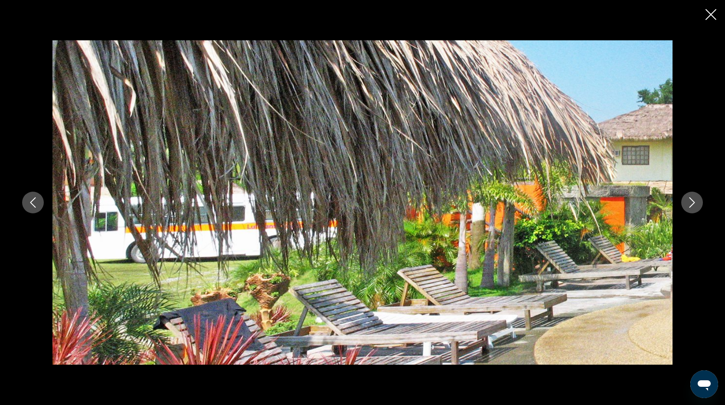
click at [694, 199] on icon "Next image" at bounding box center [692, 202] width 10 height 10
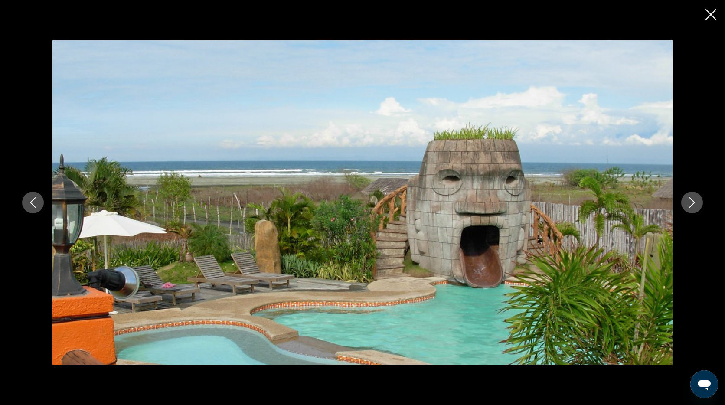
click at [692, 201] on icon "Next image" at bounding box center [692, 202] width 10 height 10
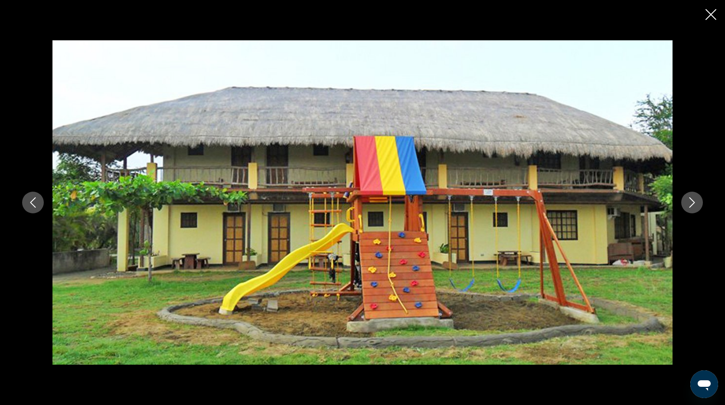
click at [692, 201] on icon "Next image" at bounding box center [692, 202] width 10 height 10
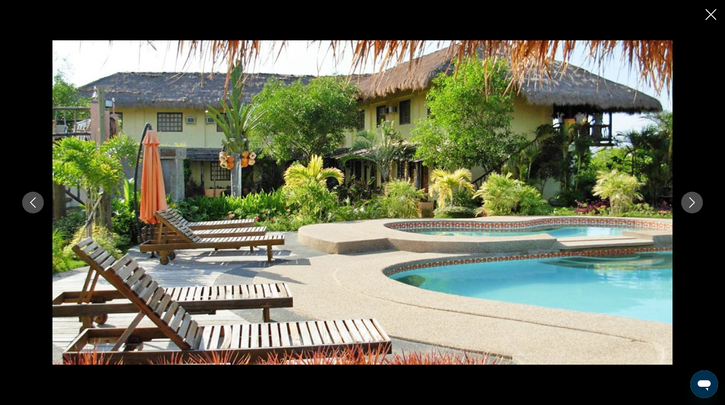
click at [692, 201] on icon "Next image" at bounding box center [692, 202] width 10 height 10
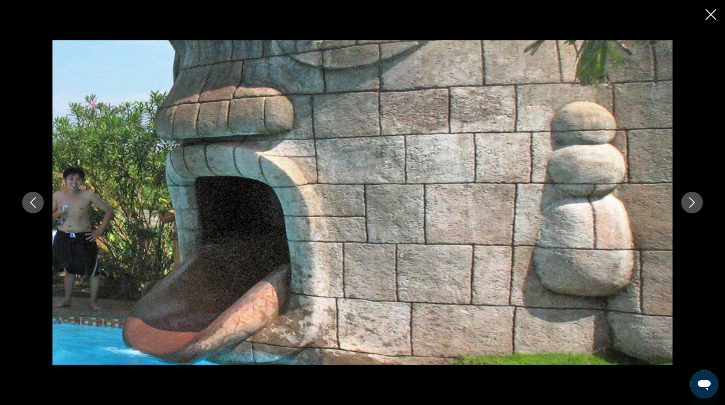
click at [692, 201] on icon "Next image" at bounding box center [692, 202] width 10 height 10
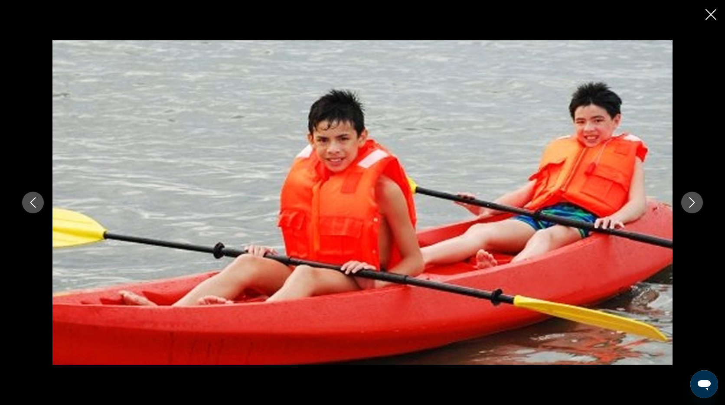
click at [692, 201] on icon "Next image" at bounding box center [692, 202] width 10 height 10
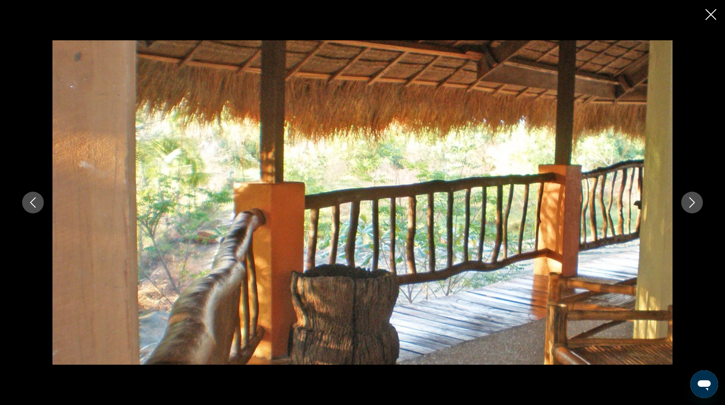
click at [692, 201] on icon "Next image" at bounding box center [692, 202] width 10 height 10
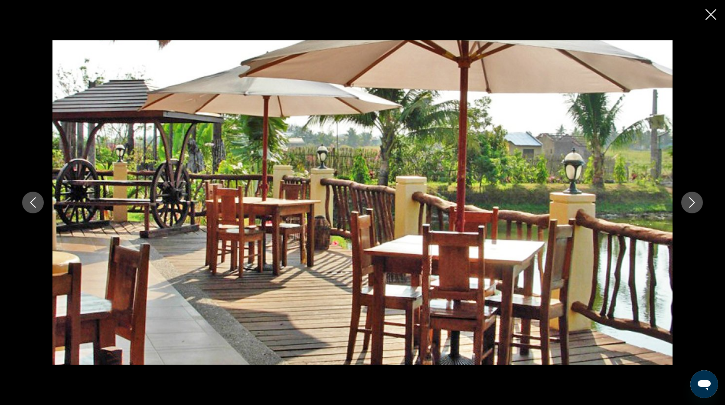
click at [692, 201] on icon "Next image" at bounding box center [692, 202] width 10 height 10
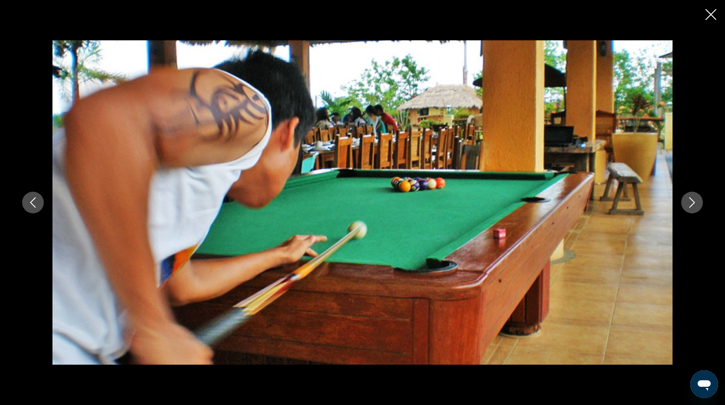
click at [692, 201] on icon "Next image" at bounding box center [692, 202] width 10 height 10
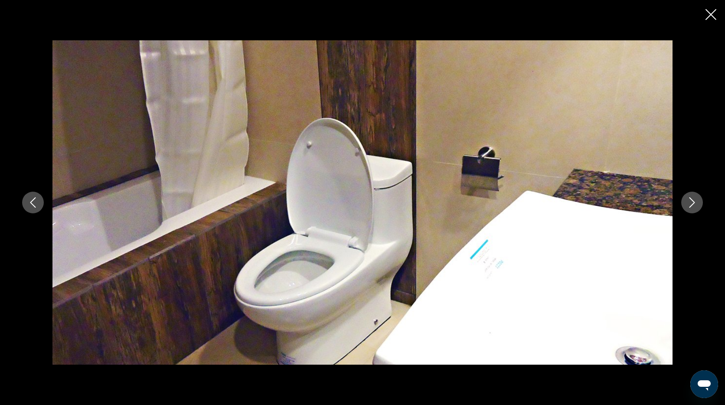
scroll to position [348, 0]
click at [692, 201] on icon "Next image" at bounding box center [692, 202] width 10 height 10
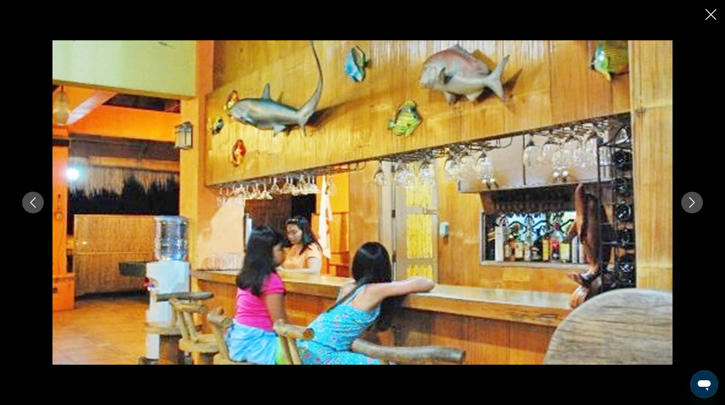
click at [692, 201] on icon "Next image" at bounding box center [692, 202] width 10 height 10
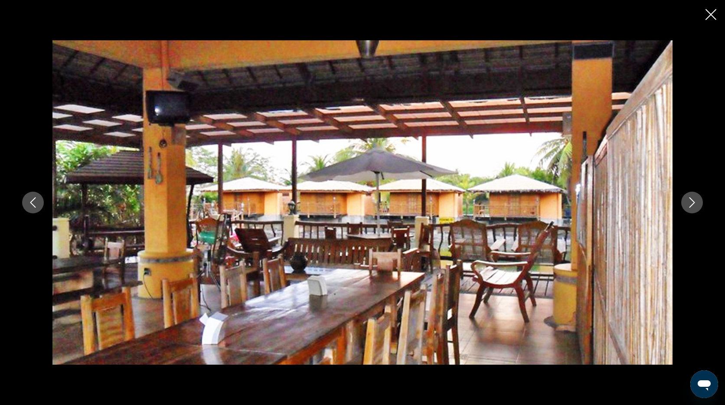
click at [692, 201] on icon "Next image" at bounding box center [692, 202] width 10 height 10
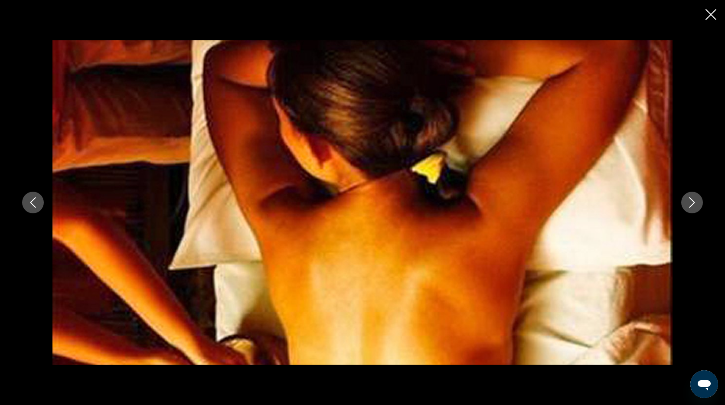
click at [692, 201] on icon "Next image" at bounding box center [692, 202] width 10 height 10
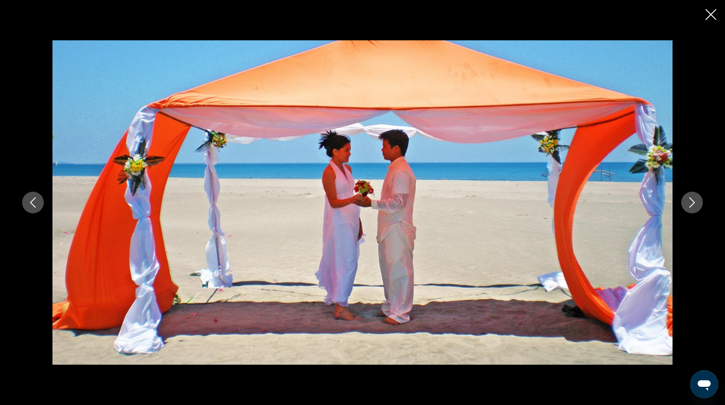
click at [692, 201] on icon "Next image" at bounding box center [692, 202] width 10 height 10
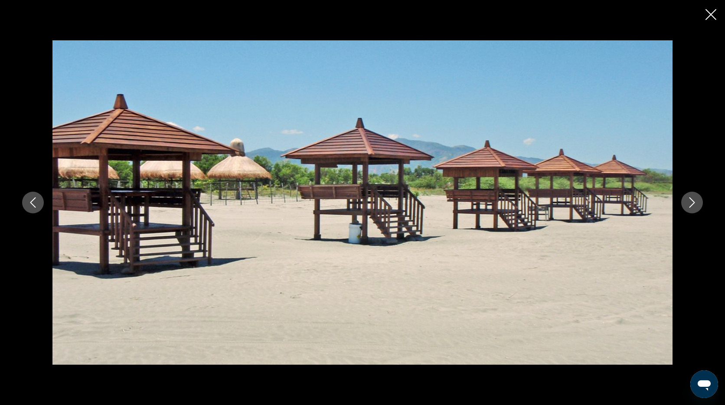
click at [692, 201] on icon "Next image" at bounding box center [692, 202] width 10 height 10
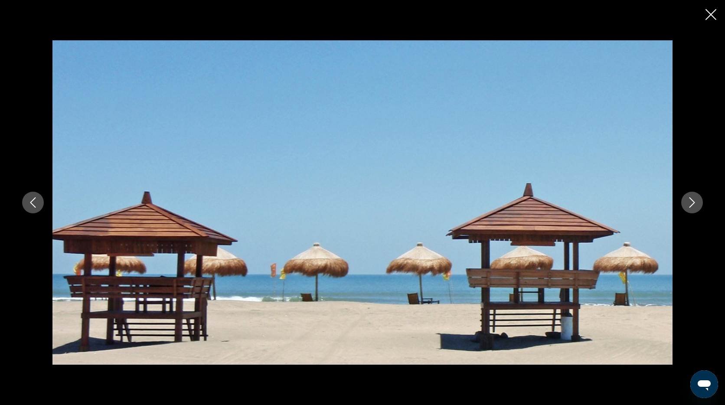
scroll to position [352, 0]
click at [698, 202] on button "Next image" at bounding box center [693, 203] width 22 height 22
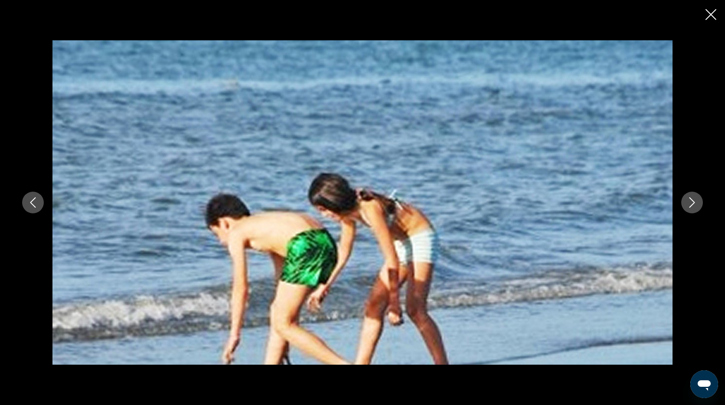
click at [698, 202] on button "Next image" at bounding box center [693, 203] width 22 height 22
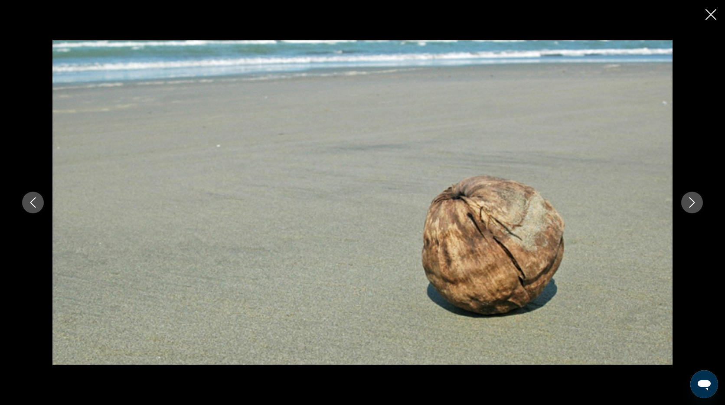
click at [697, 202] on icon "Next image" at bounding box center [692, 202] width 10 height 10
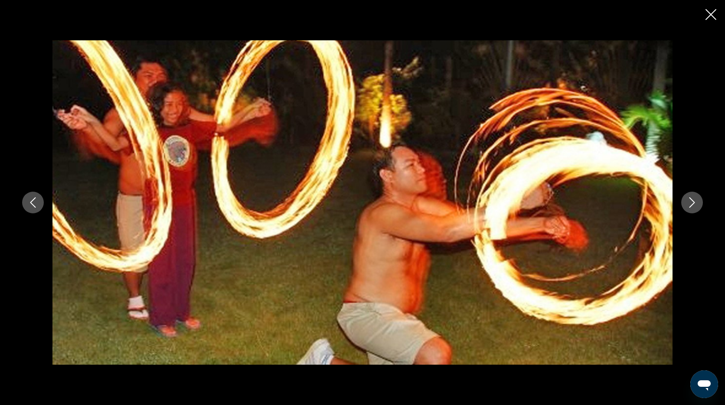
click at [697, 202] on icon "Next image" at bounding box center [692, 202] width 10 height 10
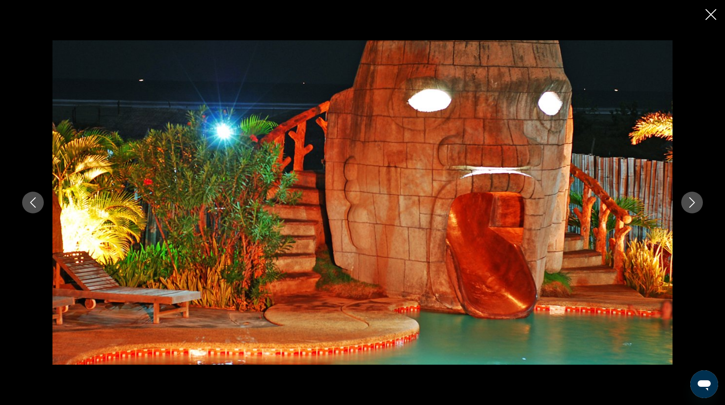
click at [697, 202] on icon "Next image" at bounding box center [692, 202] width 10 height 10
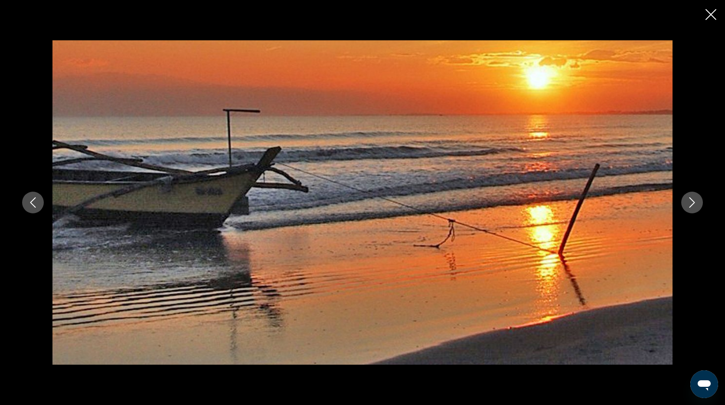
click at [697, 202] on icon "Next image" at bounding box center [692, 202] width 10 height 10
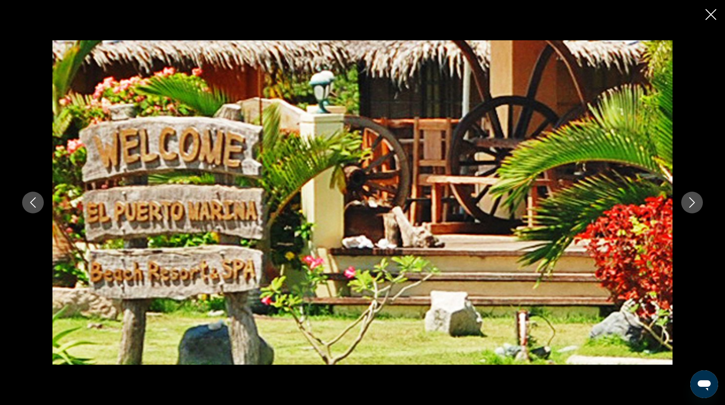
click at [697, 202] on icon "Next image" at bounding box center [692, 202] width 10 height 10
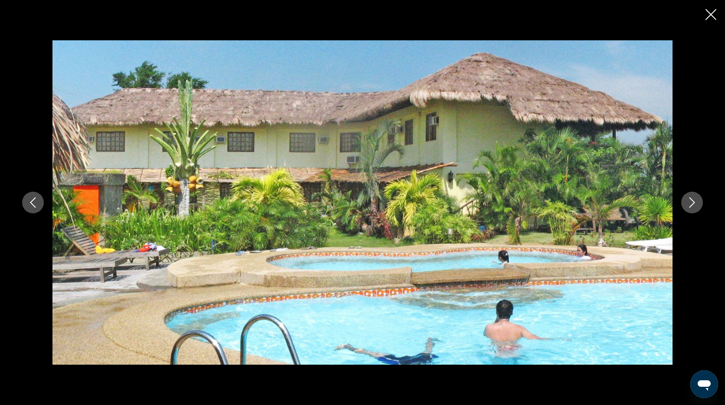
click at [710, 16] on icon "Close slideshow" at bounding box center [711, 14] width 11 height 11
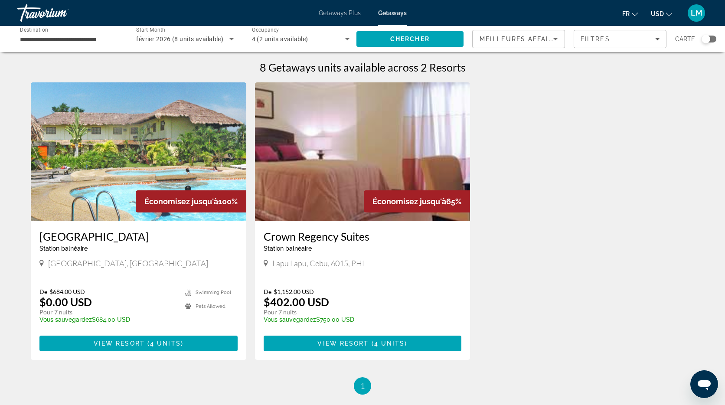
click at [195, 42] on span "février 2026 (8 units available)" at bounding box center [179, 39] width 87 height 7
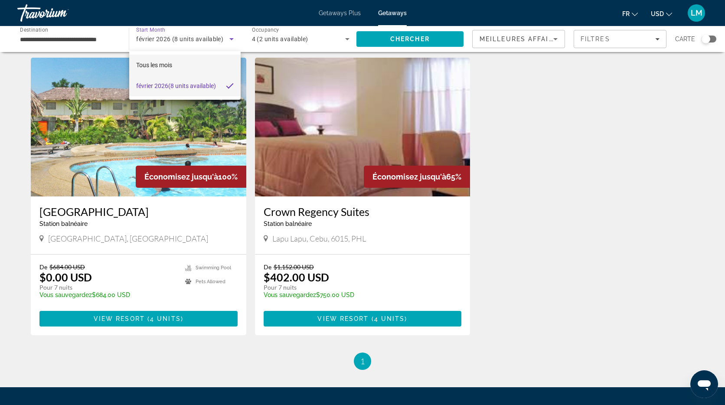
scroll to position [36, 0]
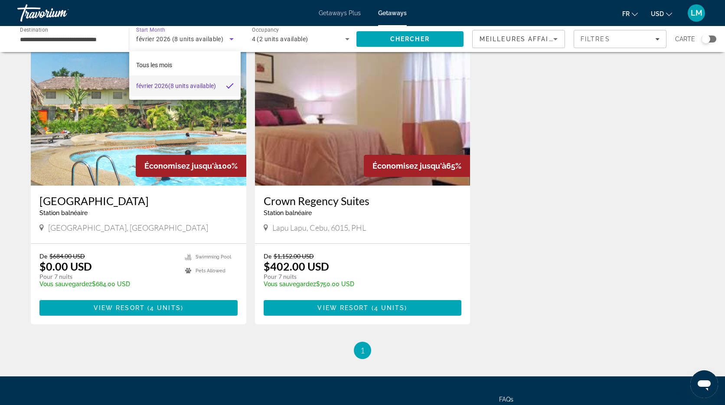
click at [175, 36] on div at bounding box center [362, 202] width 725 height 405
